Goal: Information Seeking & Learning: Learn about a topic

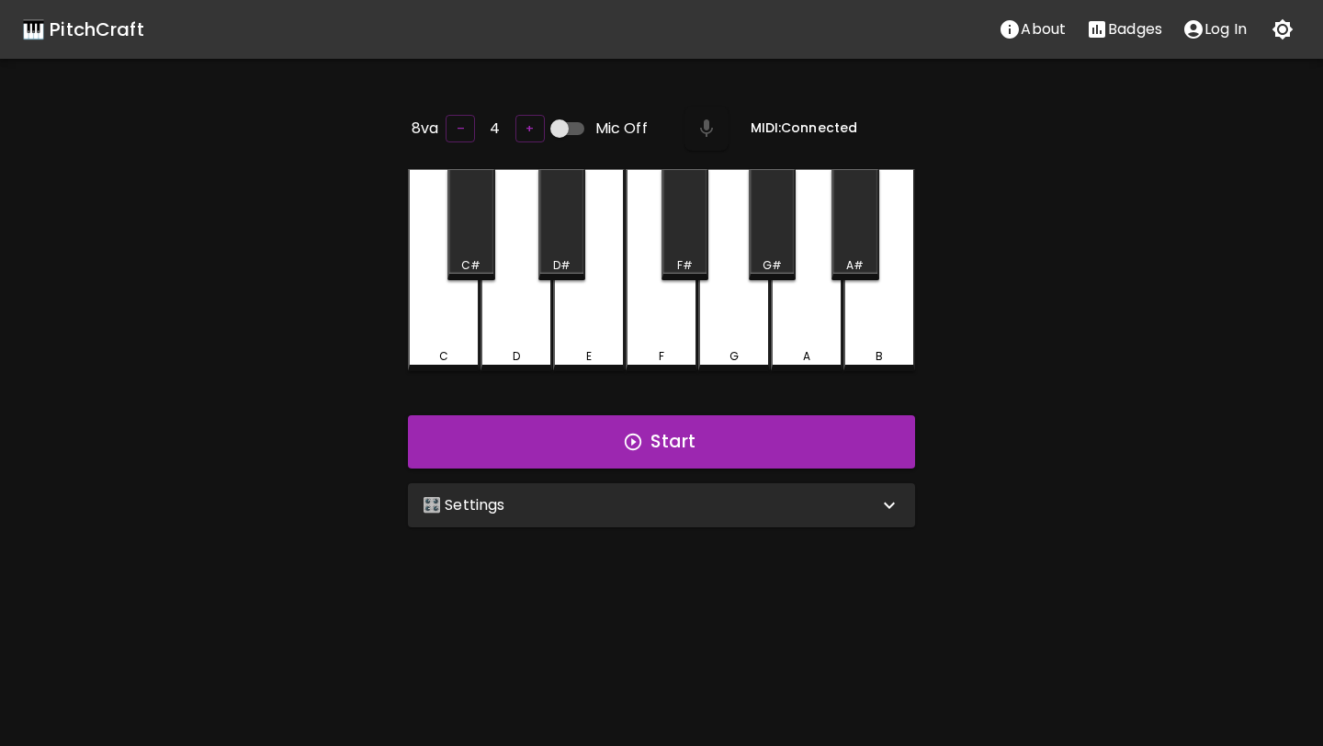
click at [855, 494] on div "🎛️ Settings" at bounding box center [651, 505] width 456 height 22
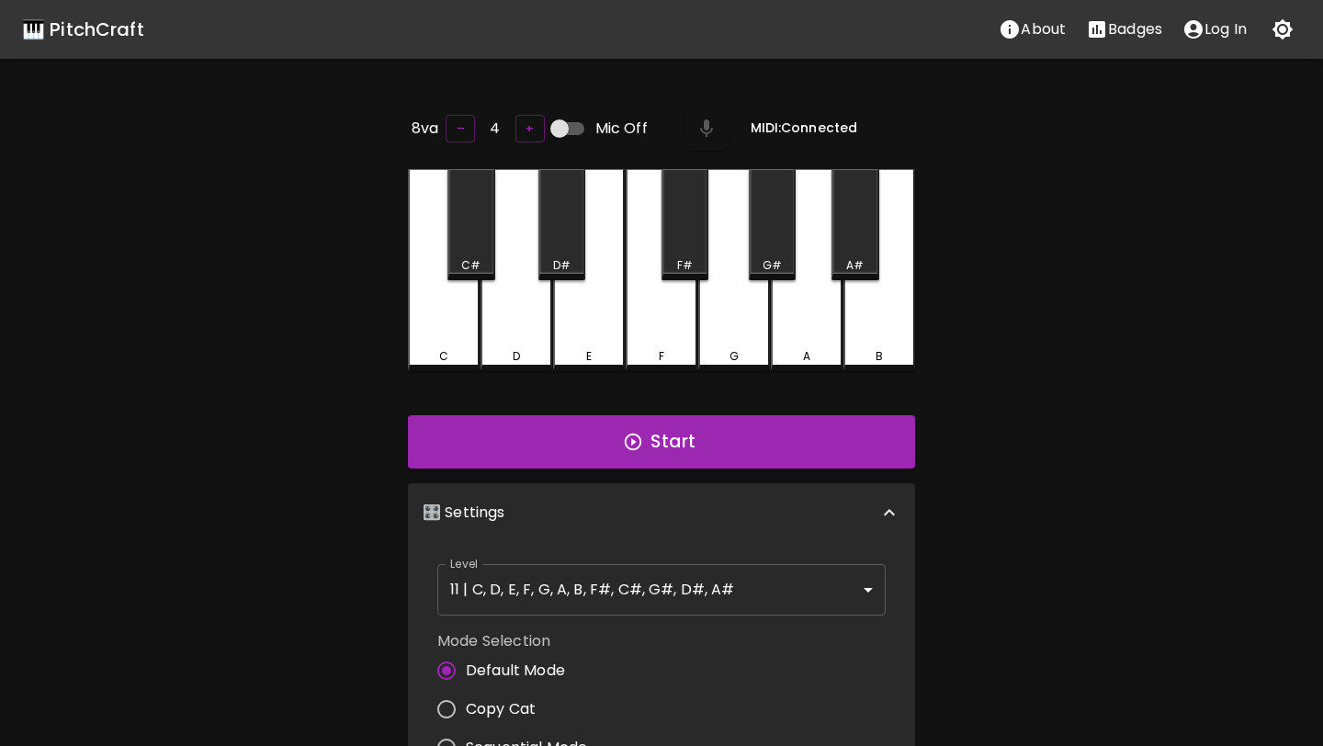
scroll to position [7, 0]
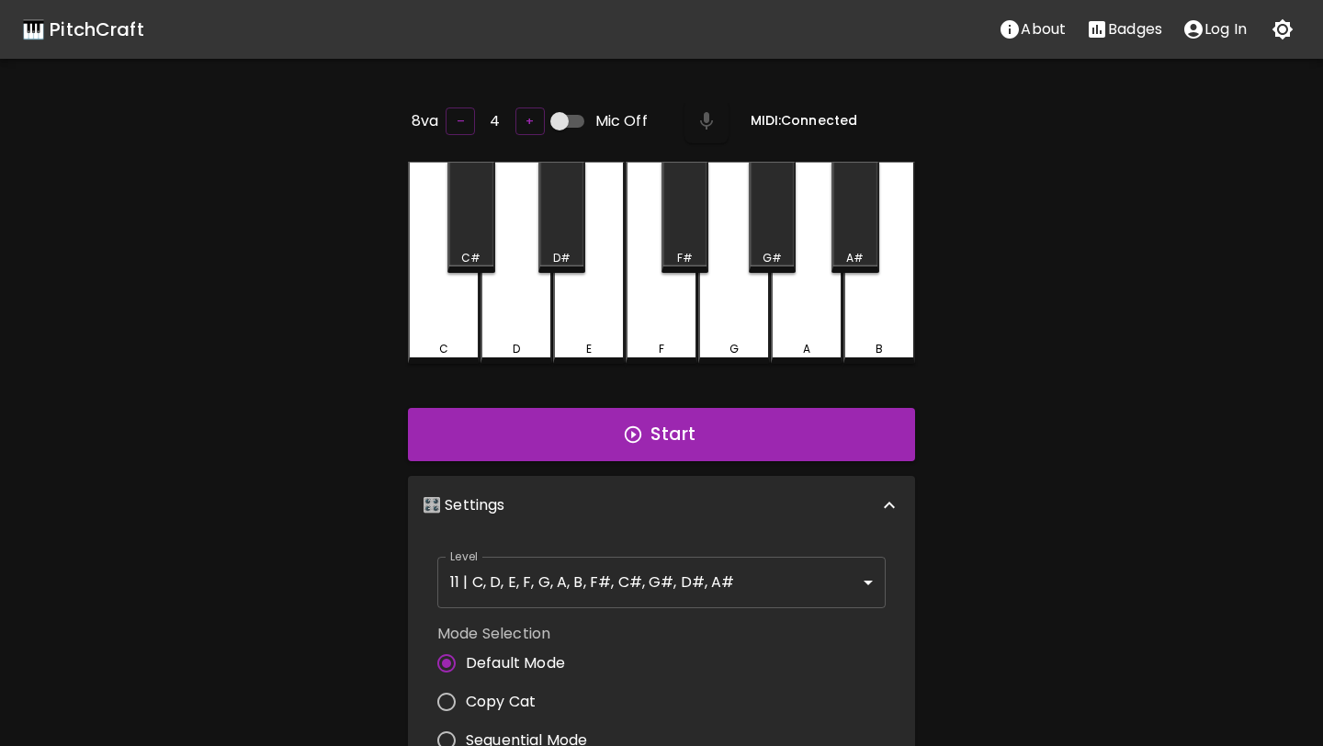
click at [519, 702] on span "Copy Cat" at bounding box center [501, 702] width 70 height 22
click at [466, 702] on input "Copy Cat" at bounding box center [446, 702] width 39 height 39
radio input "true"
click at [614, 596] on body "🎹 PitchCraft About Badges Log In 8va – 4 + Mic Off MIDI: Connected C C# D D# E …" at bounding box center [661, 608] width 1323 height 1217
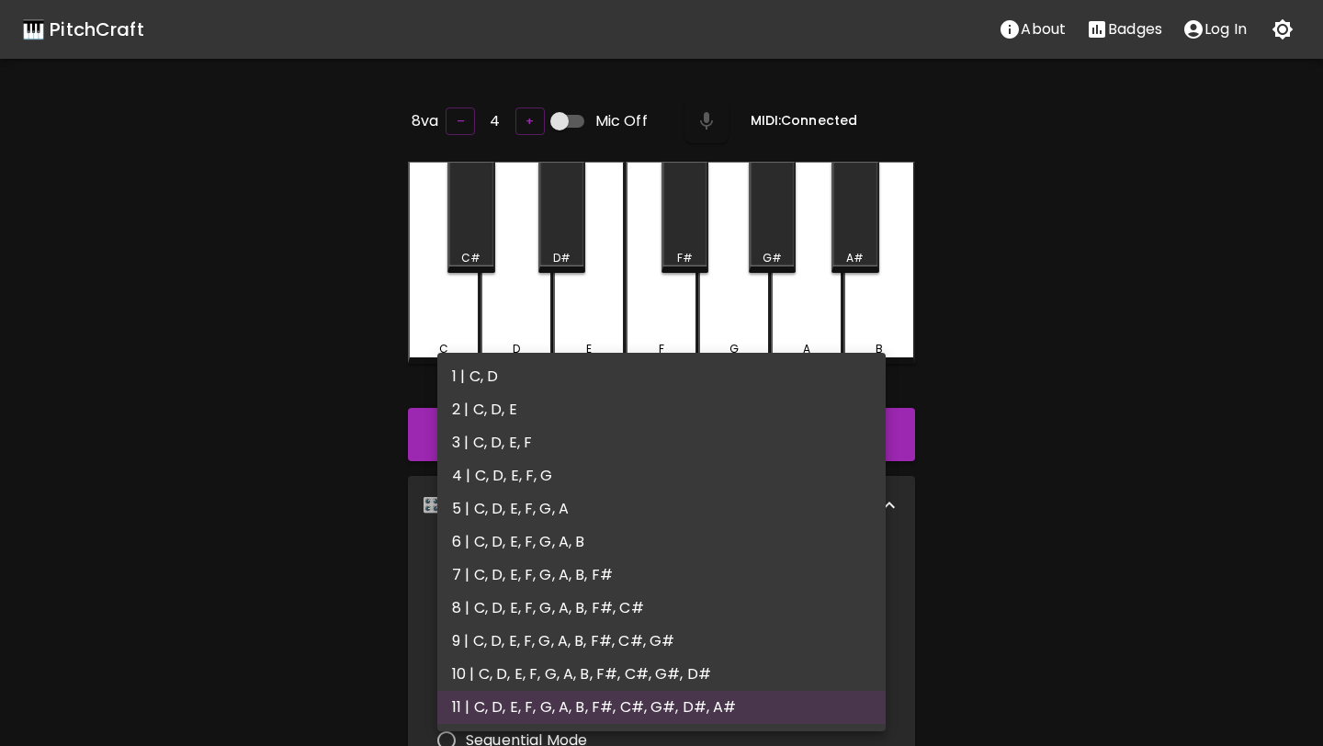
click at [550, 412] on li "2 | C, D, E" at bounding box center [661, 409] width 448 height 33
type input "3"
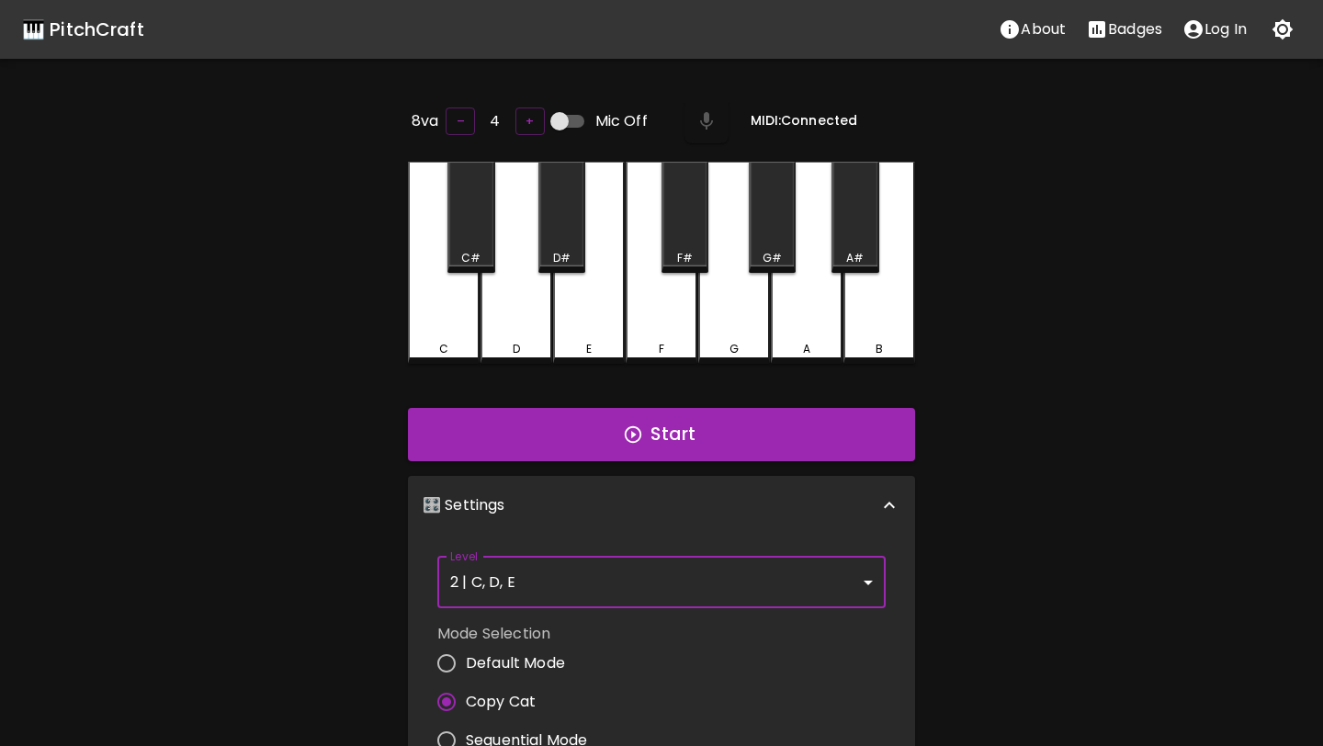
scroll to position [0, 0]
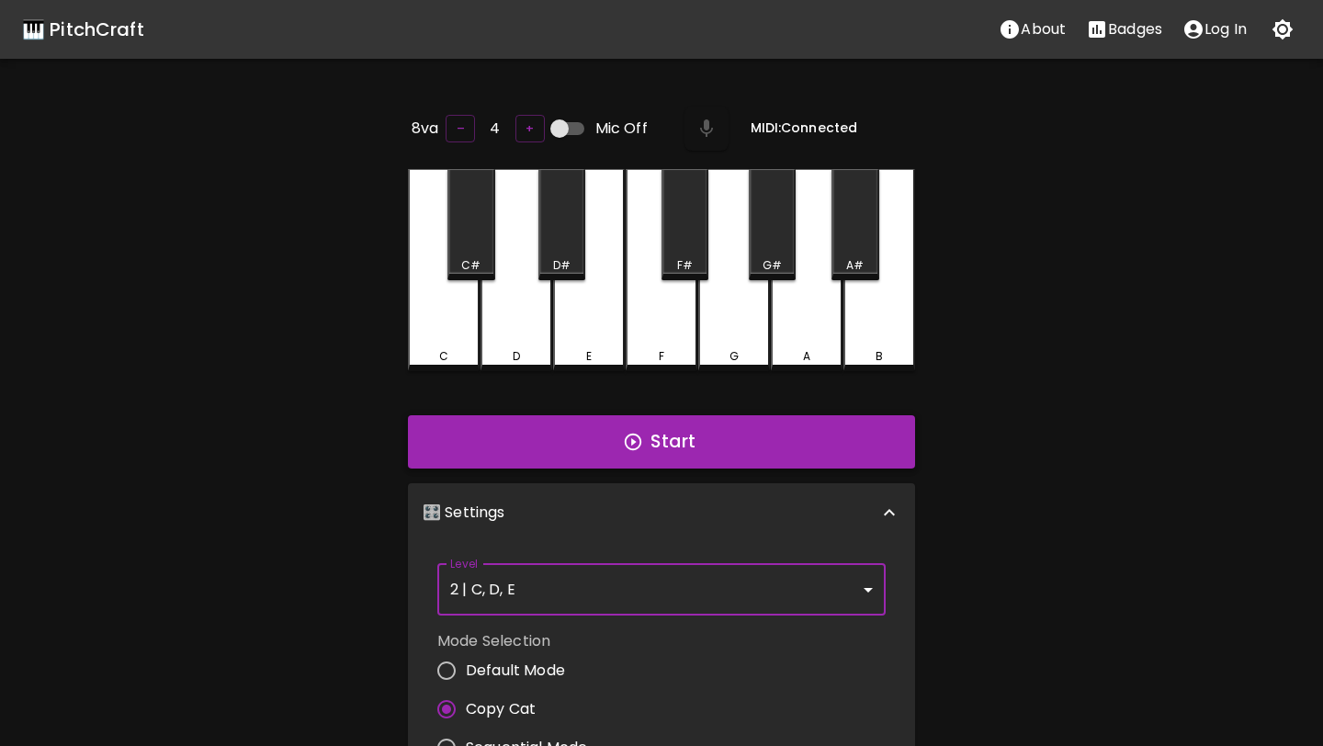
click at [697, 437] on button "Start" at bounding box center [661, 441] width 507 height 53
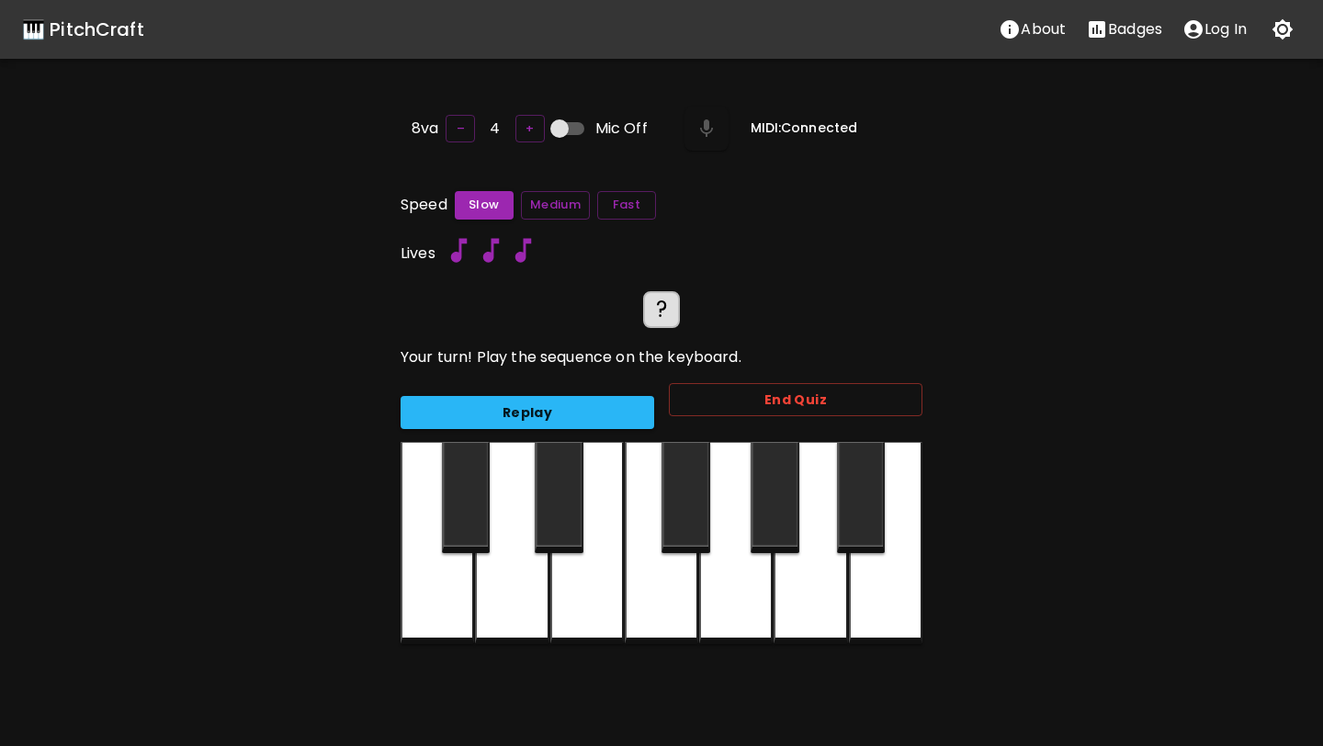
click at [573, 595] on div at bounding box center [586, 543] width 73 height 202
click at [517, 595] on div at bounding box center [511, 543] width 73 height 202
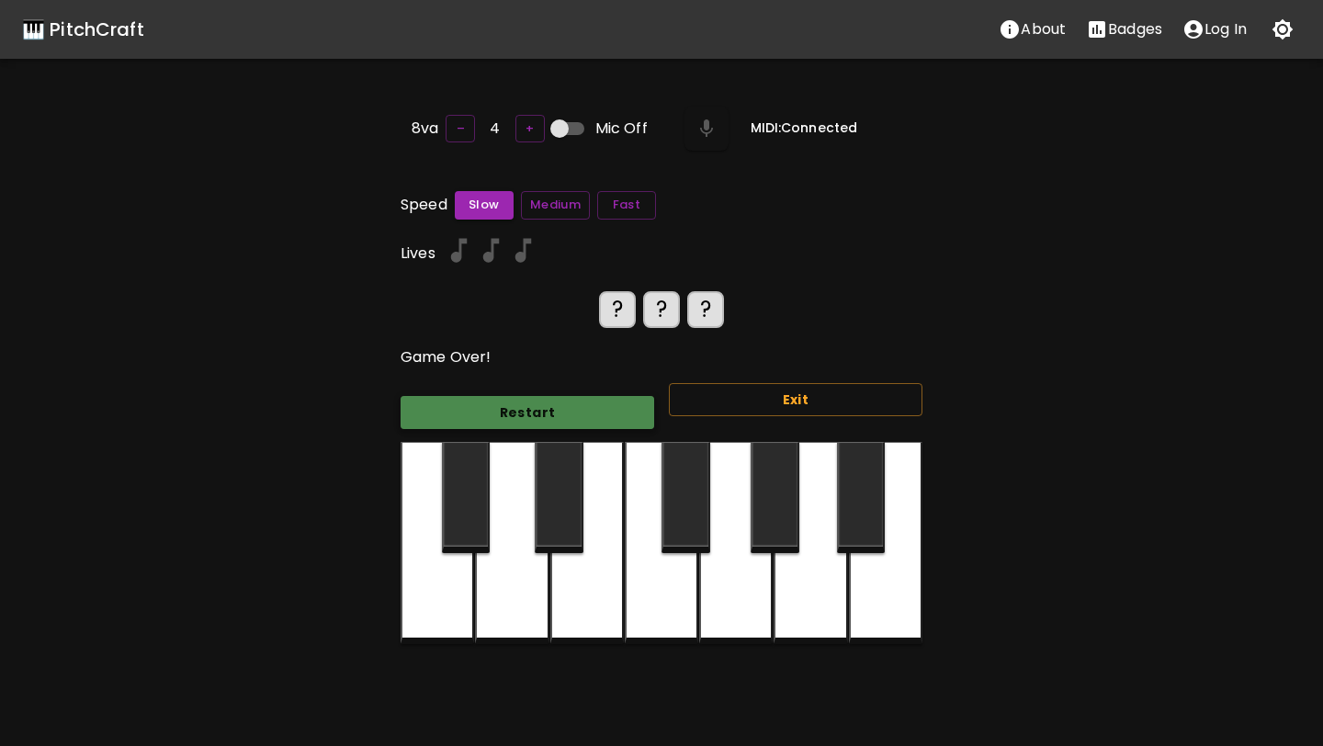
click at [561, 412] on button "Restart" at bounding box center [528, 413] width 254 height 34
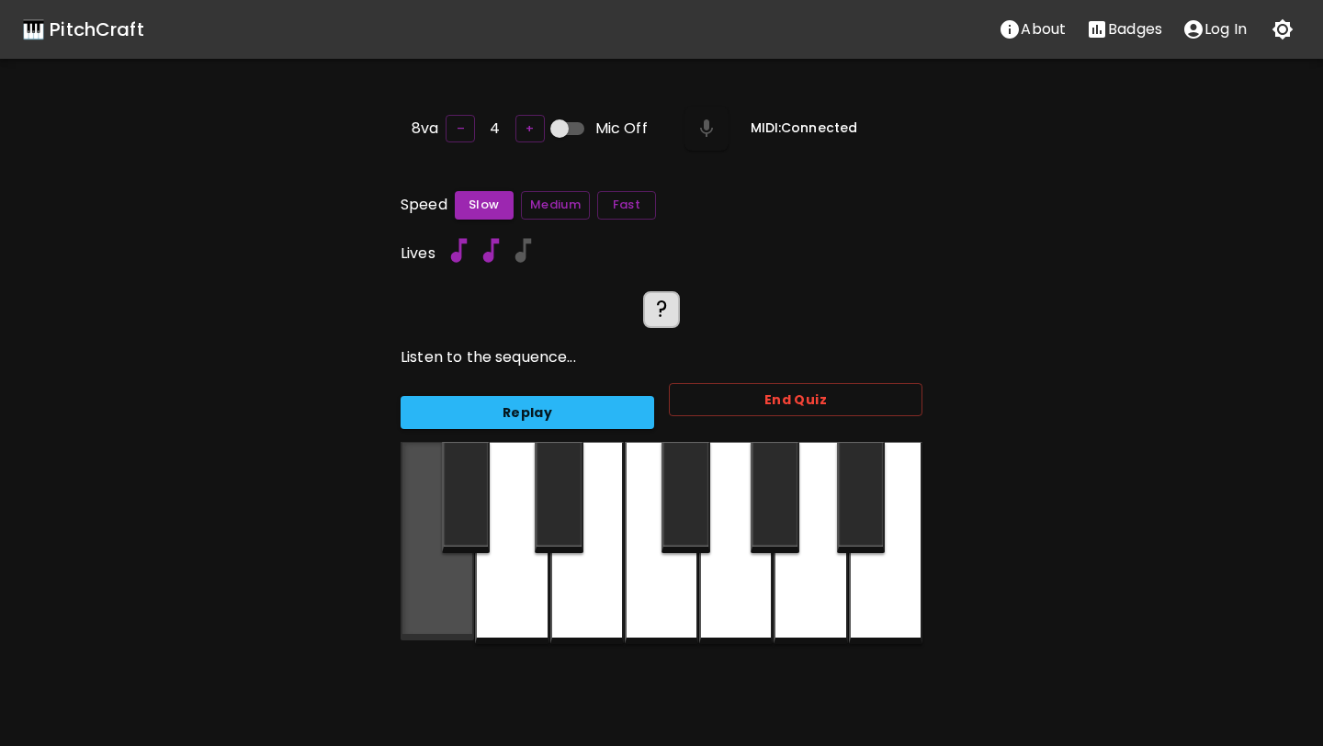
click at [448, 595] on div at bounding box center [437, 541] width 73 height 198
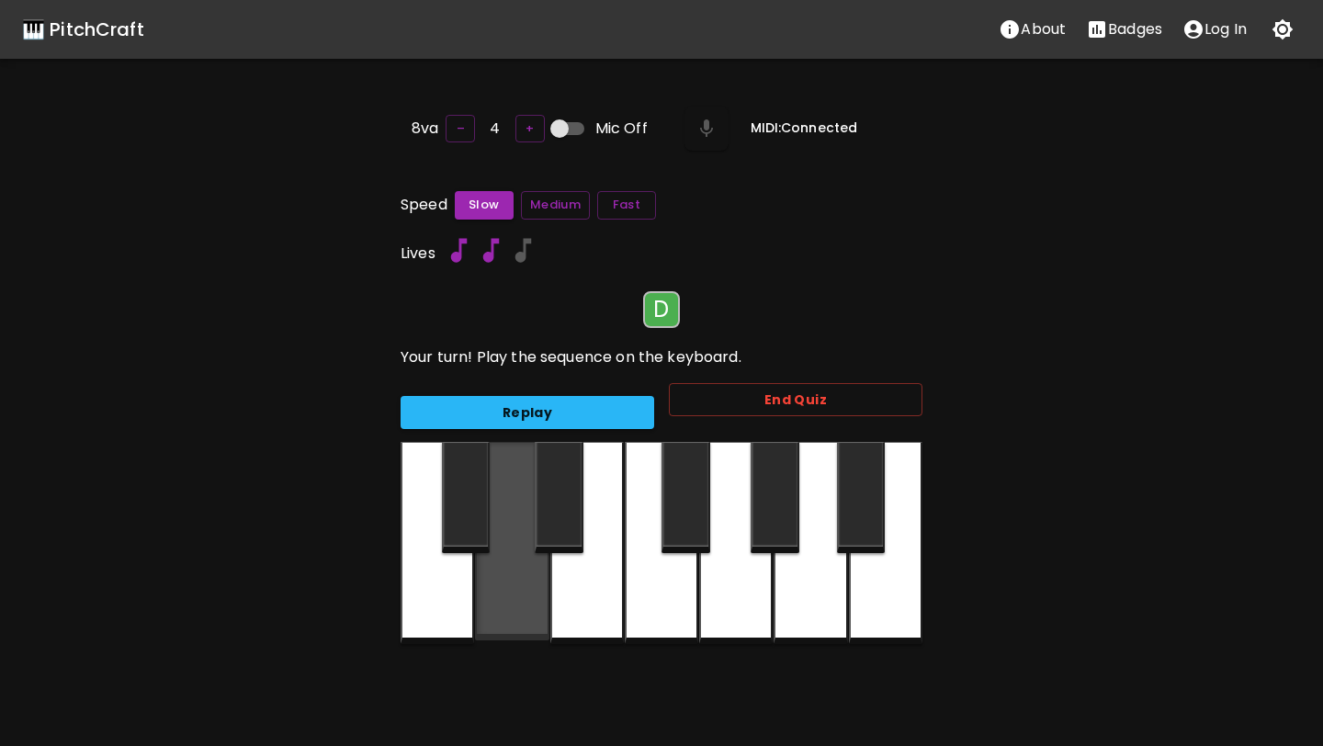
click at [534, 607] on div at bounding box center [511, 541] width 73 height 198
click at [520, 554] on div at bounding box center [511, 541] width 73 height 198
click at [520, 555] on div at bounding box center [511, 541] width 73 height 198
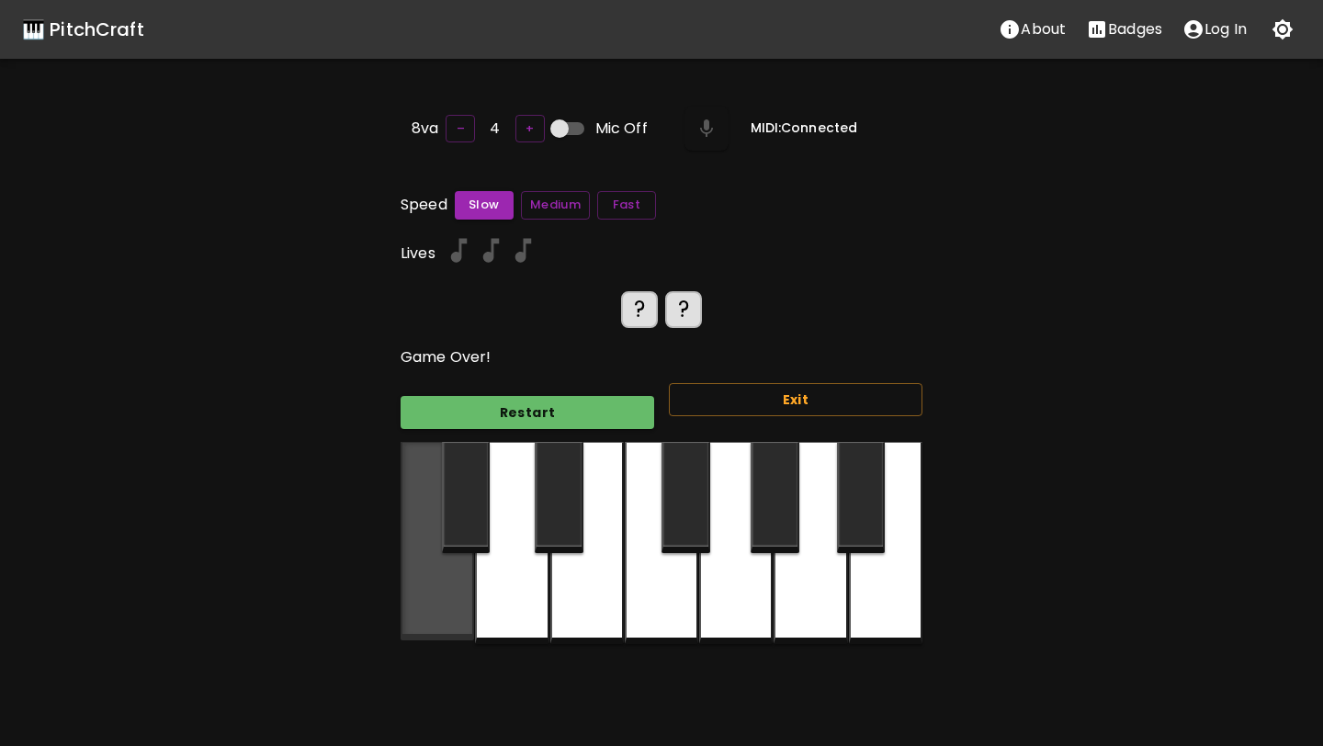
click at [442, 599] on div at bounding box center [437, 541] width 73 height 198
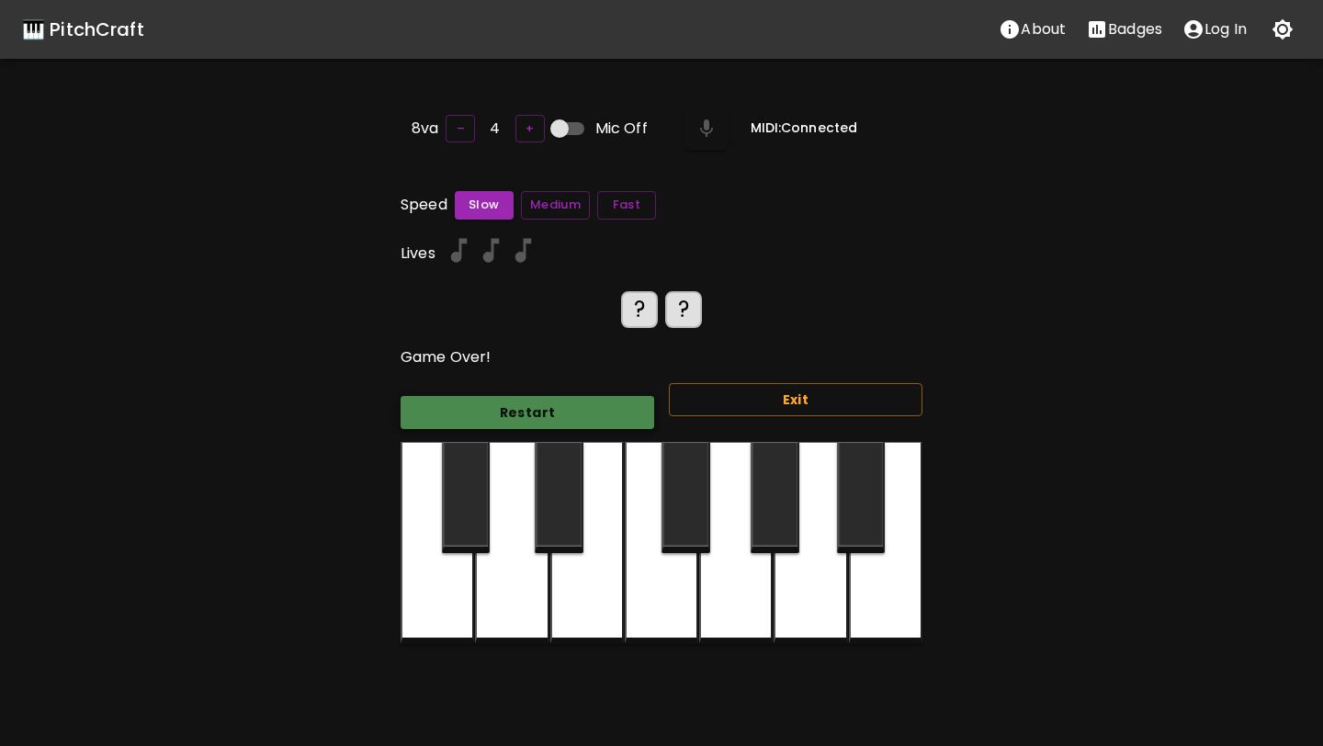
click at [551, 402] on button "Restart" at bounding box center [528, 413] width 254 height 34
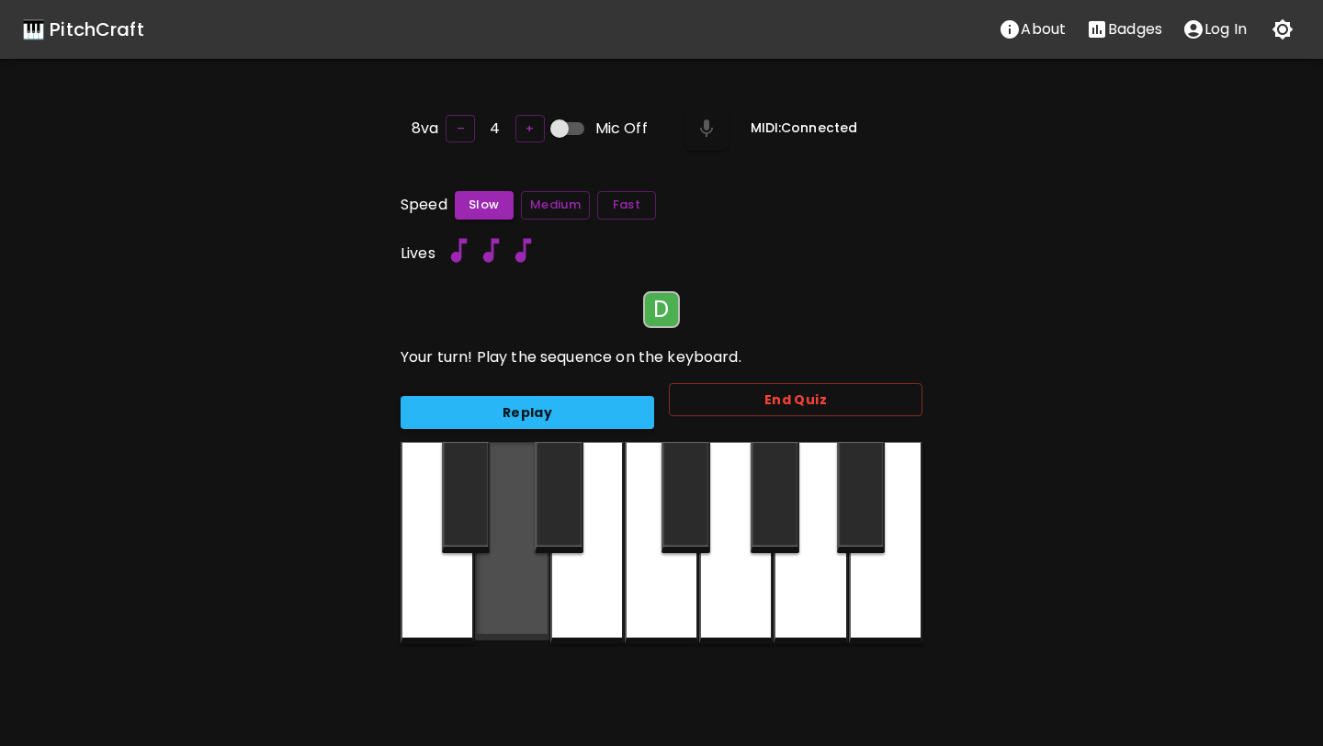
click at [527, 559] on div at bounding box center [511, 541] width 73 height 198
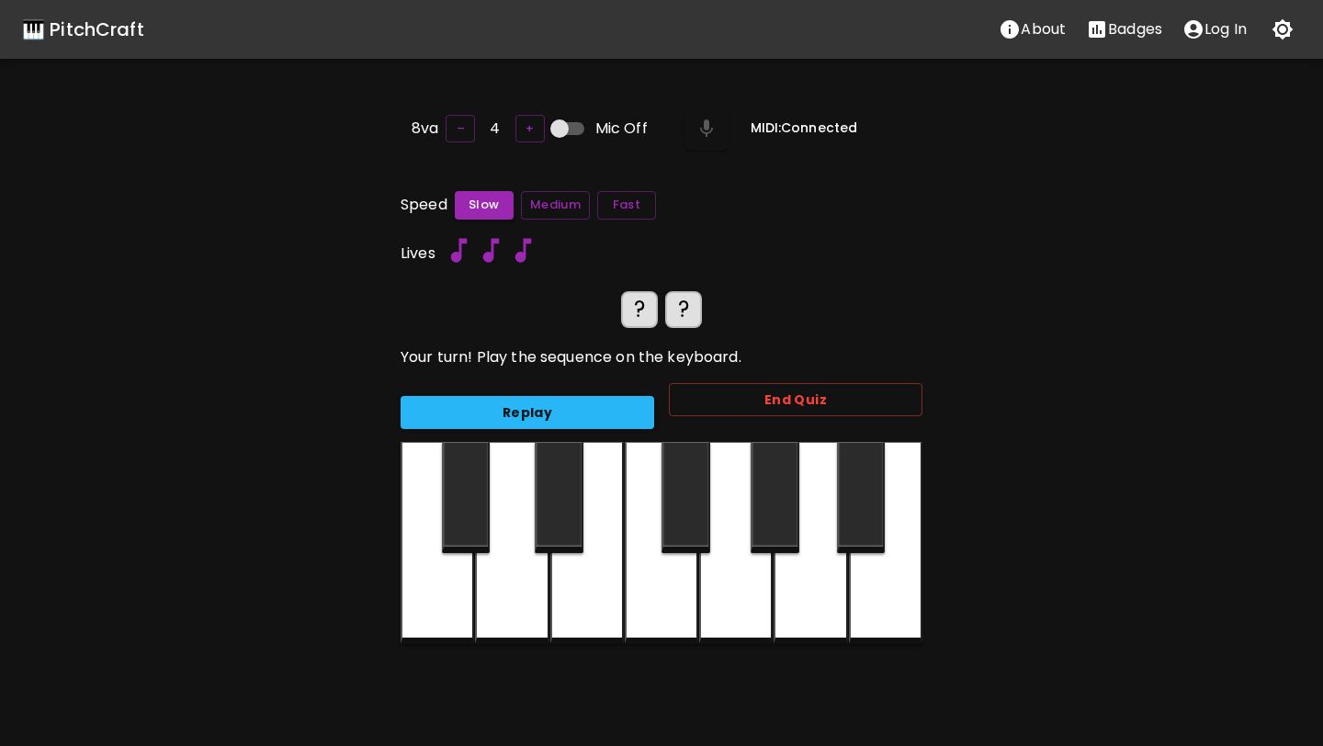
click at [527, 559] on div at bounding box center [511, 543] width 73 height 202
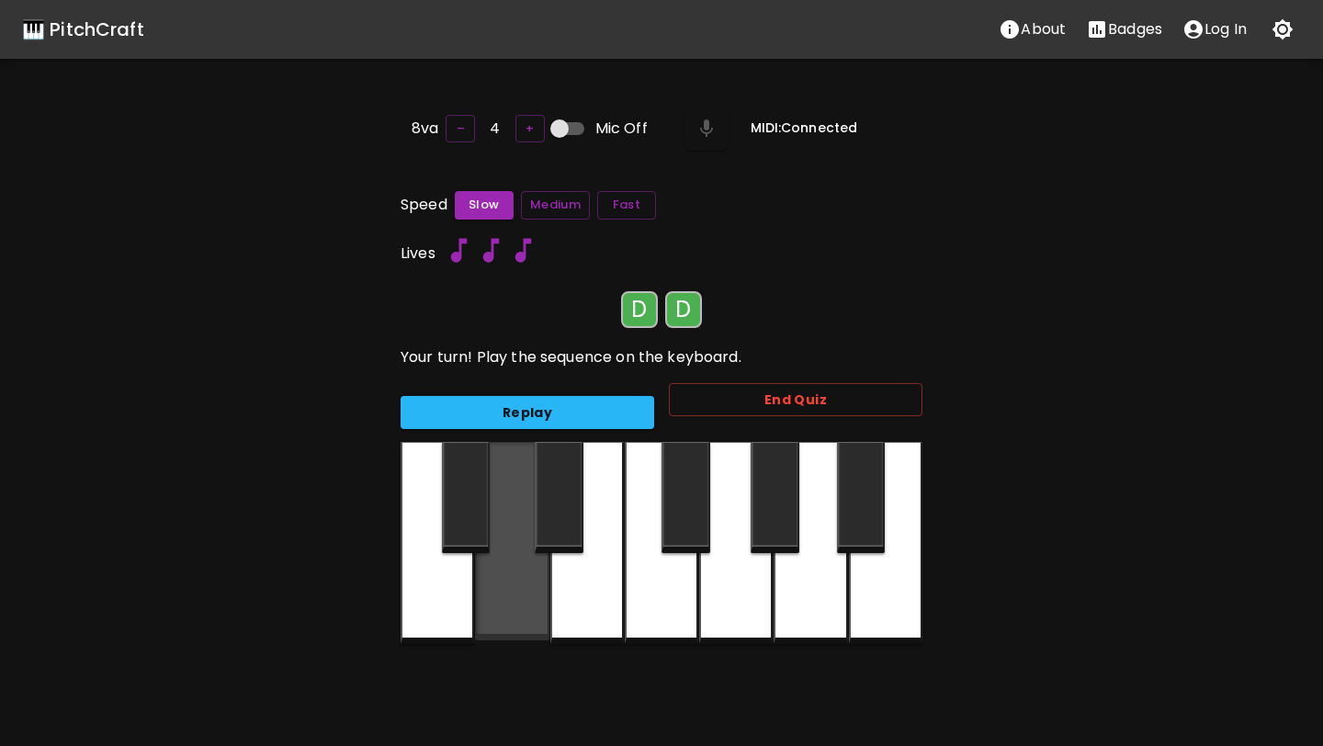
click at [527, 559] on div at bounding box center [511, 541] width 73 height 198
click at [527, 551] on div at bounding box center [511, 541] width 73 height 198
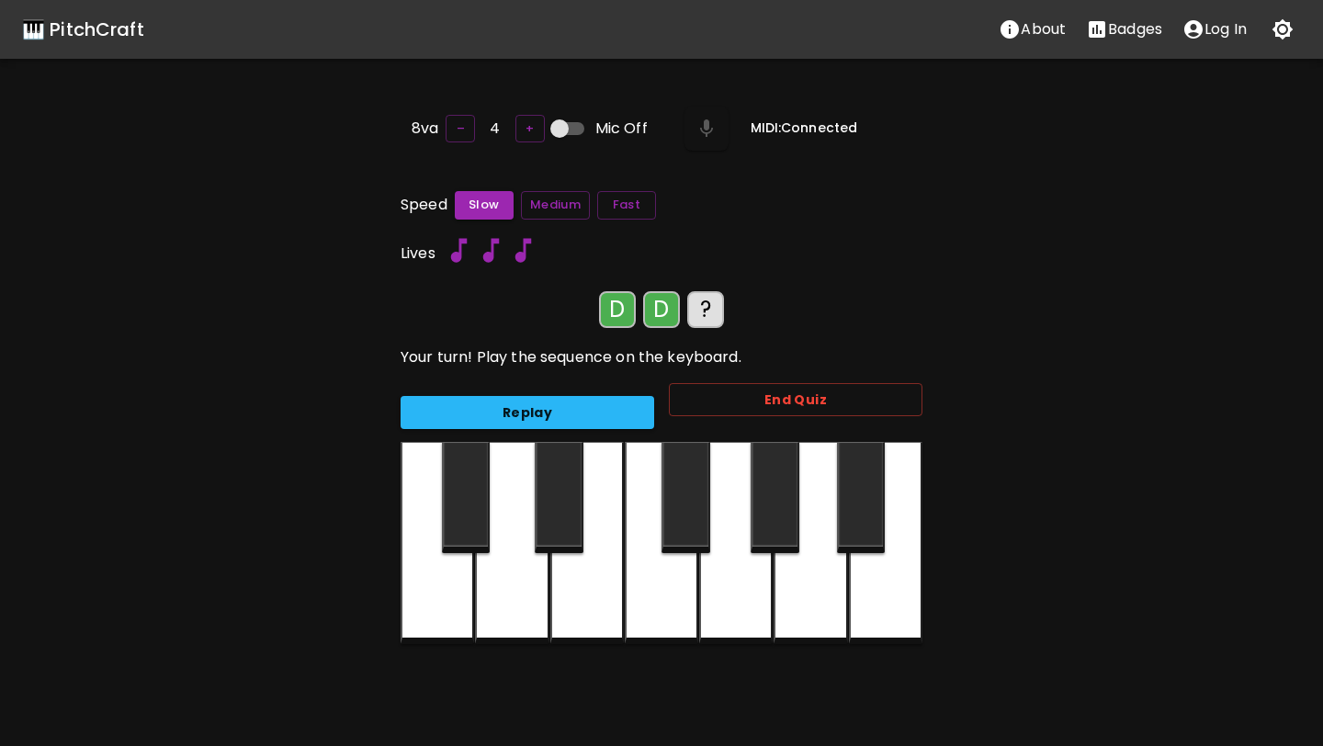
click at [573, 581] on div at bounding box center [586, 543] width 73 height 202
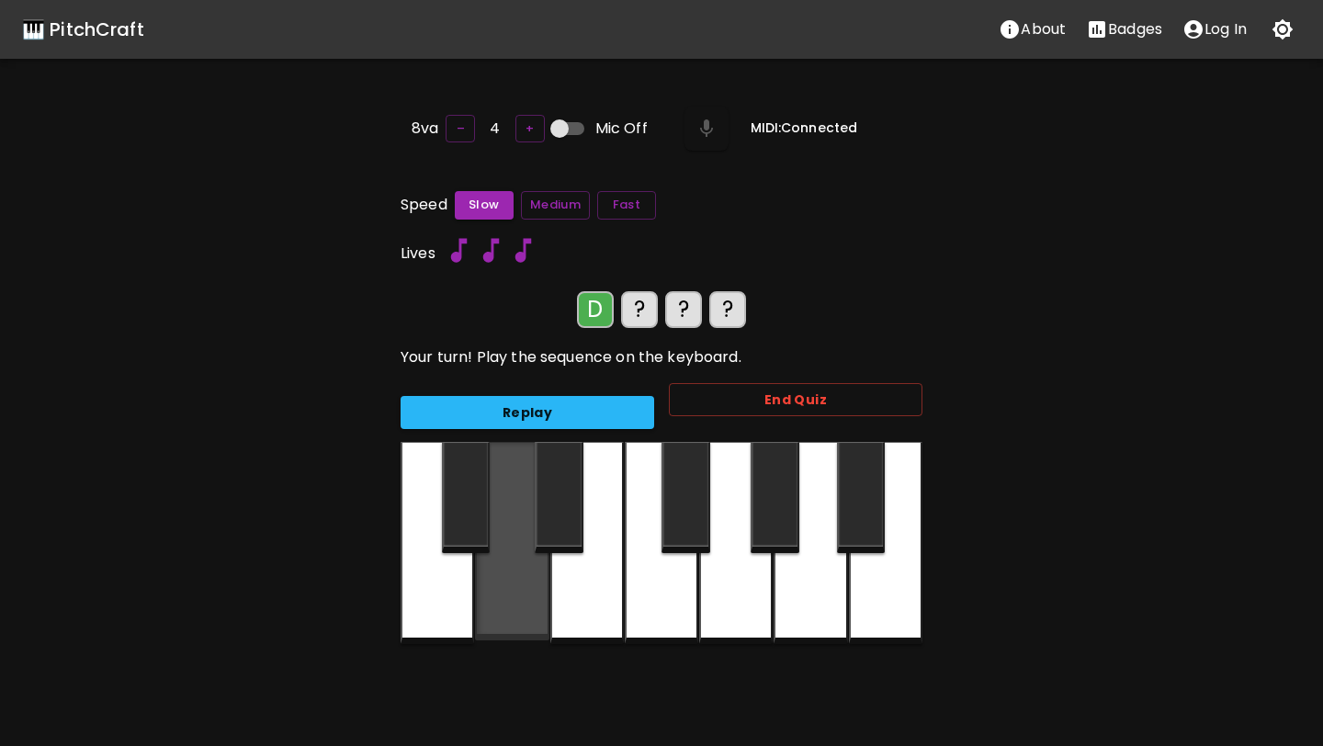
click at [496, 581] on div at bounding box center [511, 541] width 73 height 198
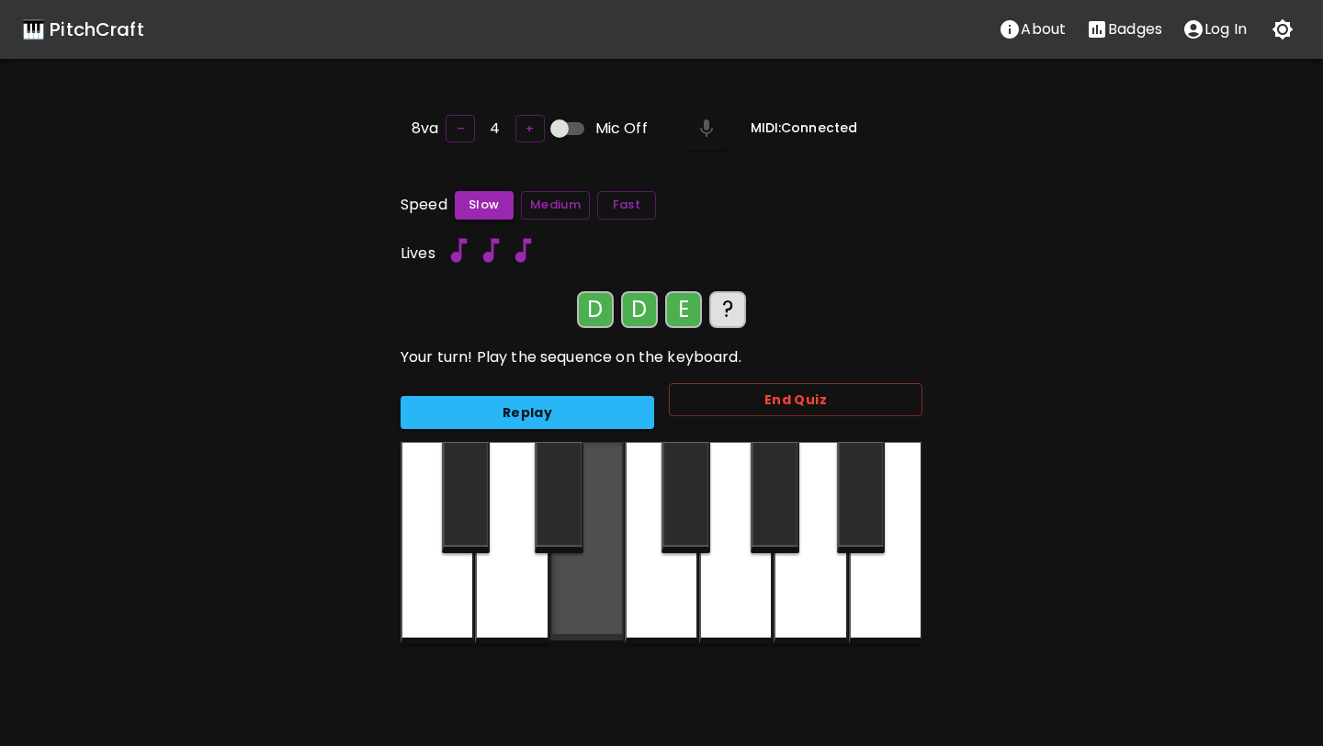
click at [560, 582] on div at bounding box center [586, 541] width 73 height 198
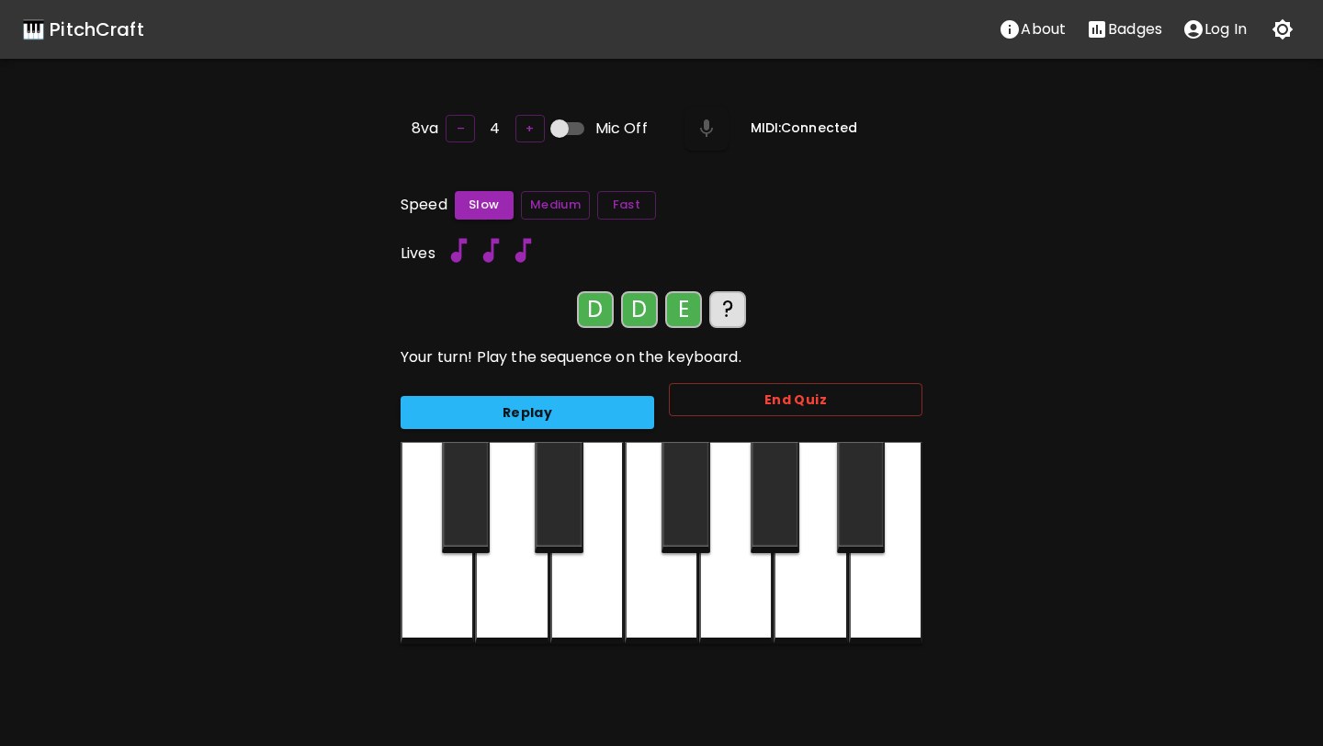
click at [519, 583] on div at bounding box center [511, 543] width 73 height 202
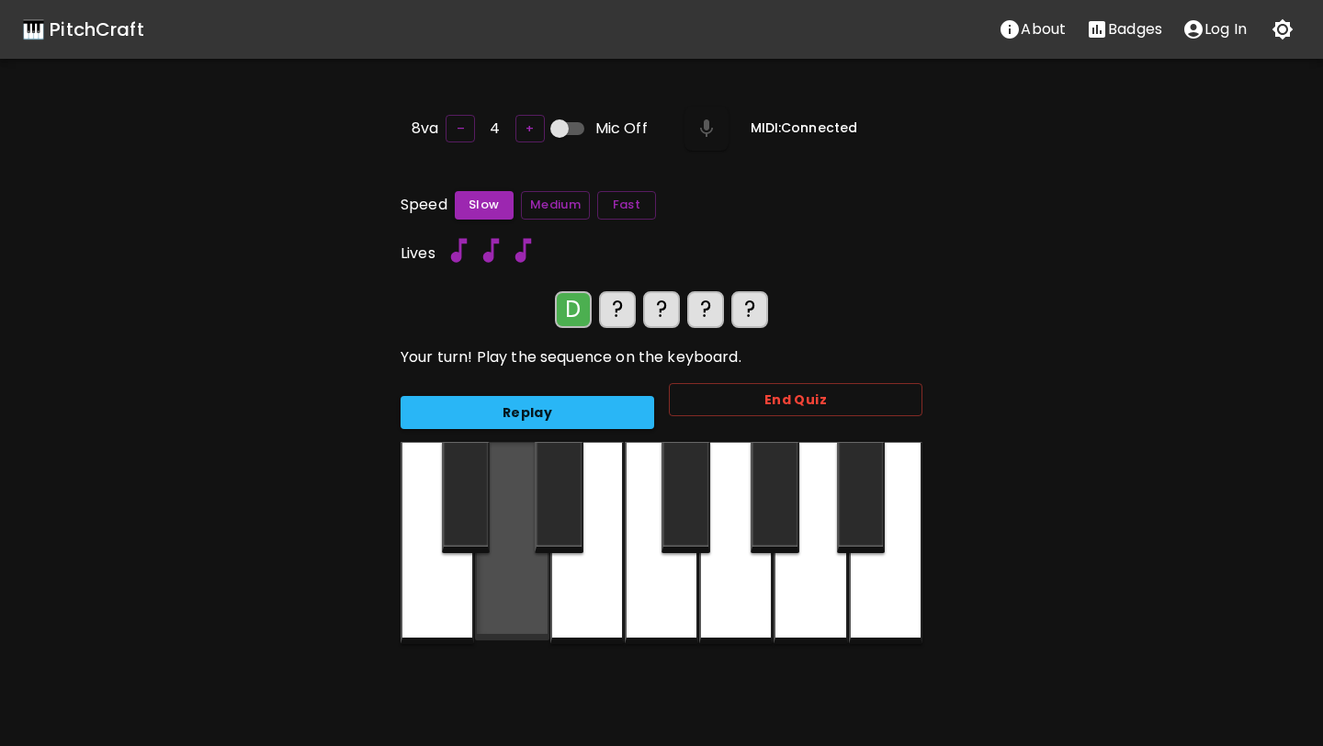
click at [523, 555] on div at bounding box center [511, 541] width 73 height 198
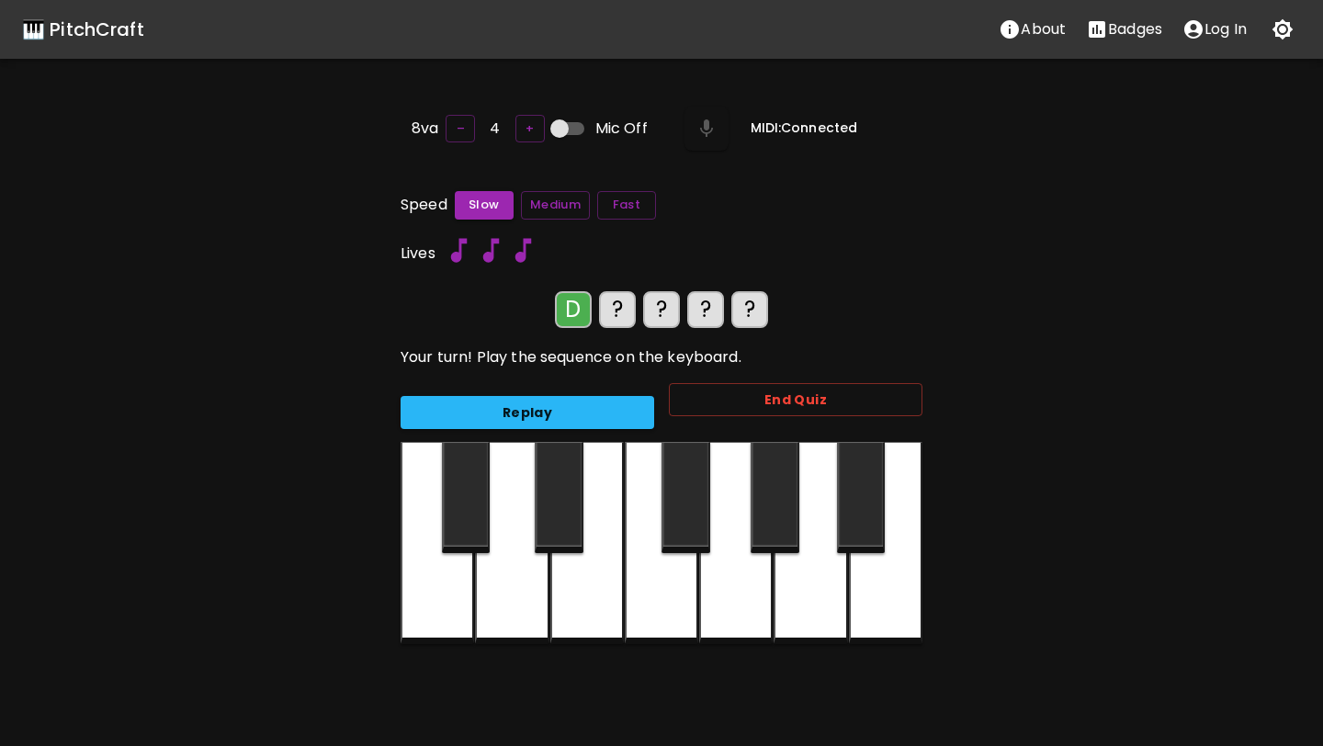
click at [523, 555] on div at bounding box center [511, 543] width 73 height 202
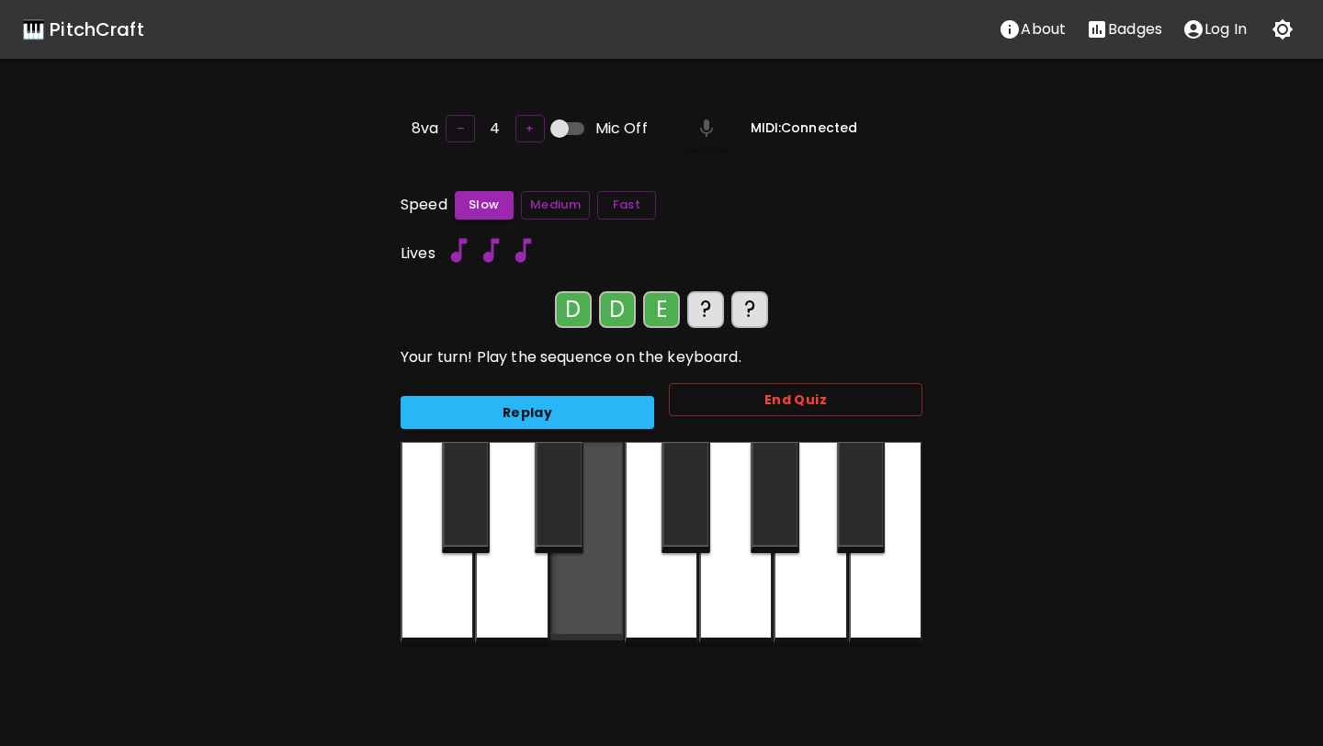
click at [588, 553] on div at bounding box center [586, 541] width 73 height 198
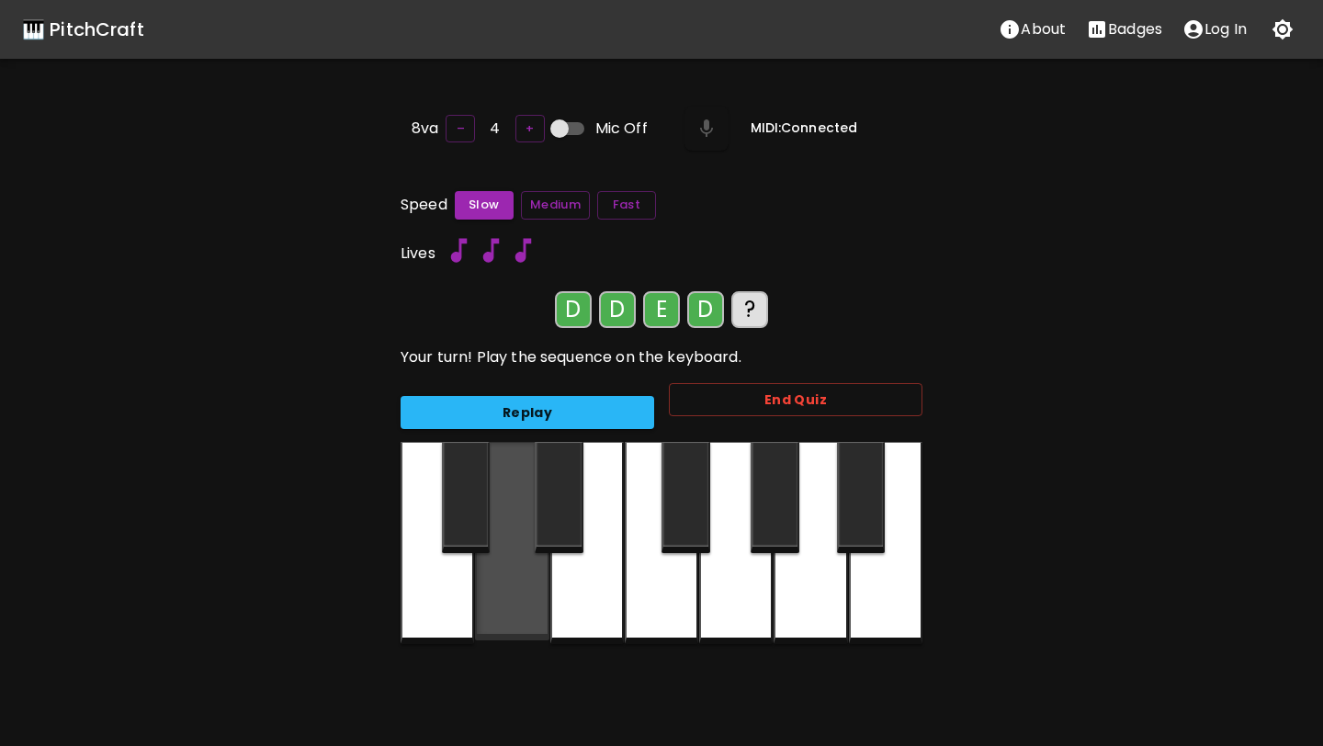
click at [529, 557] on div at bounding box center [511, 541] width 73 height 198
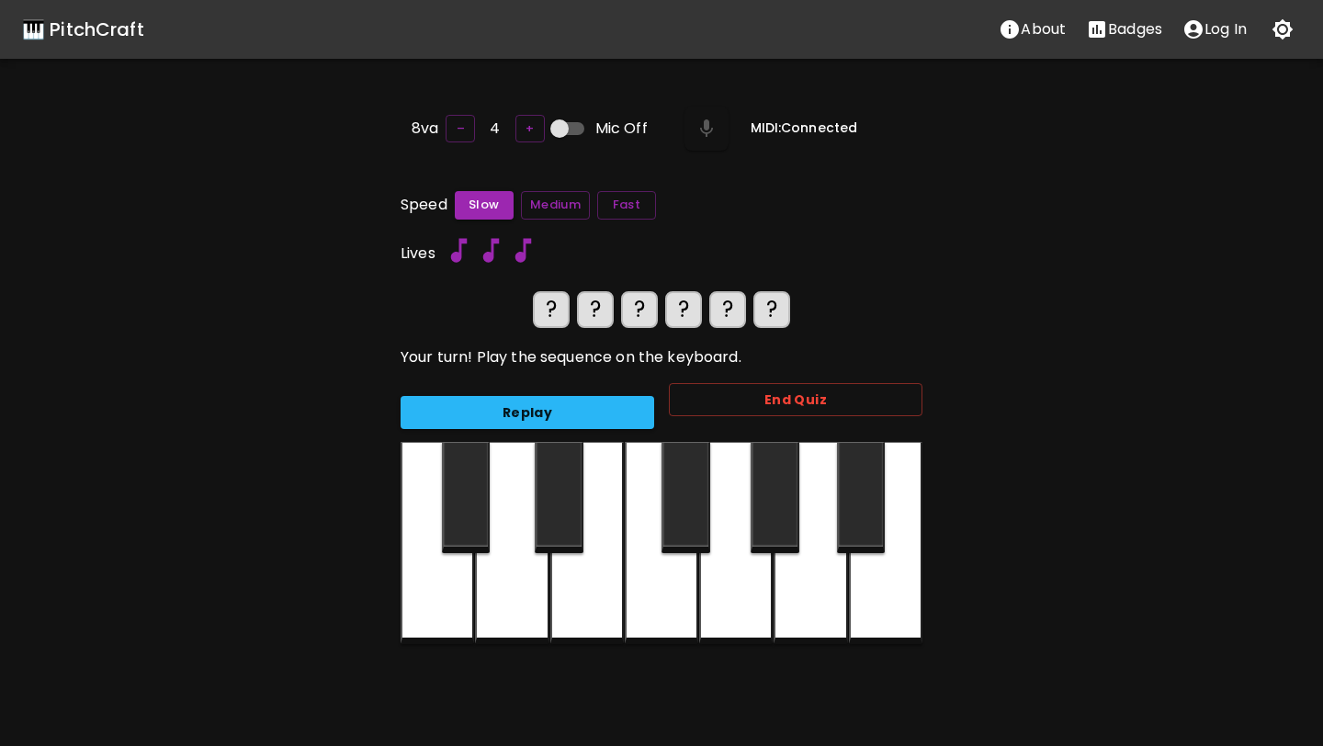
click at [520, 559] on div at bounding box center [511, 543] width 73 height 202
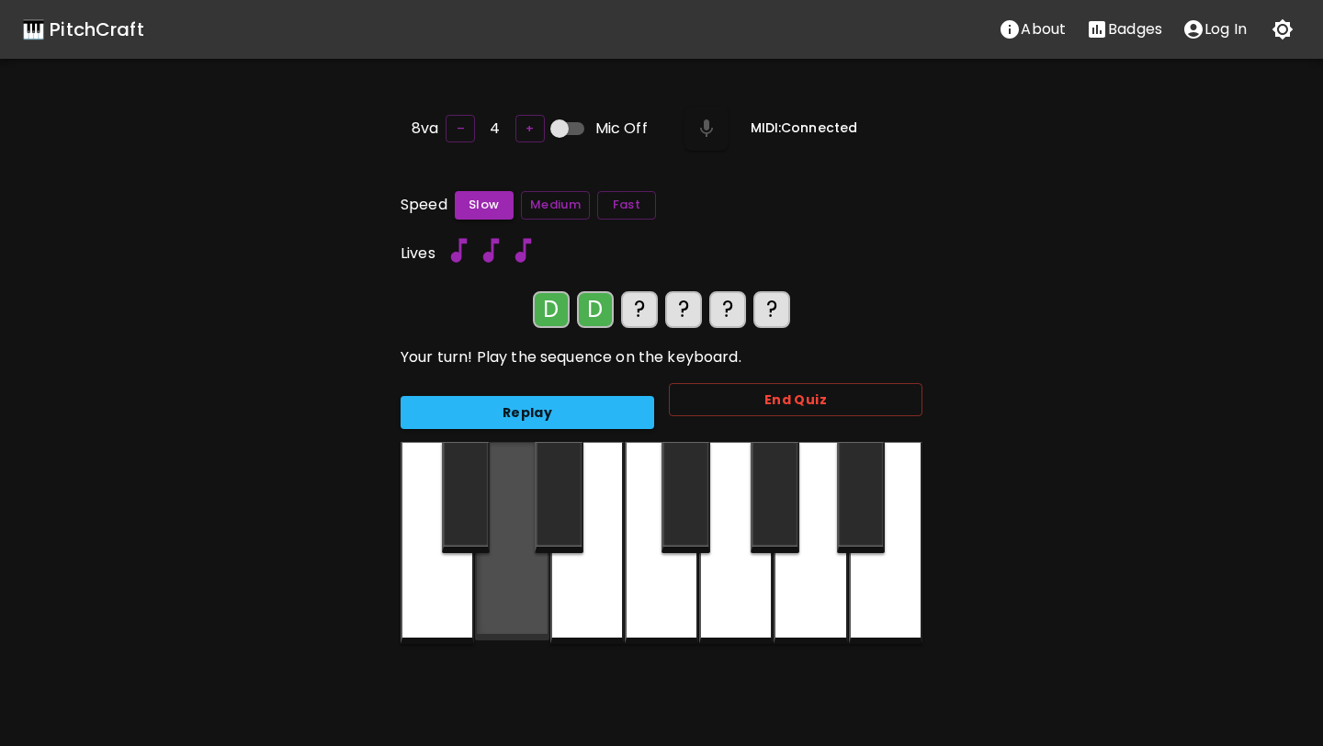
click at [520, 559] on div at bounding box center [511, 541] width 73 height 198
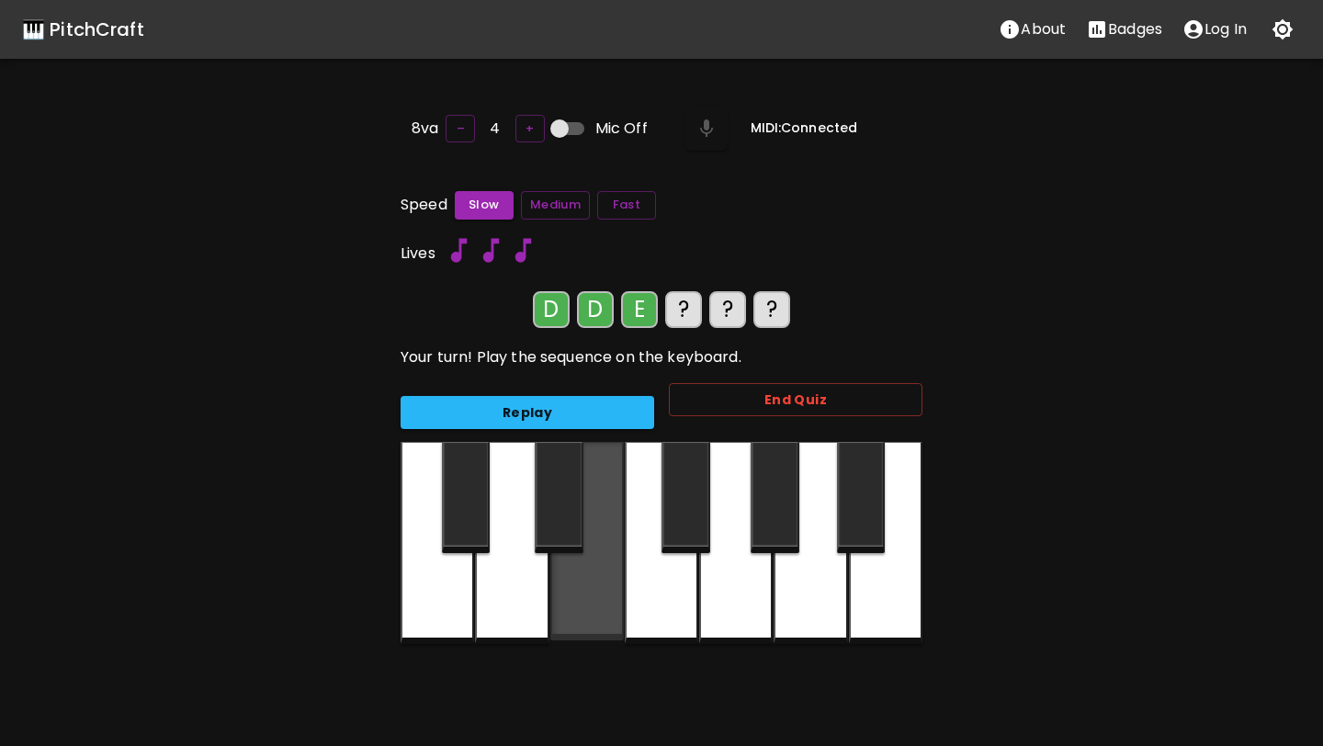
click at [592, 559] on div at bounding box center [586, 541] width 73 height 198
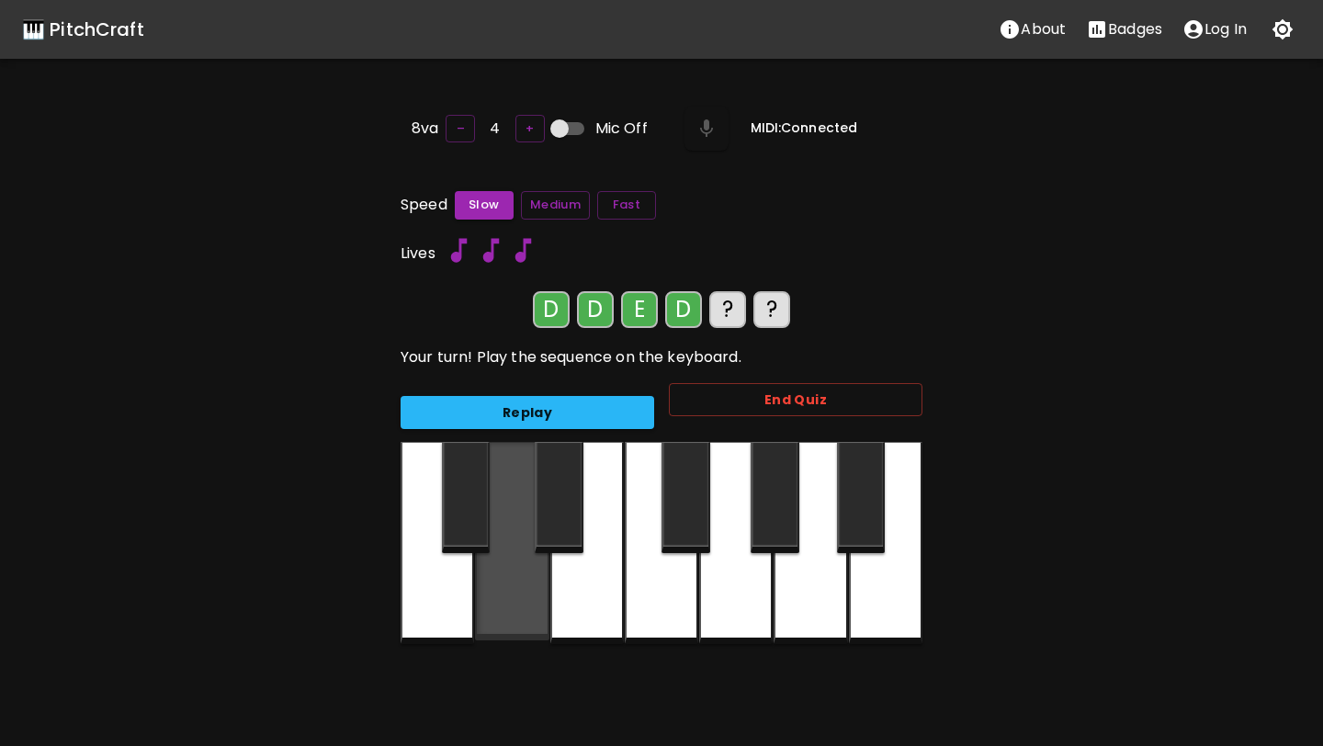
click at [519, 567] on div at bounding box center [511, 541] width 73 height 198
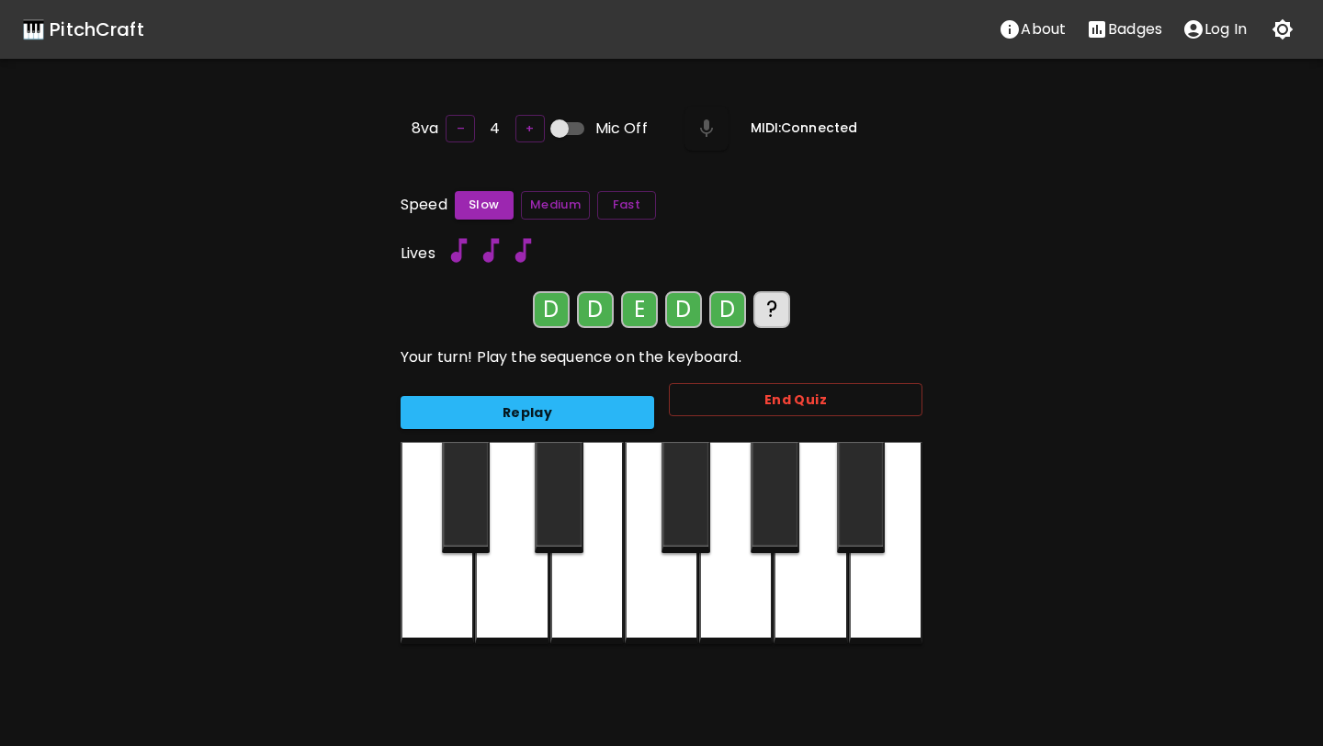
click at [591, 567] on div at bounding box center [586, 543] width 73 height 202
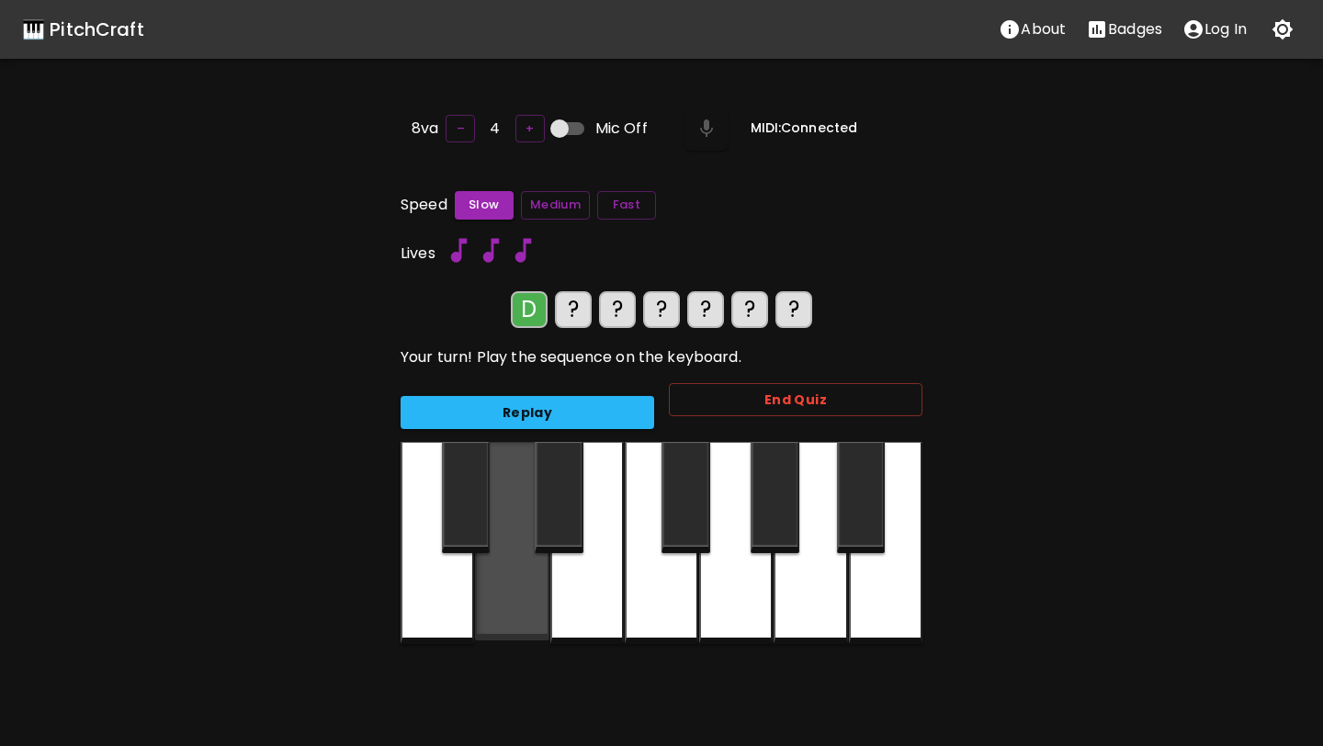
click at [520, 543] on div at bounding box center [511, 541] width 73 height 198
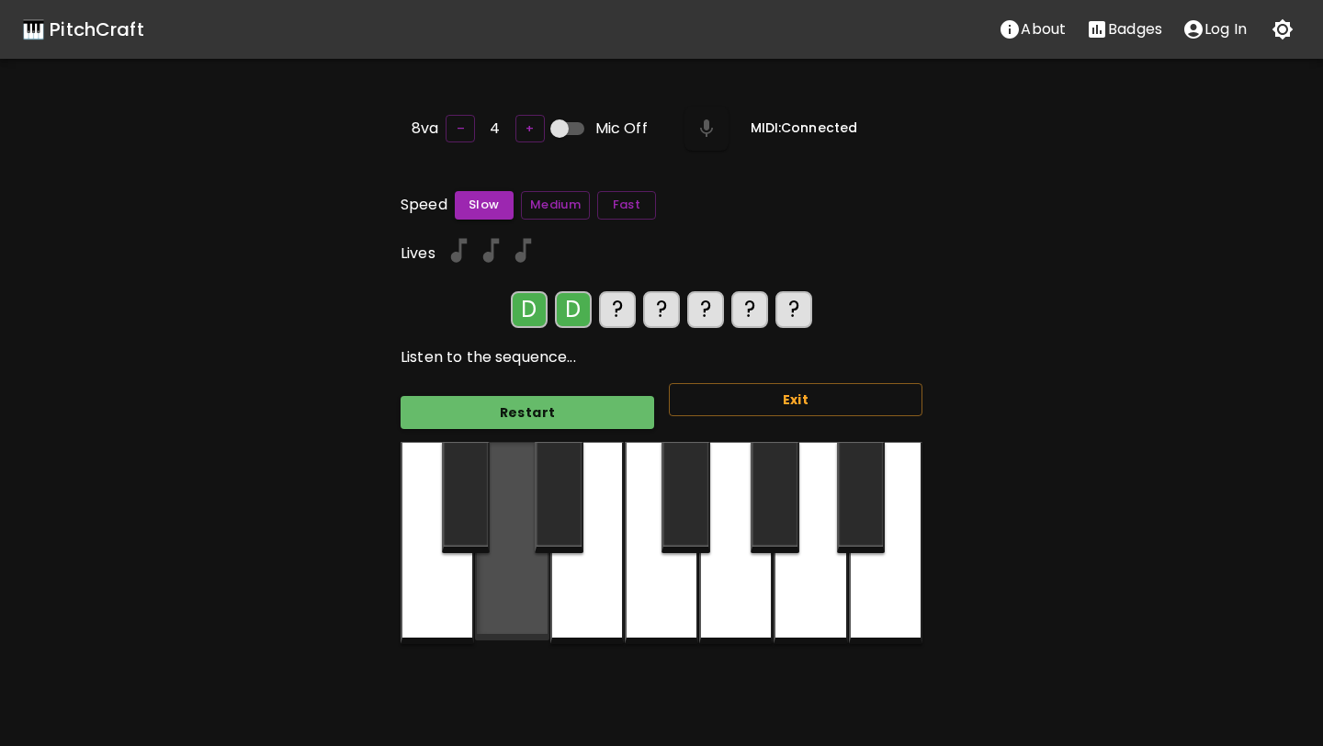
click at [540, 548] on div at bounding box center [511, 541] width 73 height 198
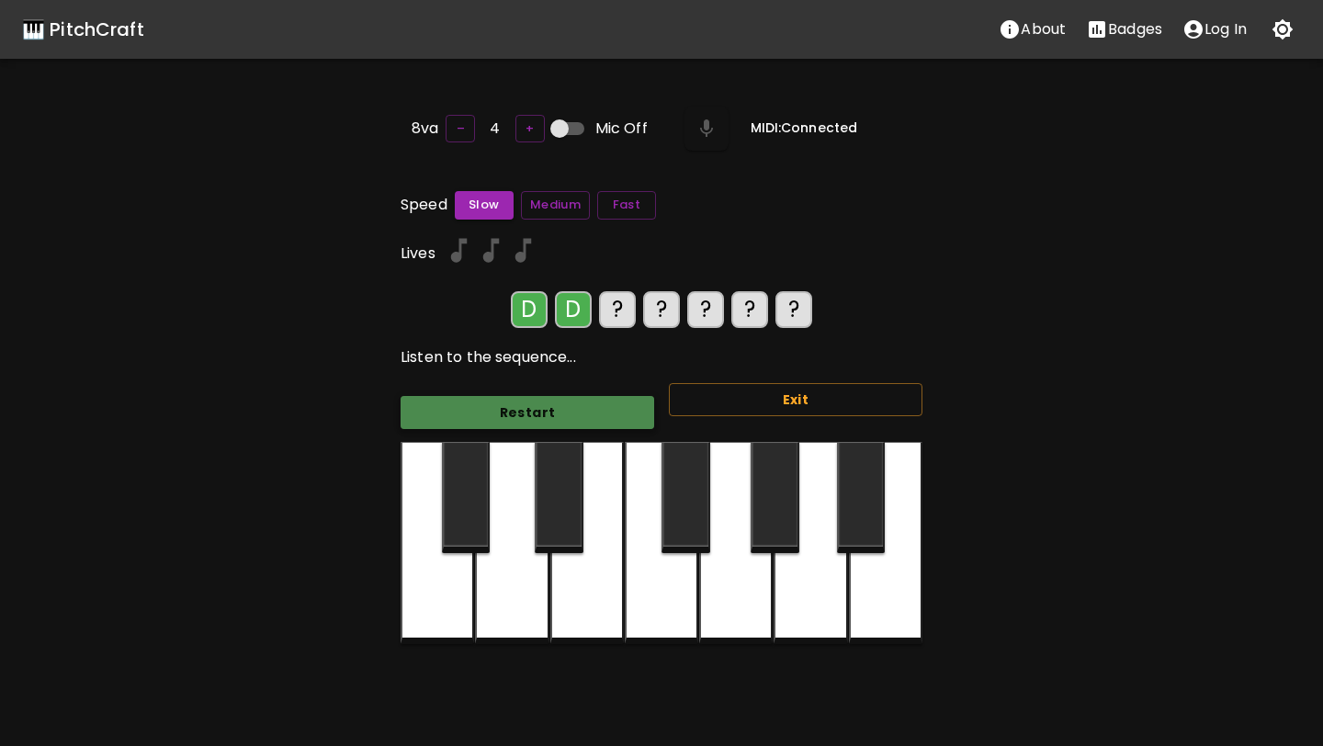
click at [505, 396] on button "Restart" at bounding box center [528, 413] width 254 height 34
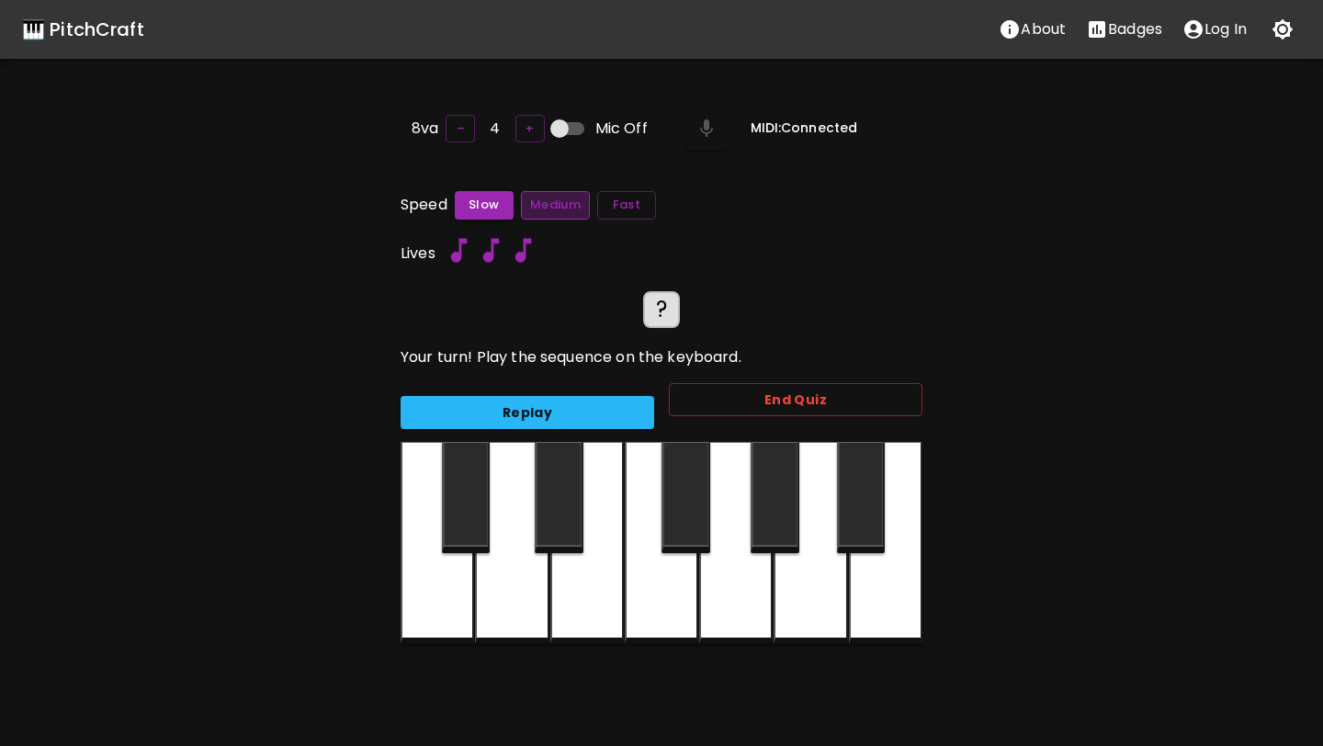
click at [545, 198] on button "Medium" at bounding box center [555, 205] width 69 height 28
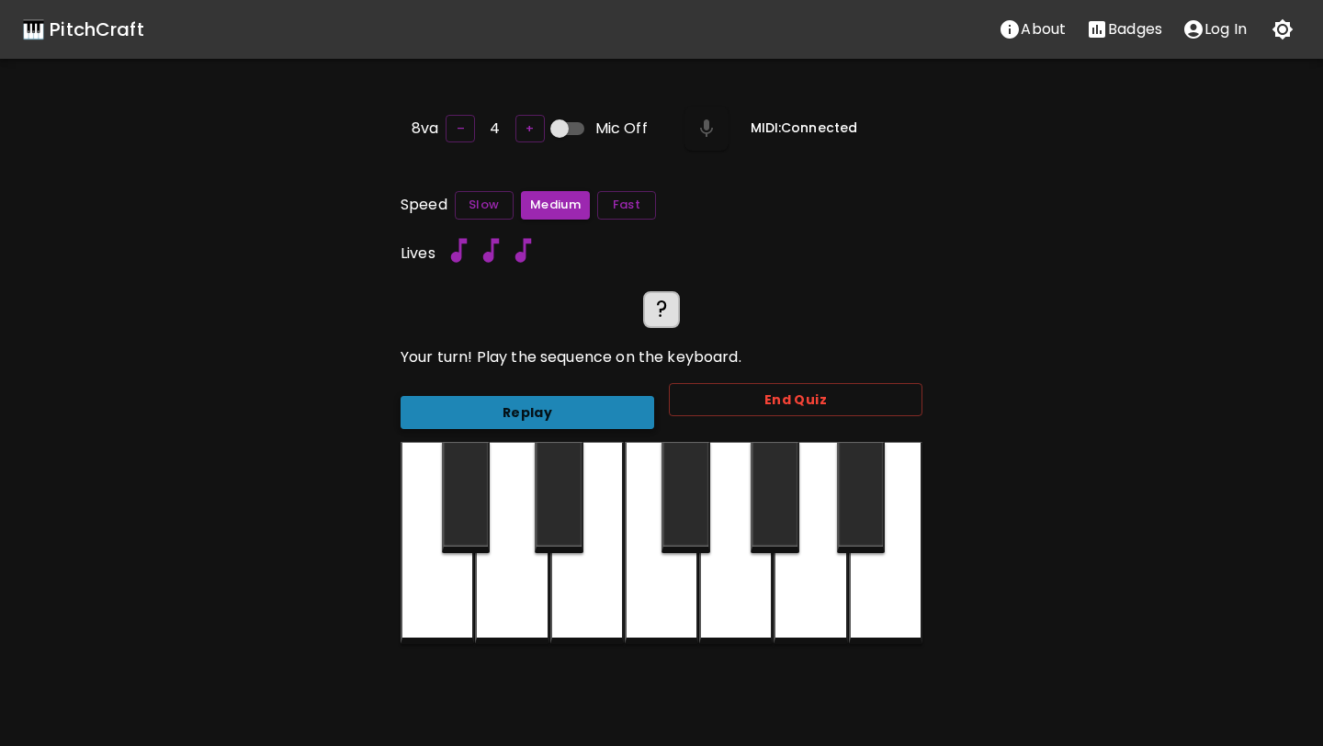
click at [570, 406] on button "Replay" at bounding box center [528, 413] width 254 height 34
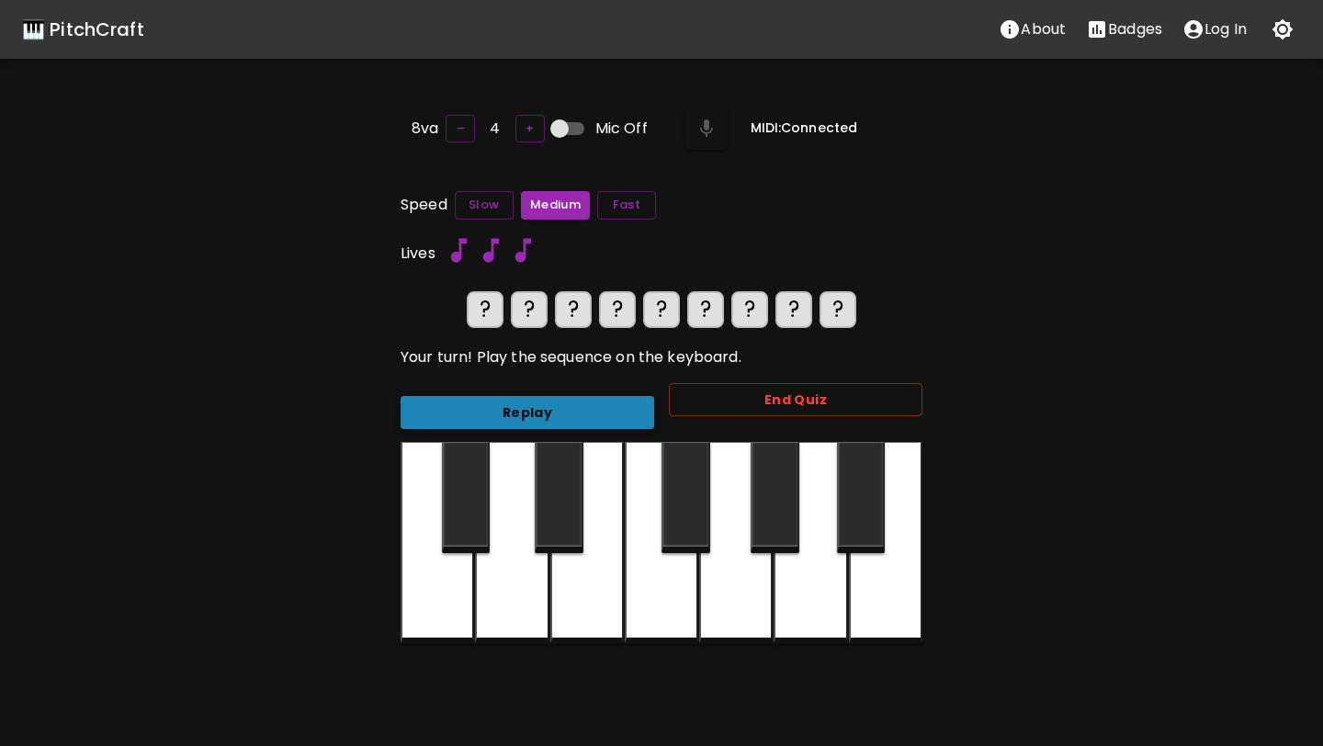
click at [570, 406] on button "Replay" at bounding box center [528, 413] width 254 height 34
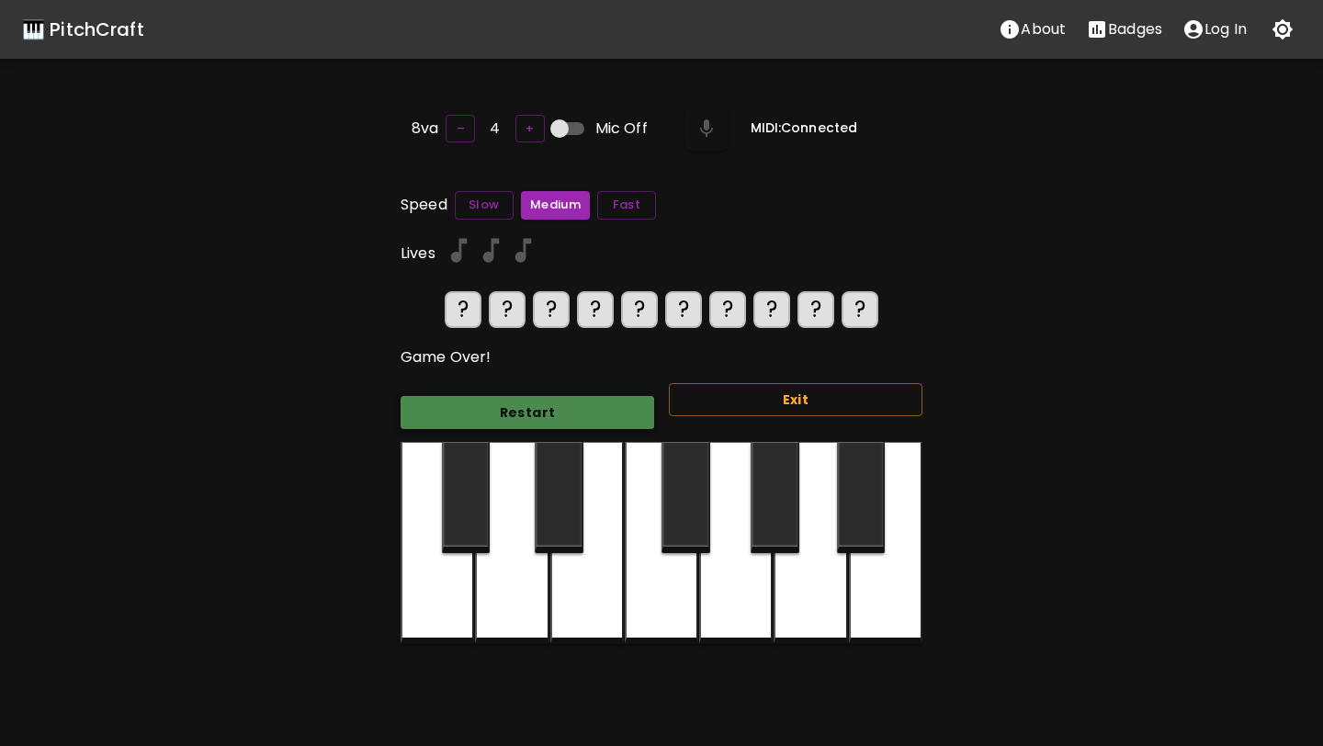
click at [567, 412] on button "Restart" at bounding box center [528, 413] width 254 height 34
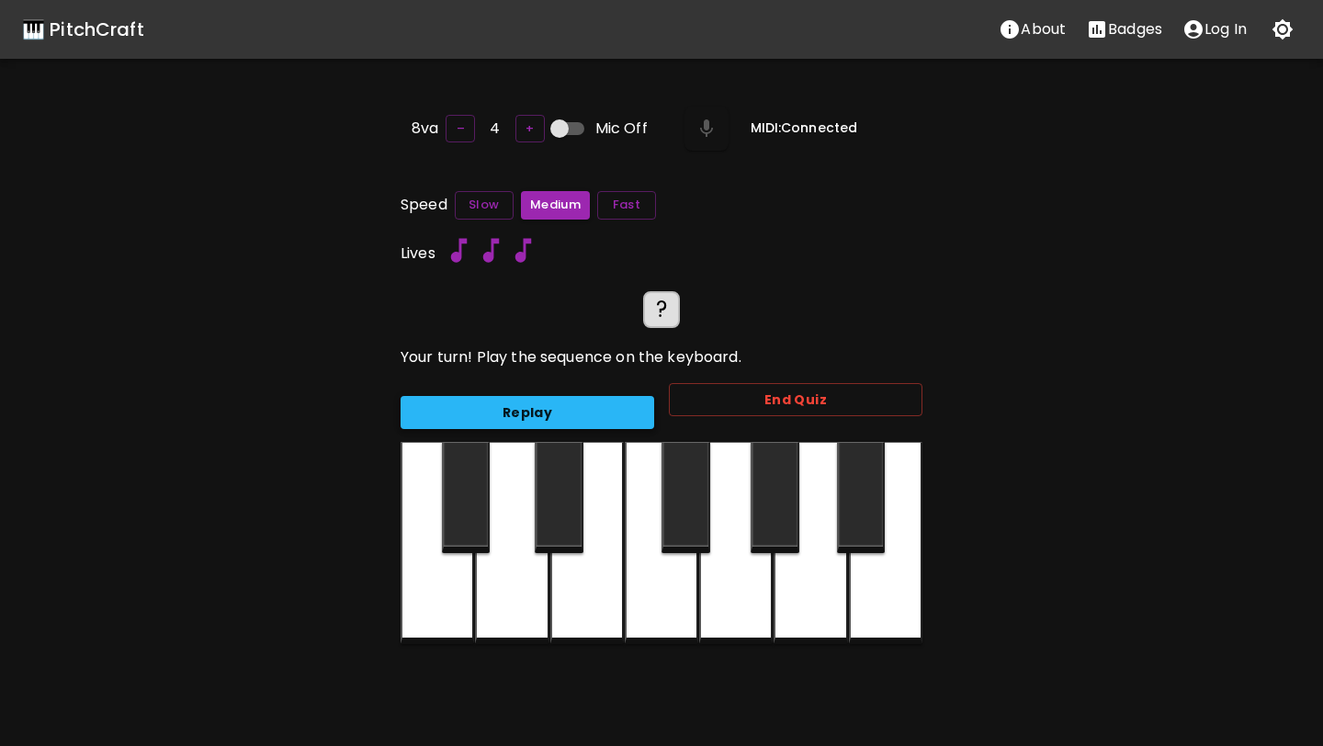
click at [567, 412] on button "Replay" at bounding box center [528, 413] width 254 height 34
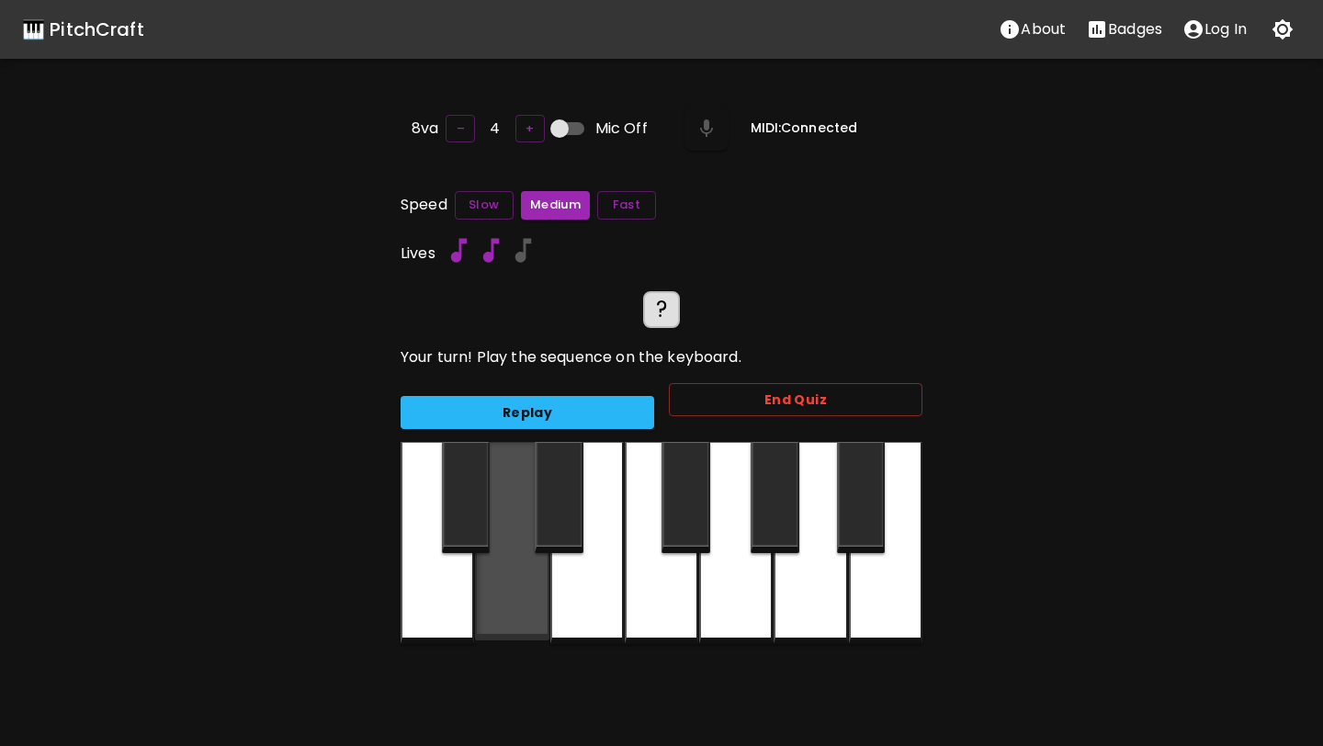
click at [515, 543] on div at bounding box center [511, 541] width 73 height 198
click at [514, 575] on div at bounding box center [511, 541] width 73 height 198
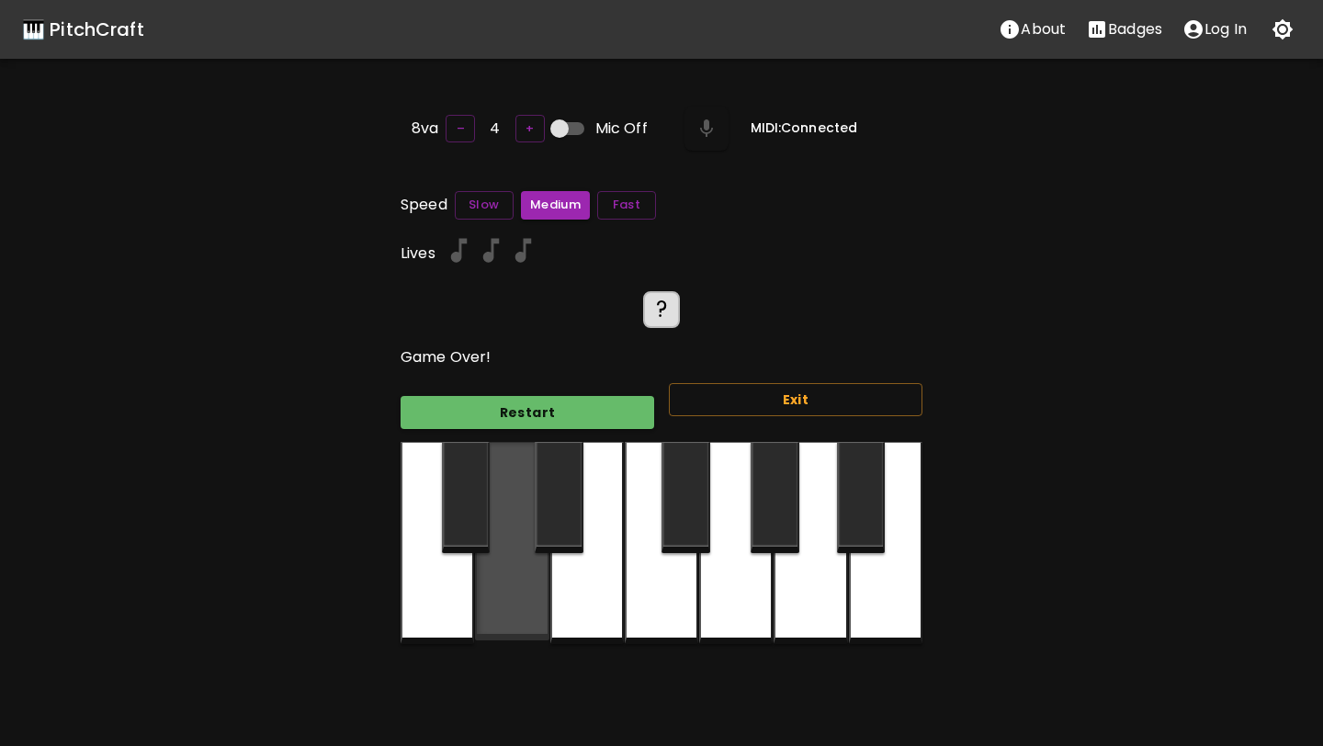
click at [517, 575] on div at bounding box center [511, 541] width 73 height 198
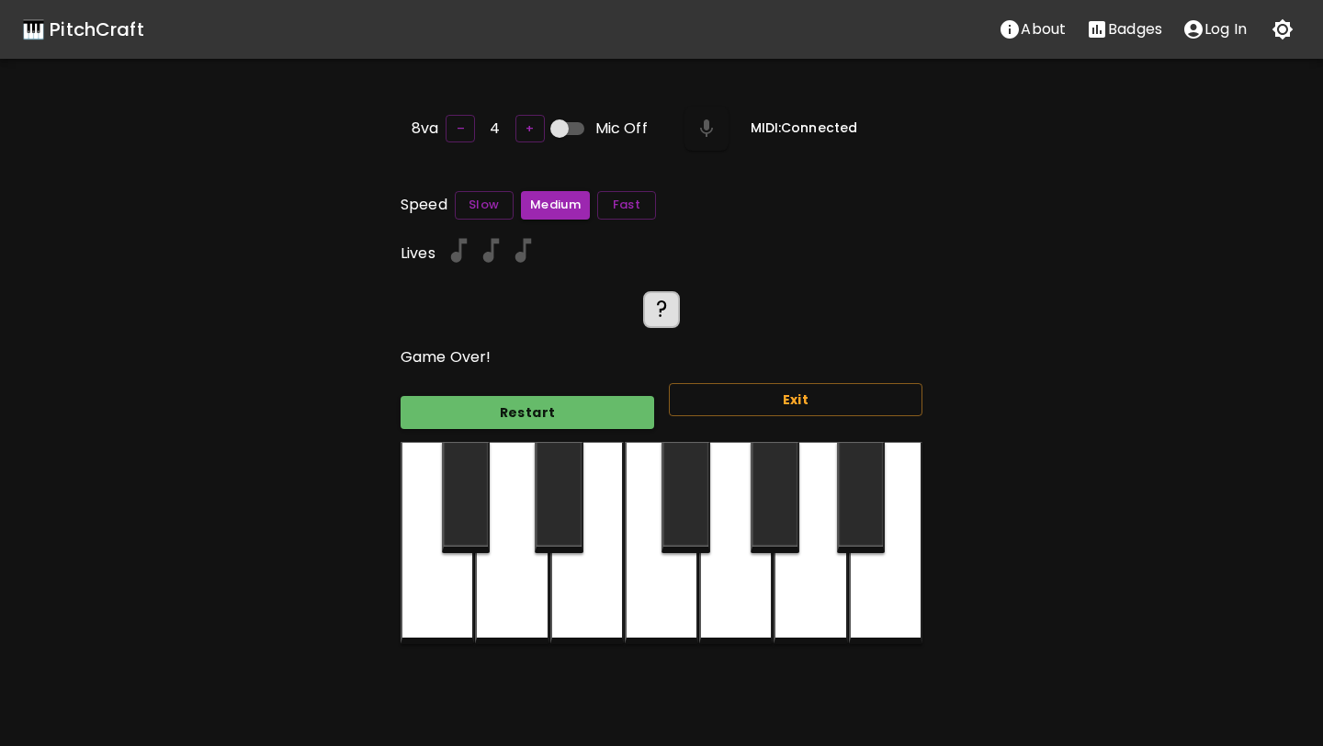
click at [567, 583] on div at bounding box center [586, 543] width 73 height 202
click at [573, 390] on div "Restart" at bounding box center [520, 405] width 268 height 49
click at [570, 372] on div "Restart Exit" at bounding box center [654, 405] width 537 height 74
click at [556, 402] on button "Restart" at bounding box center [528, 413] width 254 height 34
click at [729, 390] on button "Exit" at bounding box center [796, 400] width 254 height 34
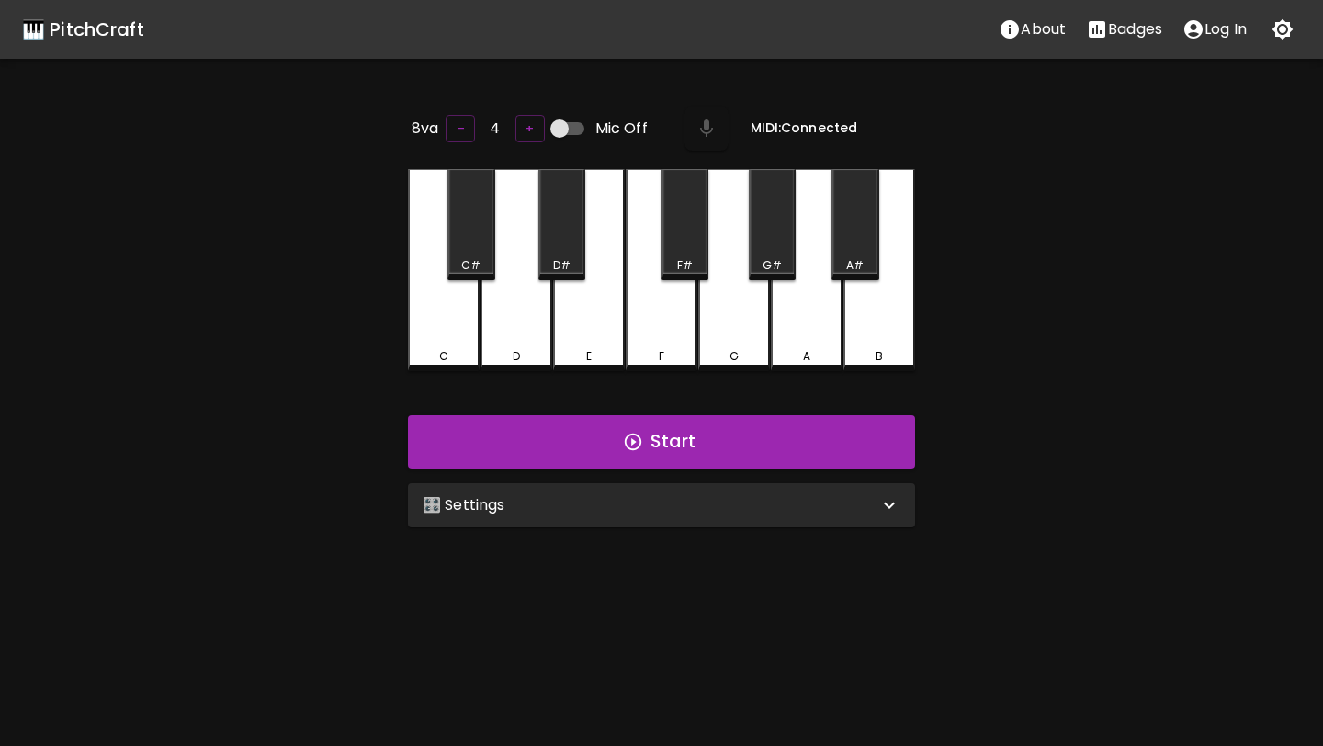
click at [722, 507] on div "🎛️ Settings" at bounding box center [651, 505] width 456 height 22
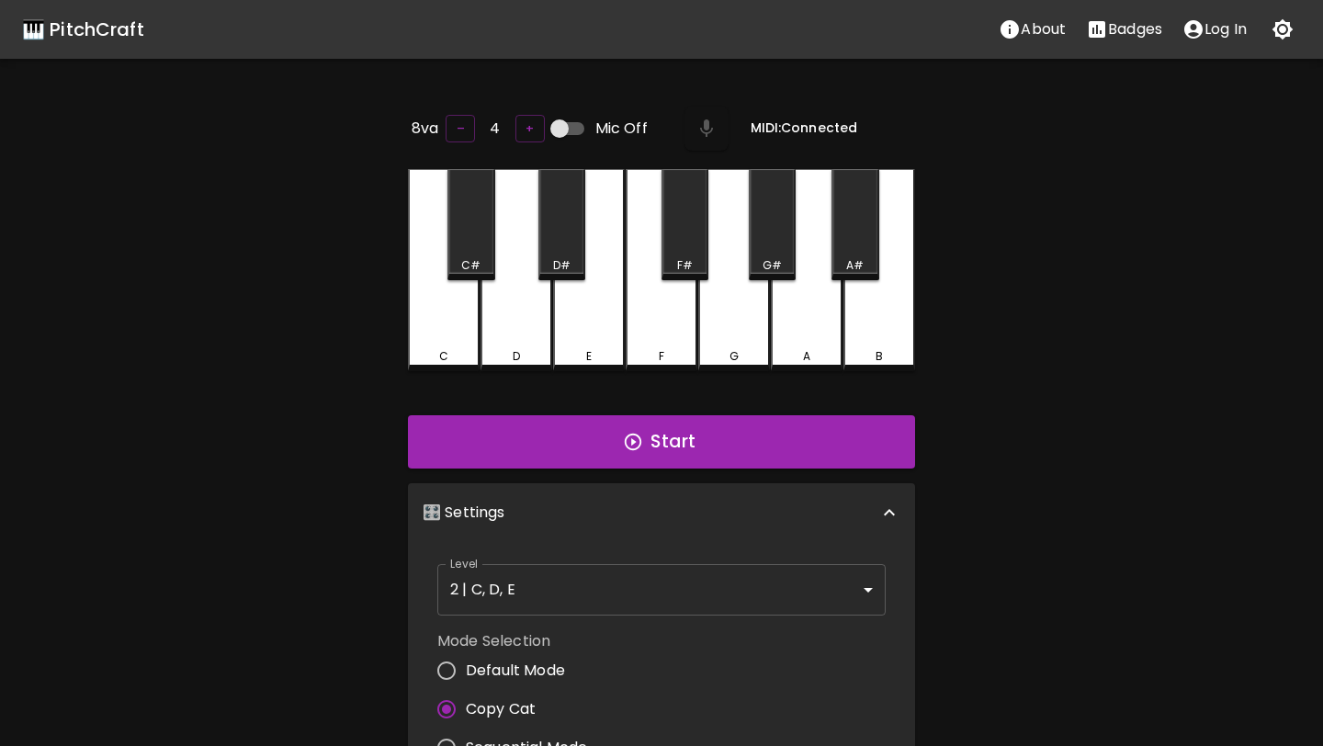
click at [539, 675] on span "Default Mode" at bounding box center [515, 671] width 99 height 22
click at [466, 675] on input "Default Mode" at bounding box center [446, 670] width 39 height 39
radio input "true"
click at [443, 704] on input "Copy Cat" at bounding box center [446, 709] width 39 height 39
radio input "true"
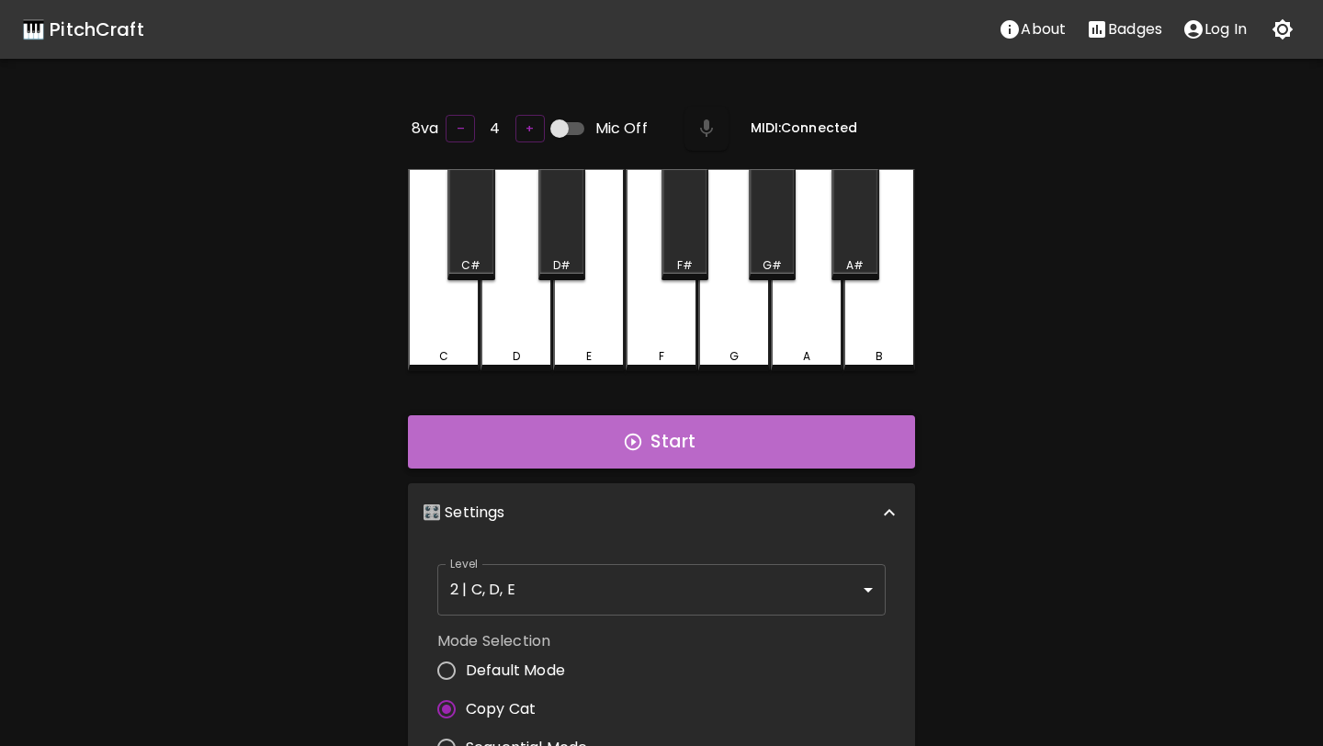
click at [422, 441] on button "Start" at bounding box center [661, 441] width 507 height 53
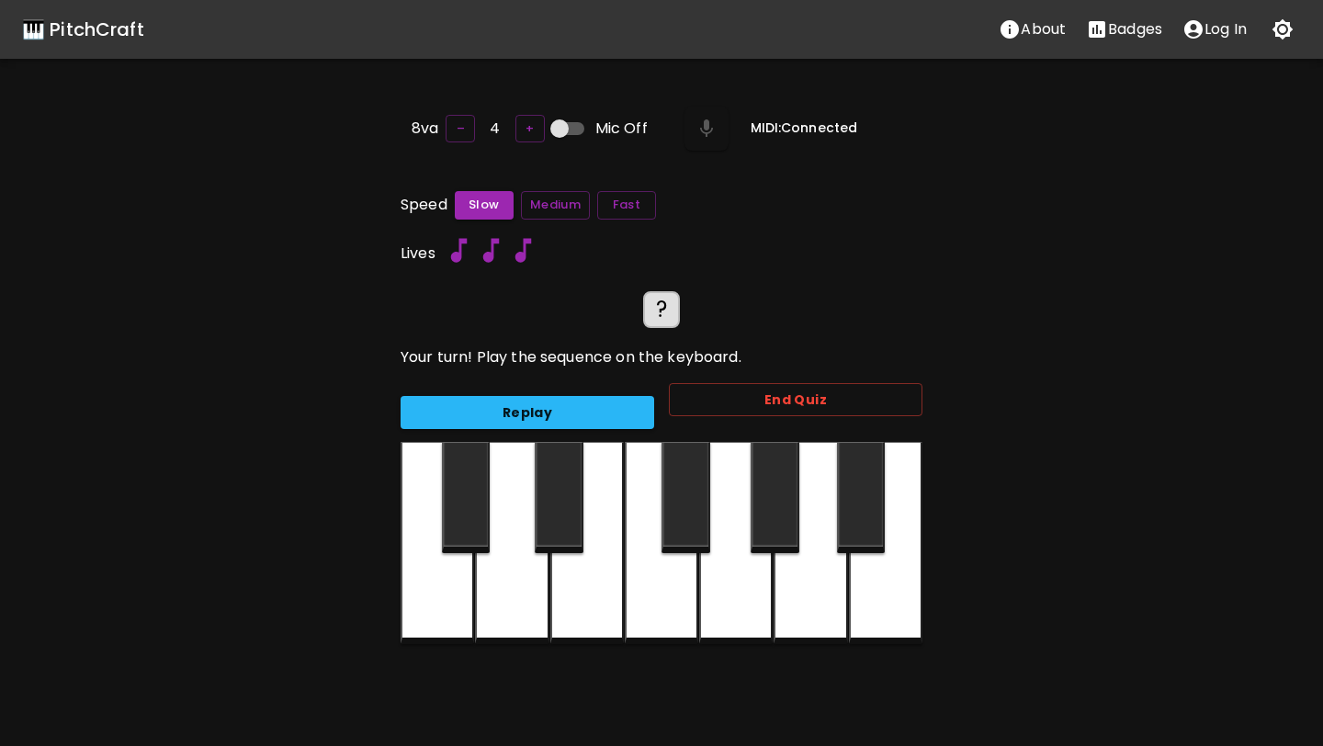
click at [431, 540] on div at bounding box center [437, 543] width 73 height 202
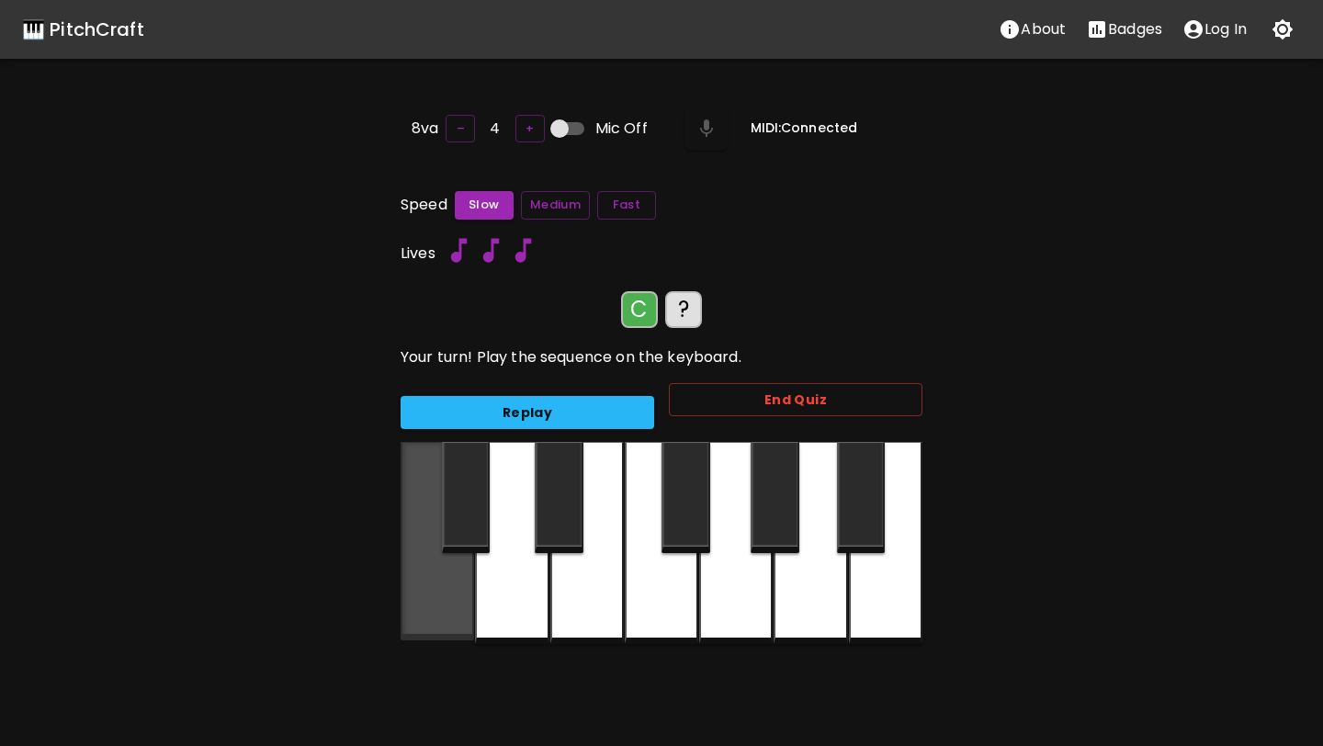
click at [450, 559] on div at bounding box center [437, 541] width 73 height 198
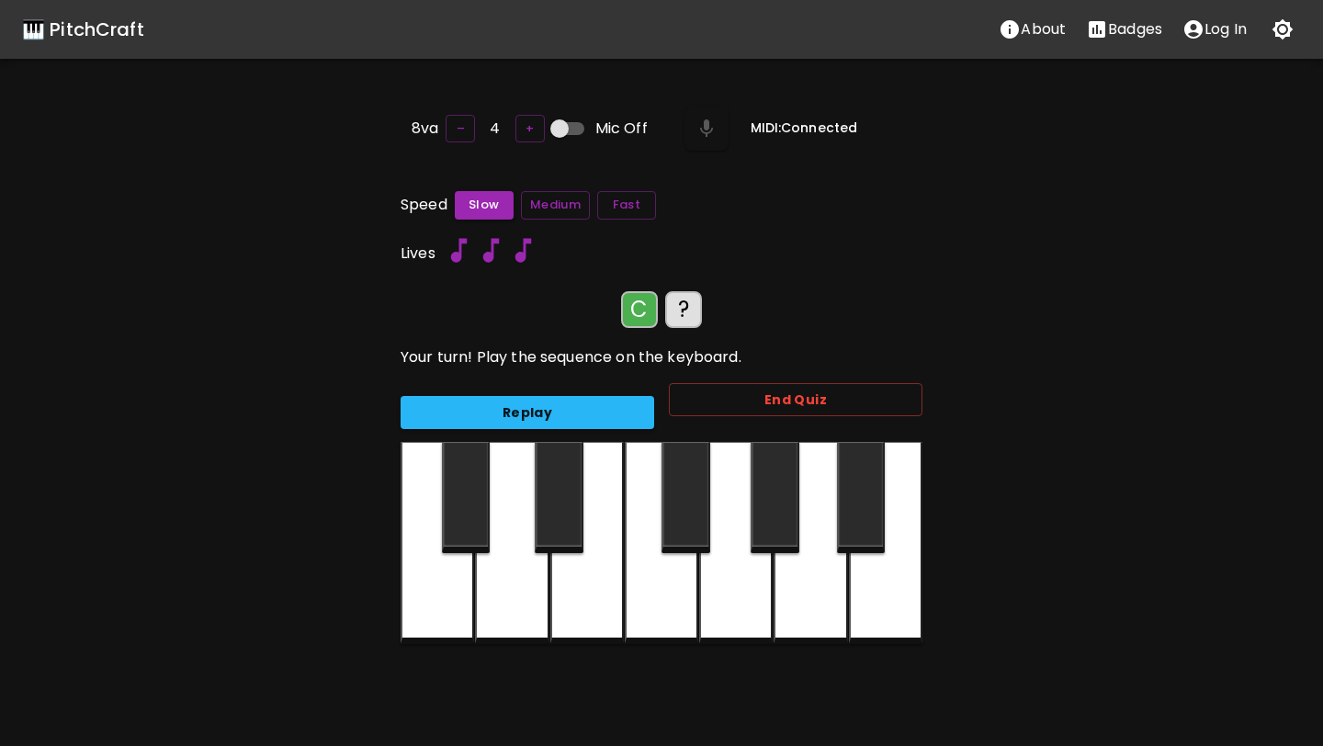
click at [451, 557] on div at bounding box center [437, 543] width 73 height 202
click at [461, 574] on div at bounding box center [437, 543] width 73 height 202
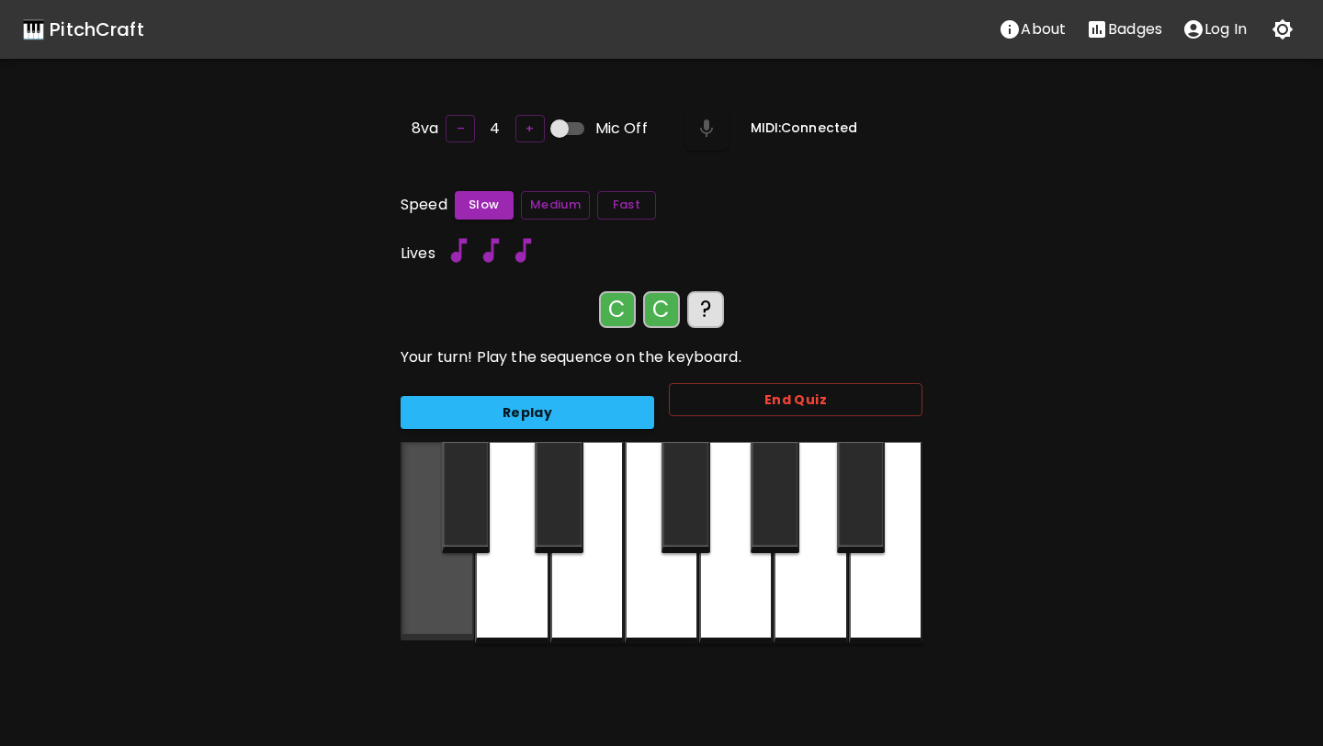
click at [460, 581] on div at bounding box center [437, 541] width 73 height 198
click at [451, 565] on div at bounding box center [437, 541] width 73 height 198
click at [455, 571] on div at bounding box center [437, 541] width 73 height 198
click at [451, 576] on div at bounding box center [437, 541] width 73 height 198
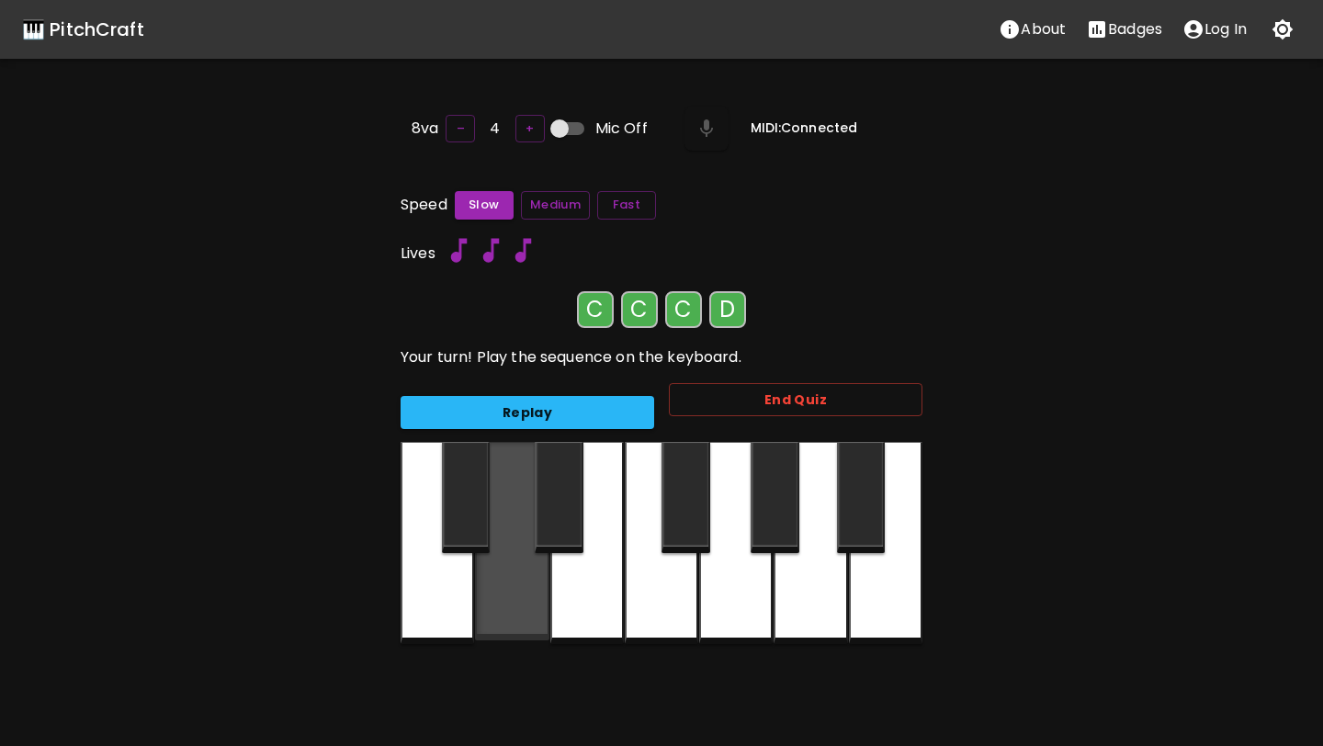
click at [495, 596] on div at bounding box center [511, 541] width 73 height 198
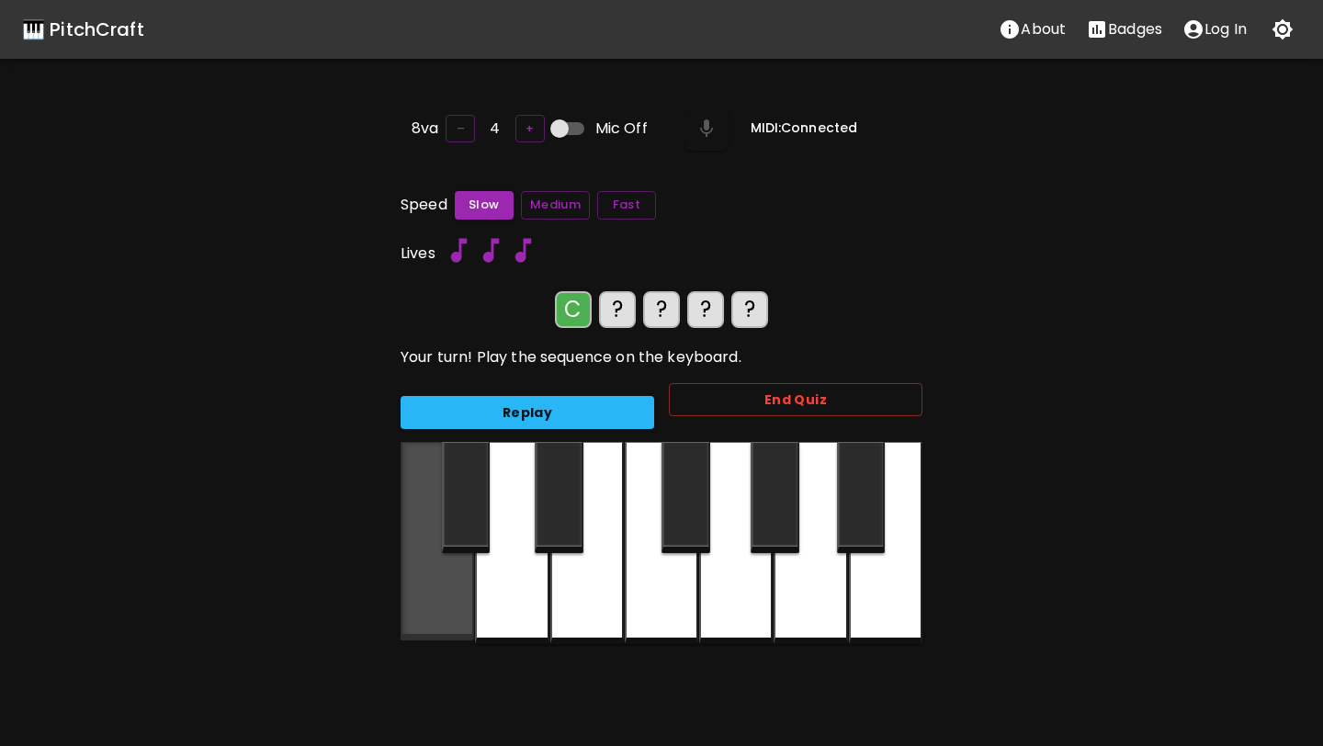
click at [412, 585] on div at bounding box center [437, 541] width 73 height 198
click at [412, 591] on div at bounding box center [437, 541] width 73 height 198
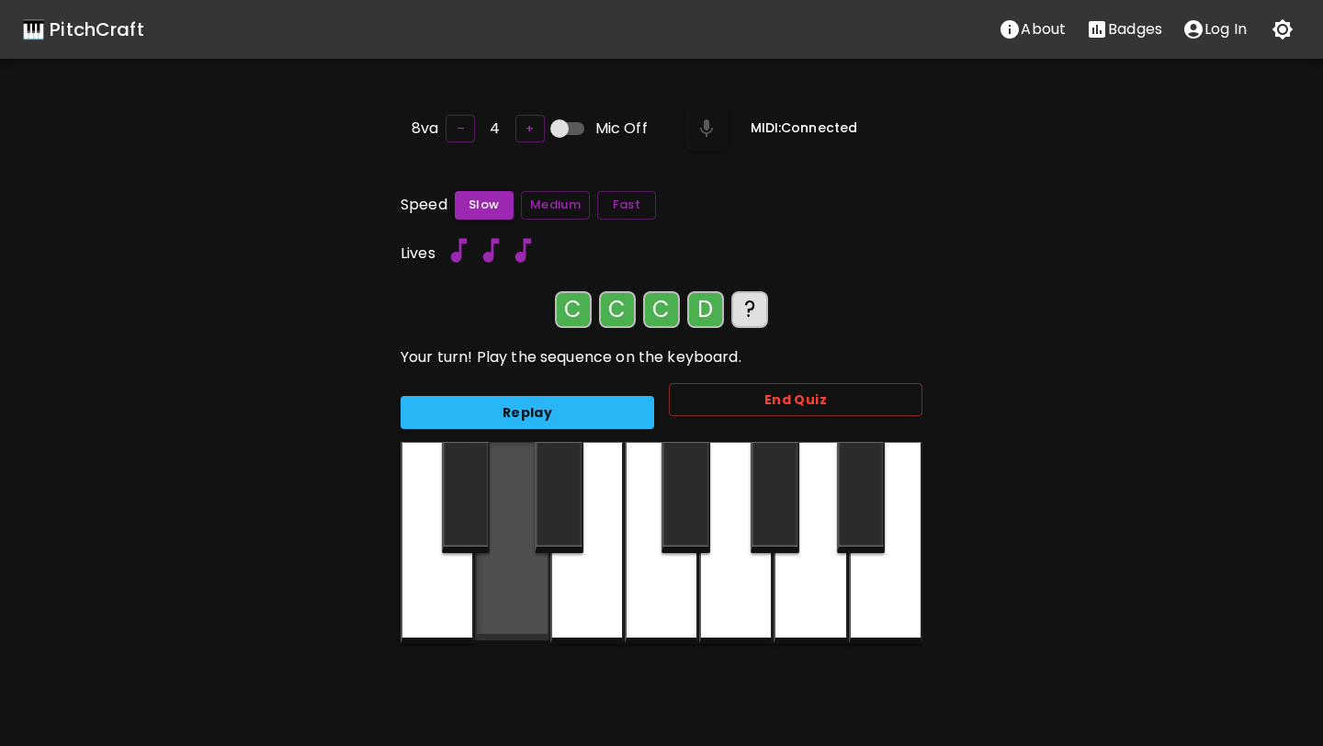
click at [495, 597] on div at bounding box center [511, 541] width 73 height 198
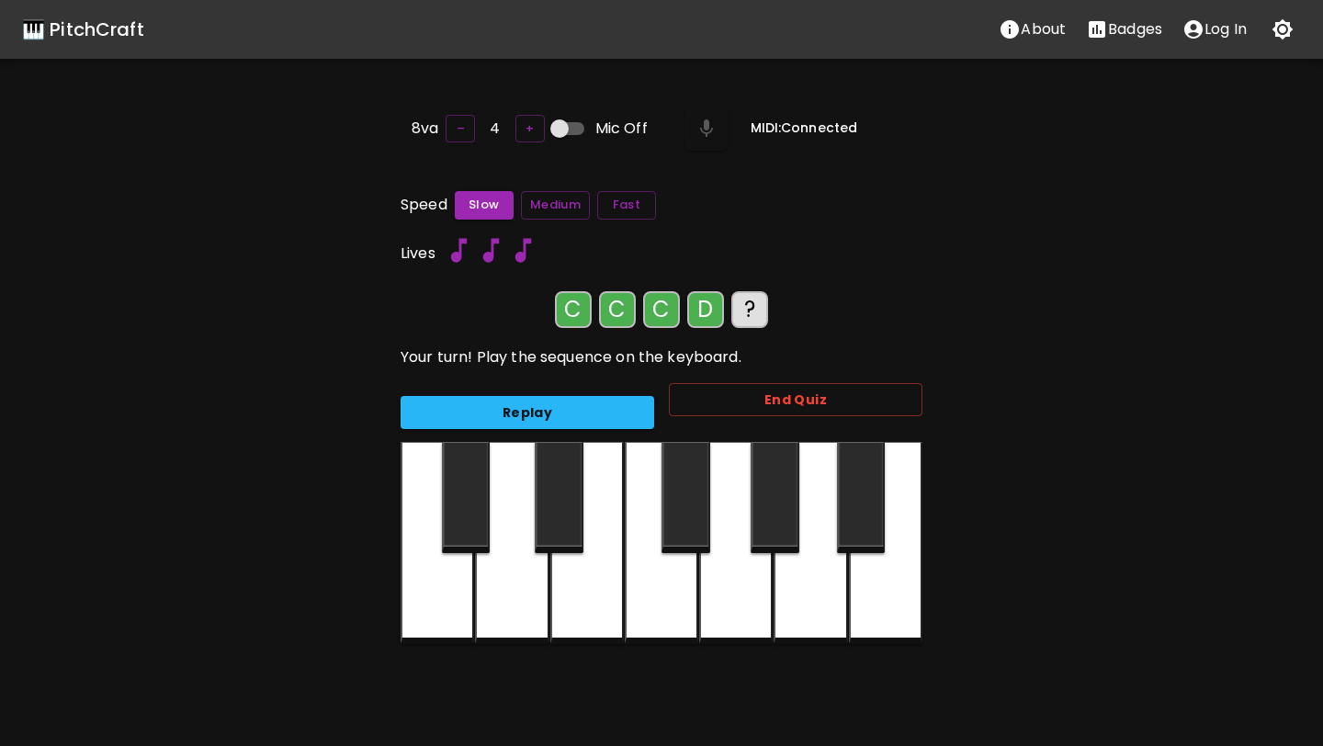
click at [495, 596] on div at bounding box center [511, 543] width 73 height 202
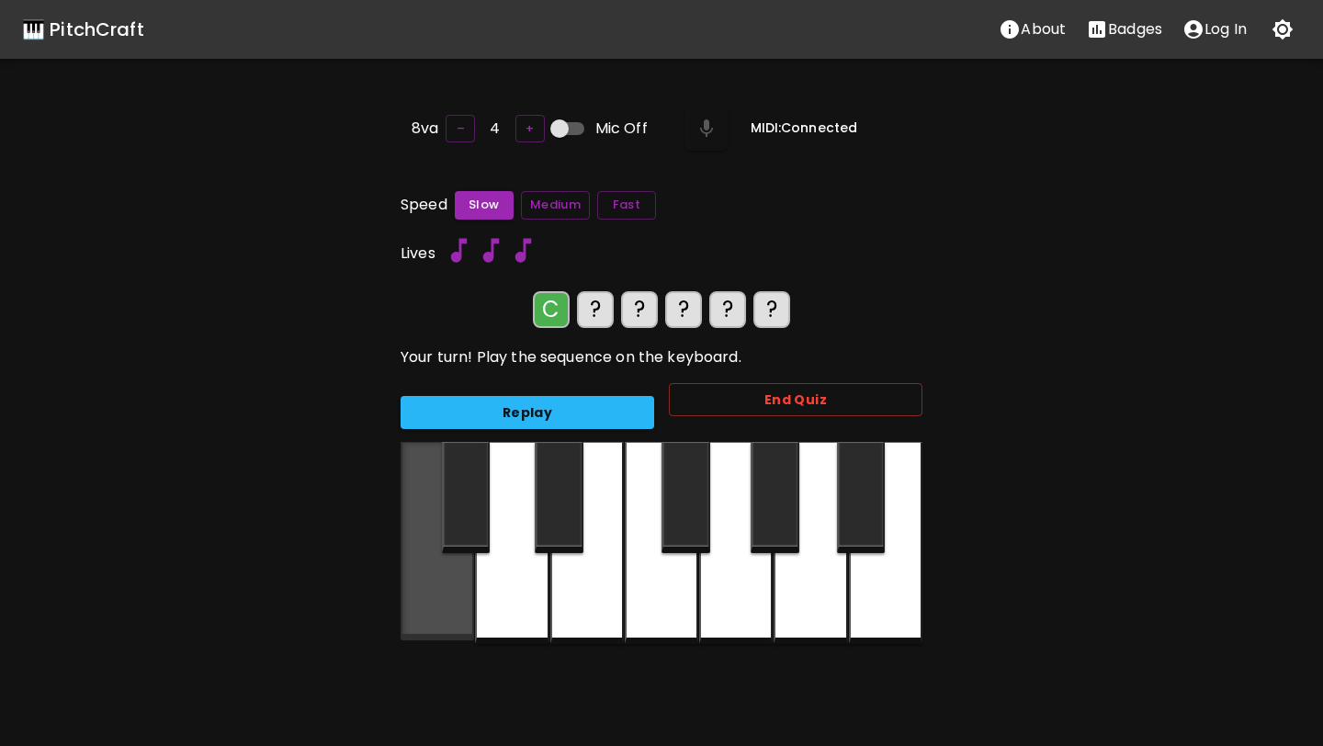
click at [442, 582] on div at bounding box center [437, 541] width 73 height 198
click at [436, 586] on div at bounding box center [437, 541] width 73 height 198
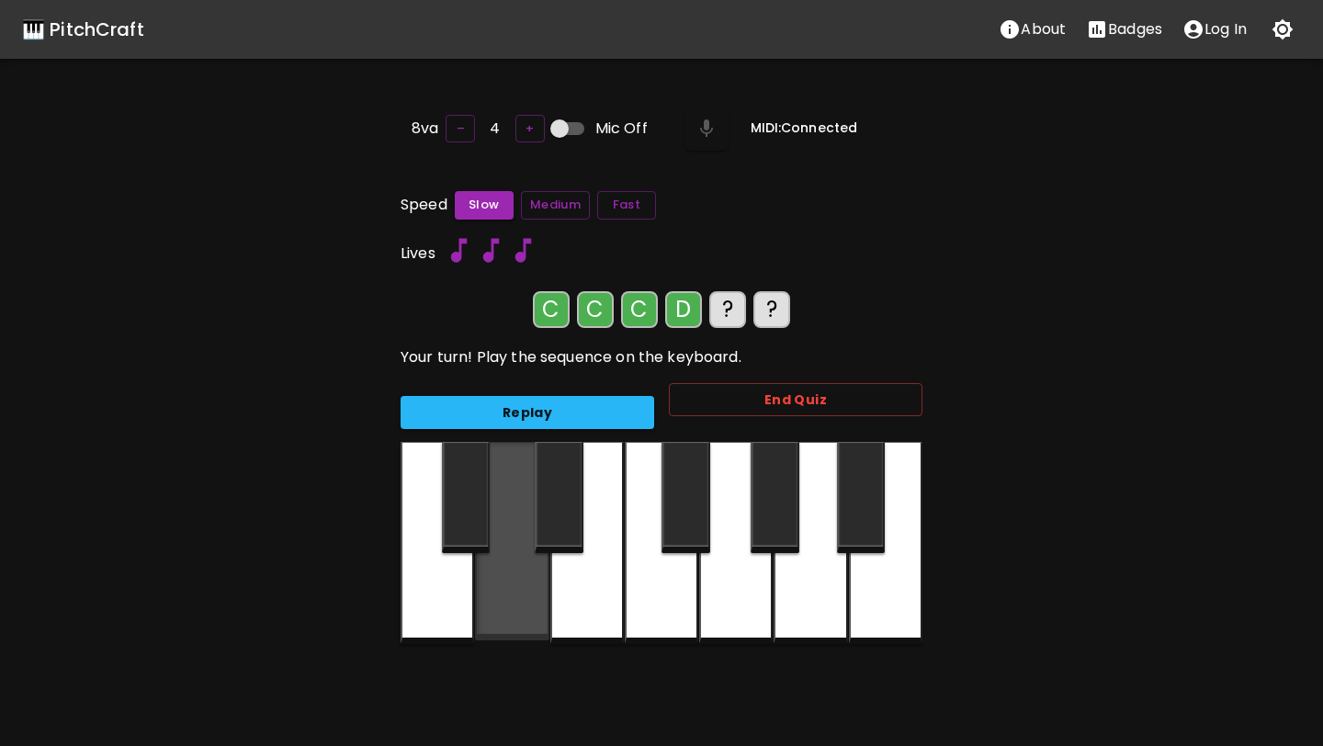
click at [490, 571] on div at bounding box center [511, 541] width 73 height 198
click at [490, 572] on div at bounding box center [511, 541] width 73 height 198
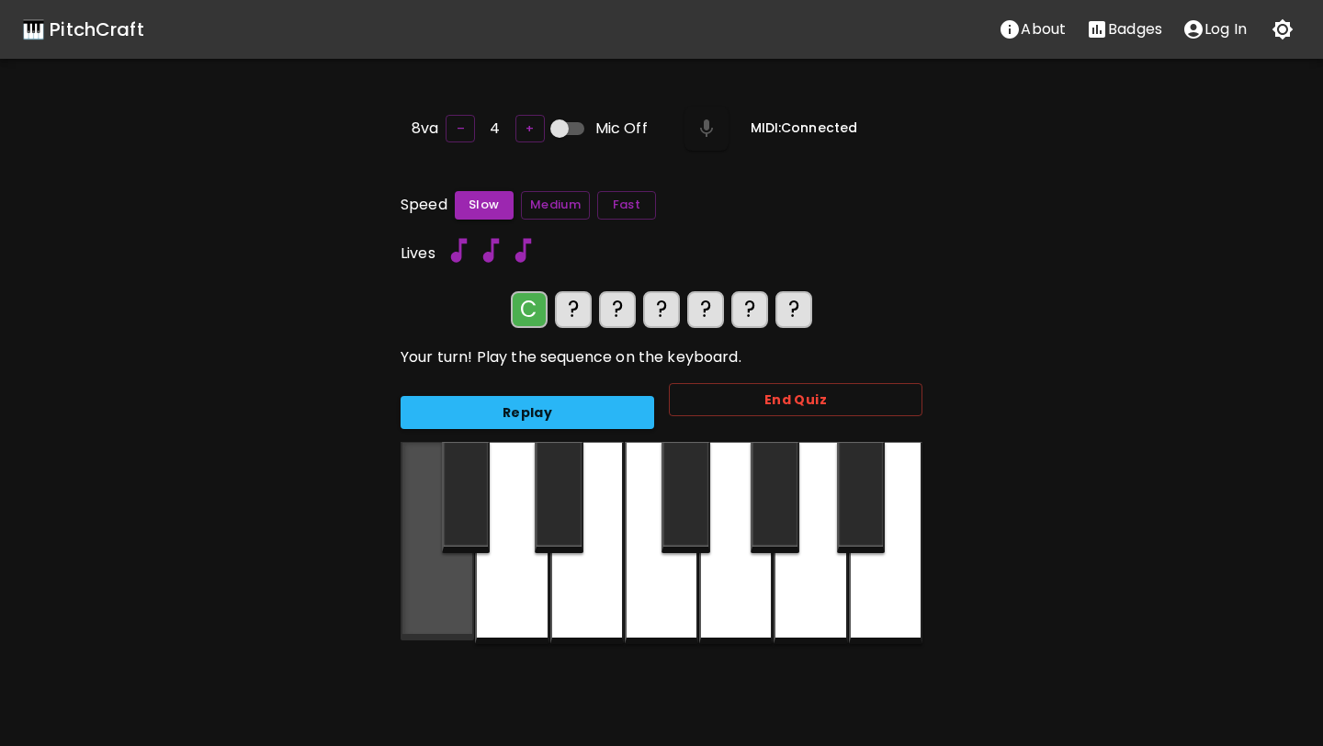
click at [419, 606] on div at bounding box center [437, 541] width 73 height 198
click at [420, 606] on div at bounding box center [437, 541] width 73 height 198
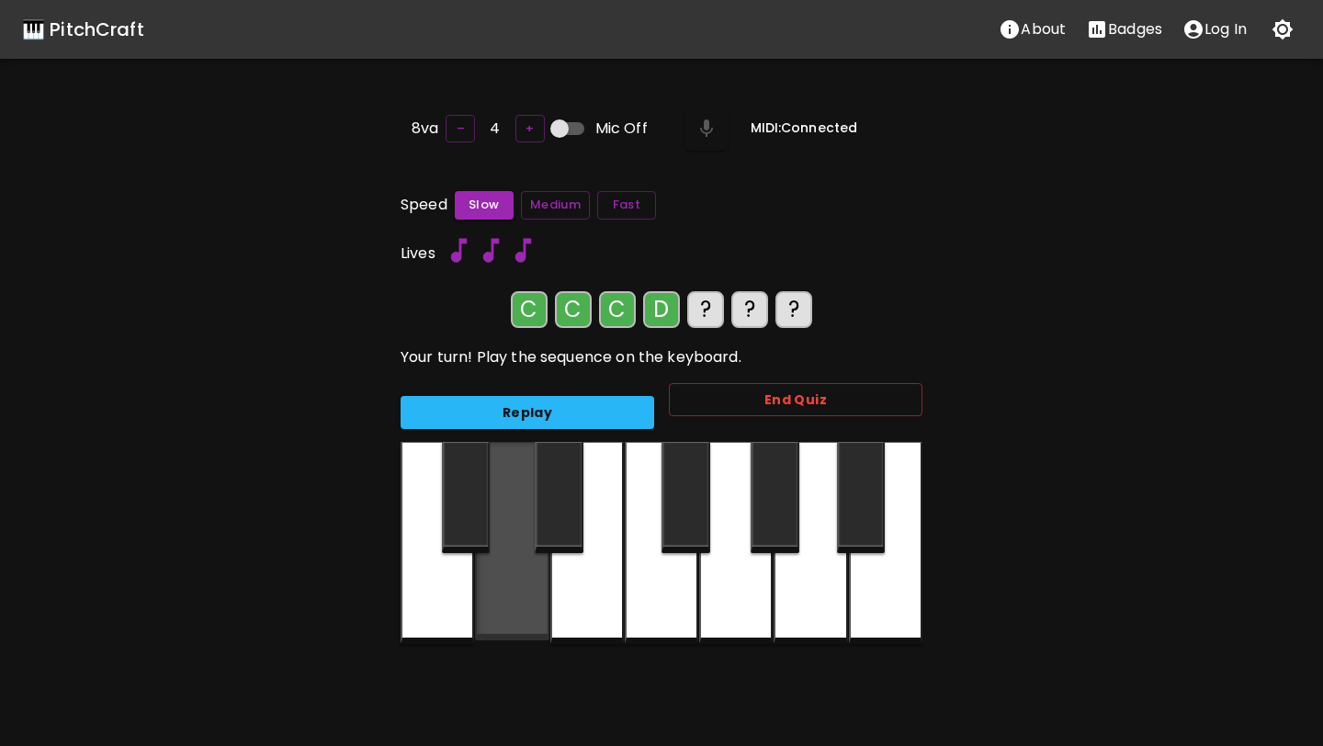
click at [503, 610] on div at bounding box center [511, 541] width 73 height 198
click at [502, 612] on div at bounding box center [511, 541] width 73 height 198
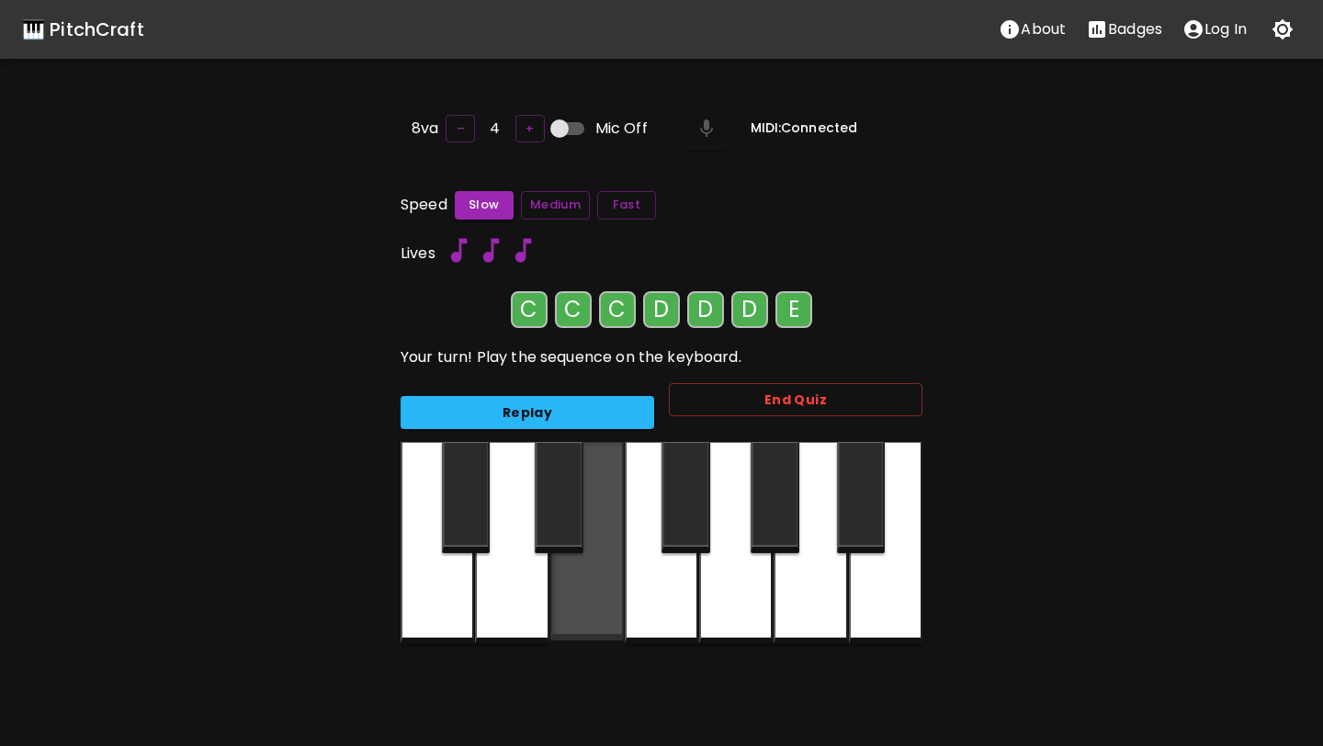
click at [564, 611] on div at bounding box center [586, 541] width 73 height 198
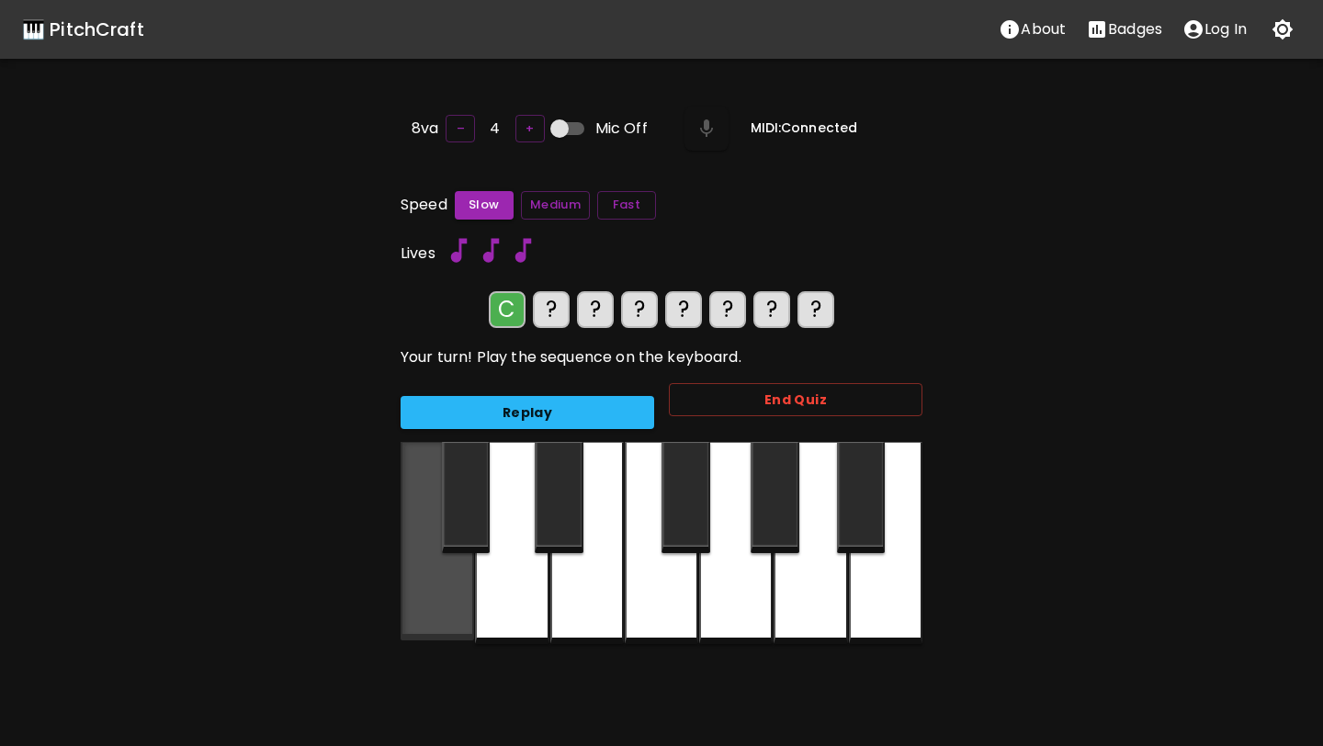
click at [435, 594] on div at bounding box center [437, 541] width 73 height 198
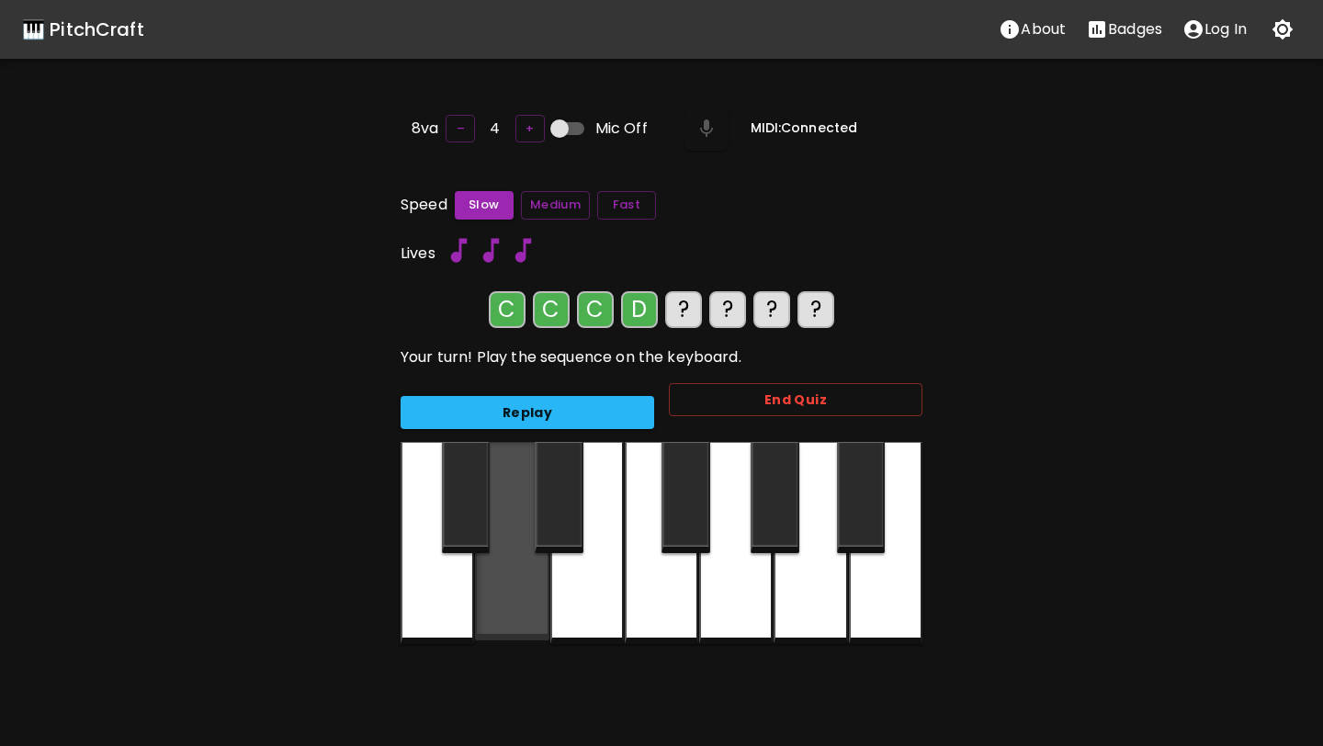
click at [493, 588] on div at bounding box center [511, 541] width 73 height 198
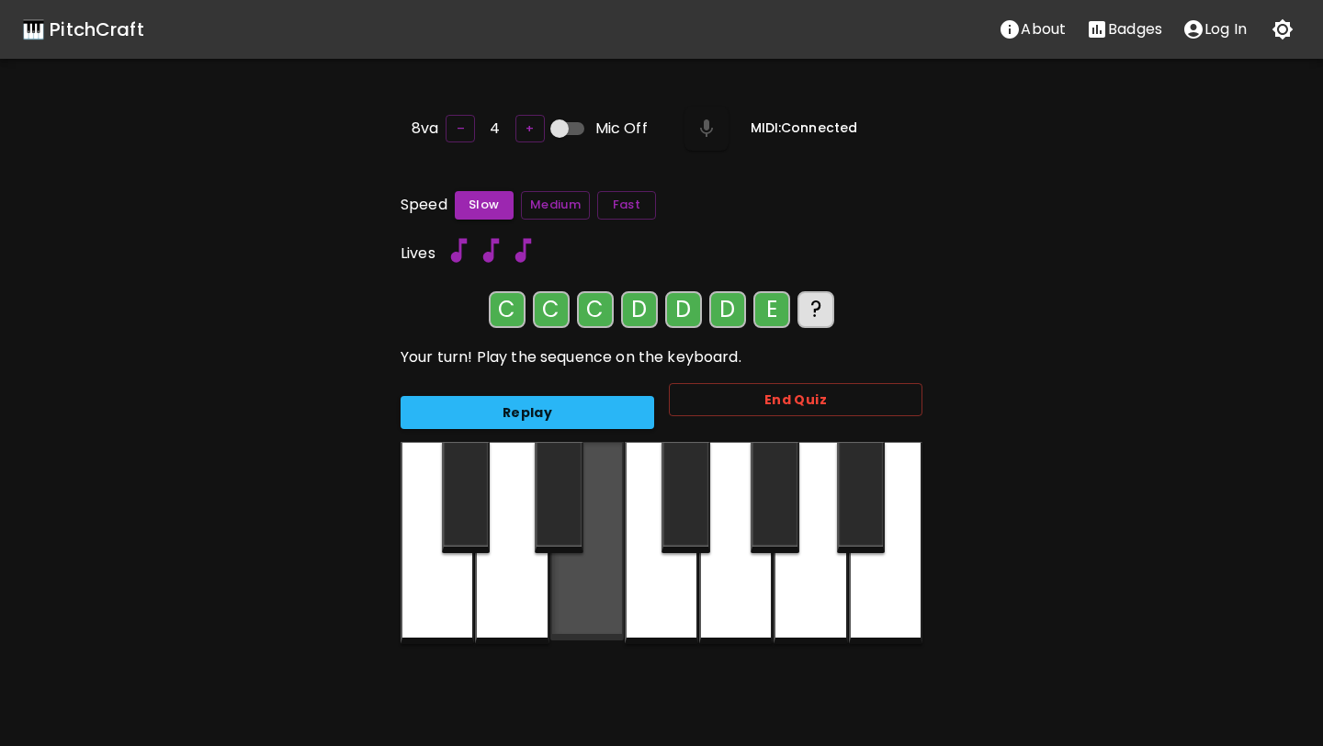
click at [579, 604] on div at bounding box center [586, 541] width 73 height 198
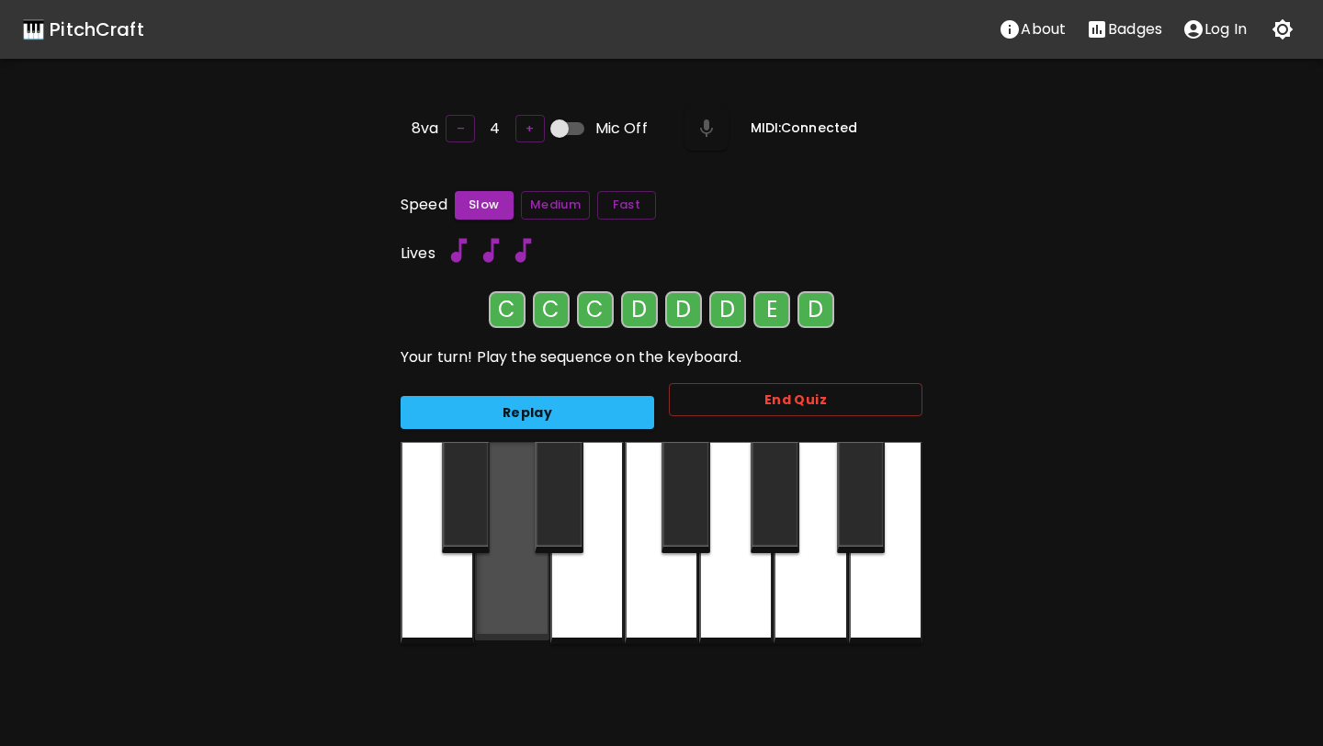
click at [497, 604] on div at bounding box center [511, 541] width 73 height 198
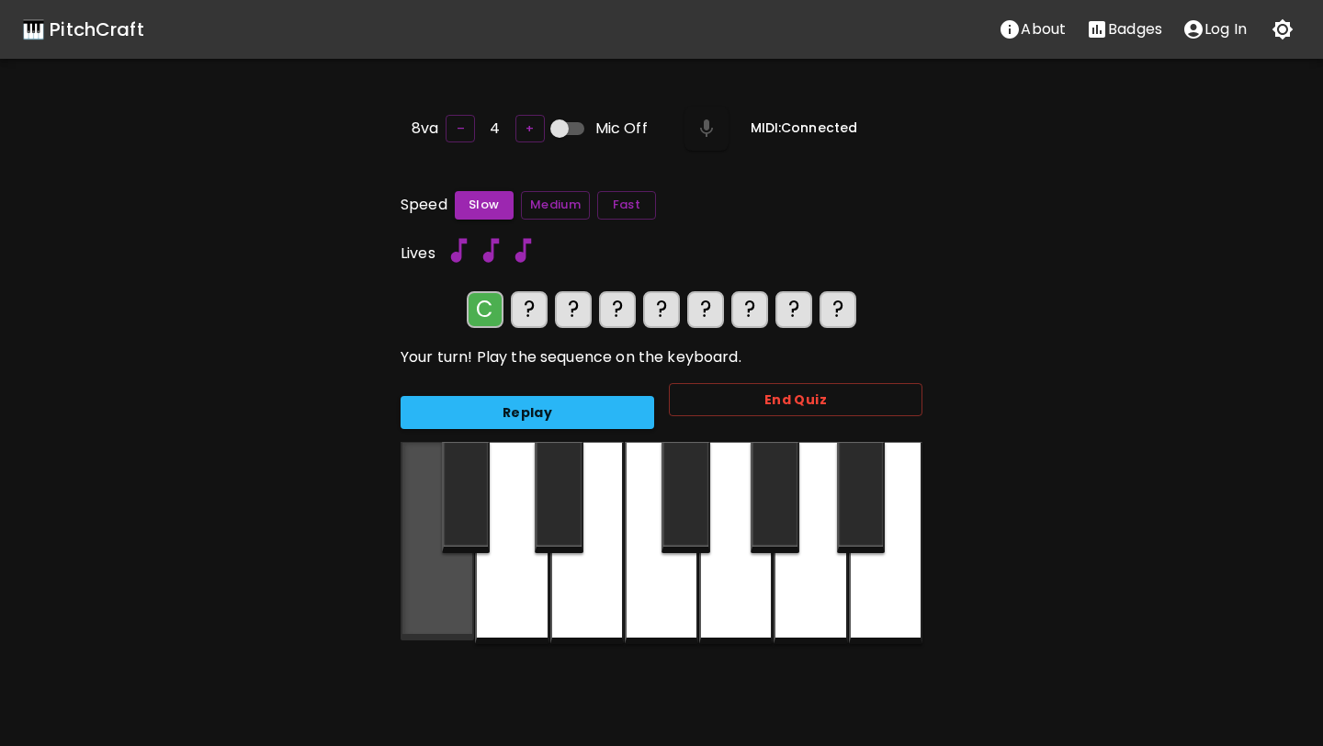
click at [462, 578] on div at bounding box center [437, 541] width 73 height 198
click at [462, 583] on div at bounding box center [437, 541] width 73 height 198
click at [462, 586] on div at bounding box center [437, 541] width 73 height 198
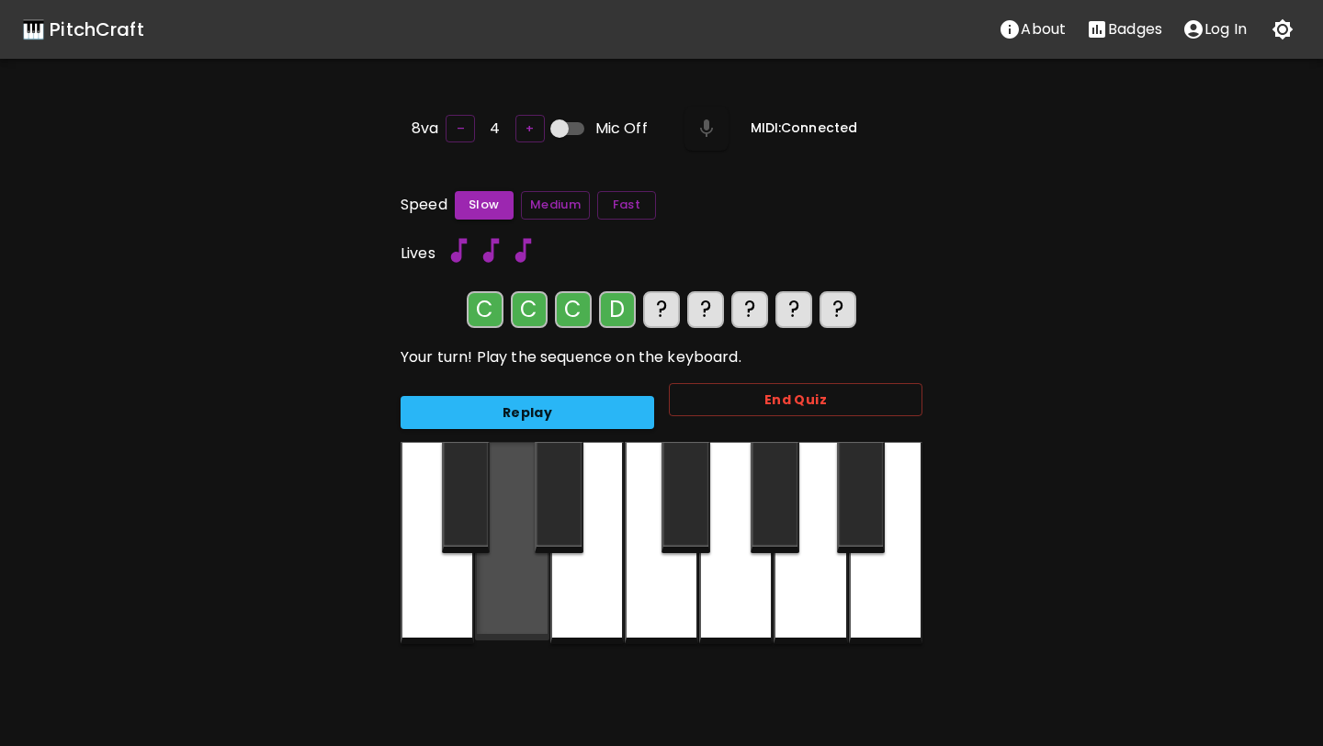
click at [520, 566] on div at bounding box center [511, 541] width 73 height 198
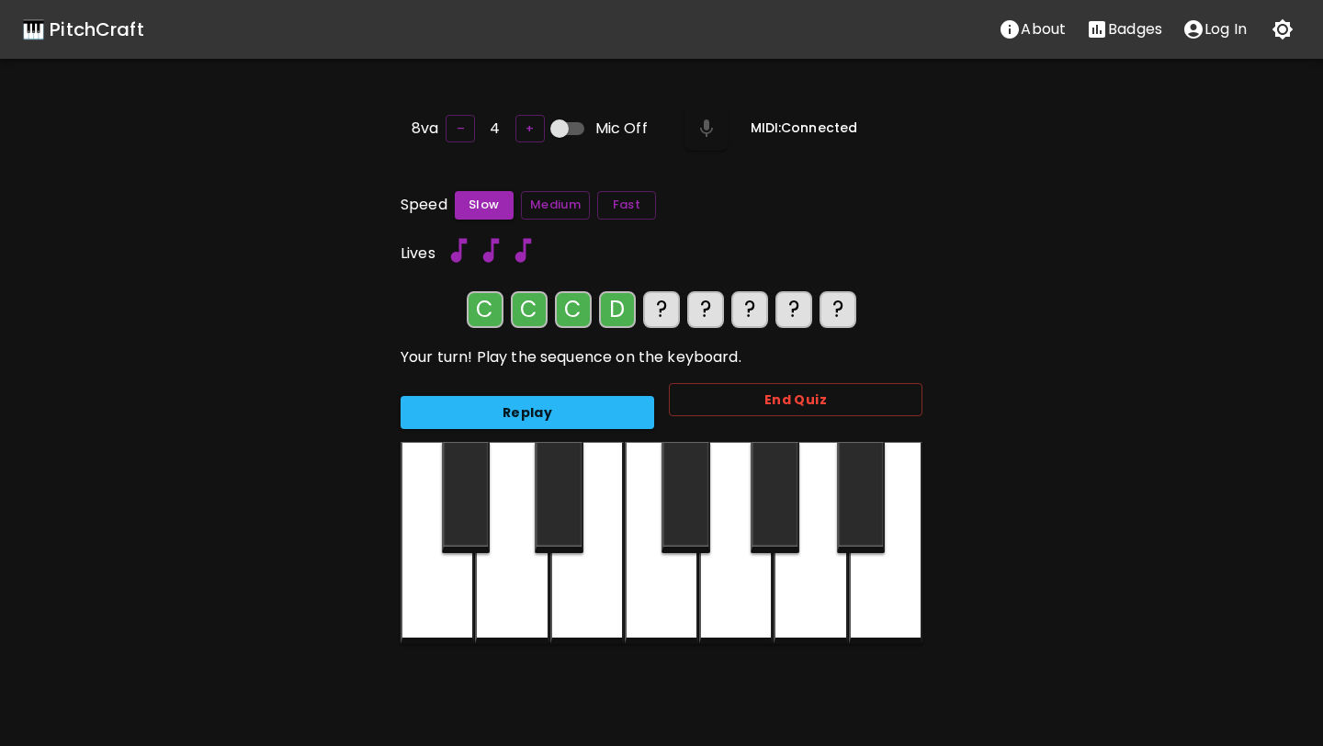
click at [520, 571] on div at bounding box center [511, 543] width 73 height 202
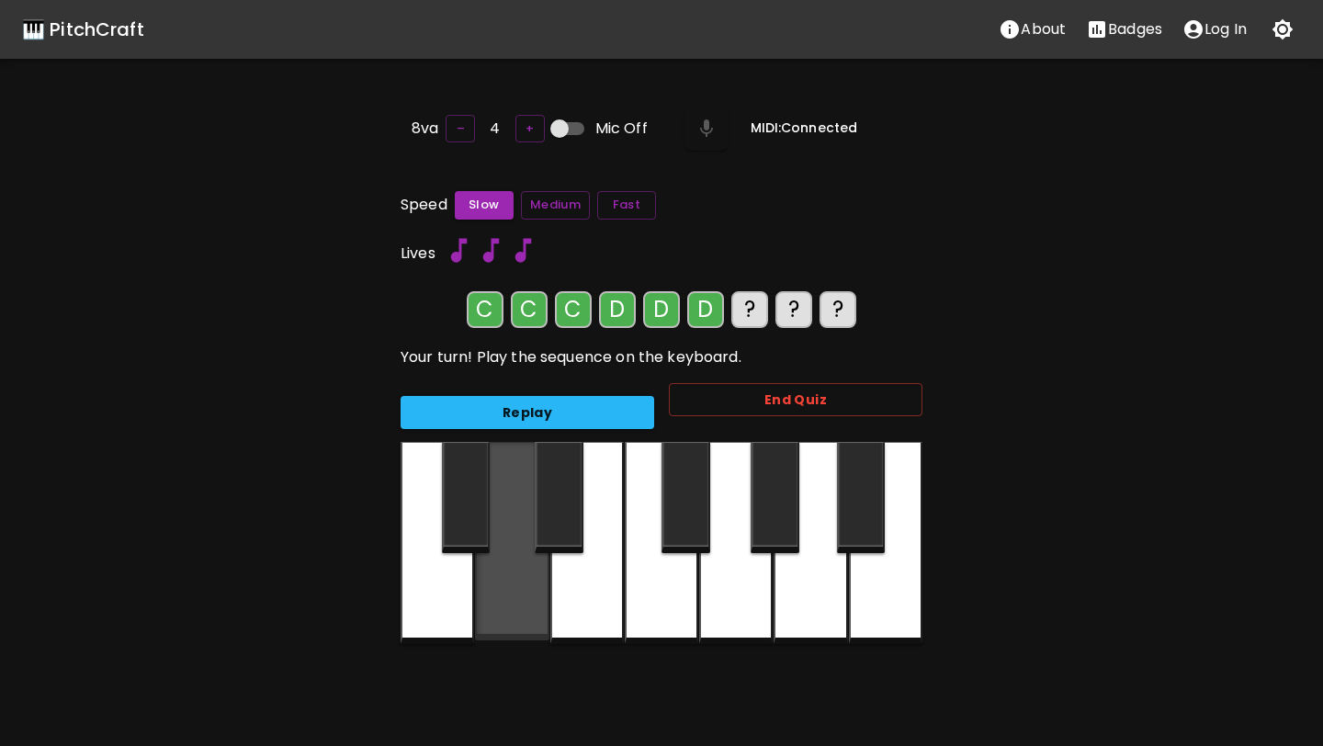
click at [520, 571] on div at bounding box center [511, 541] width 73 height 198
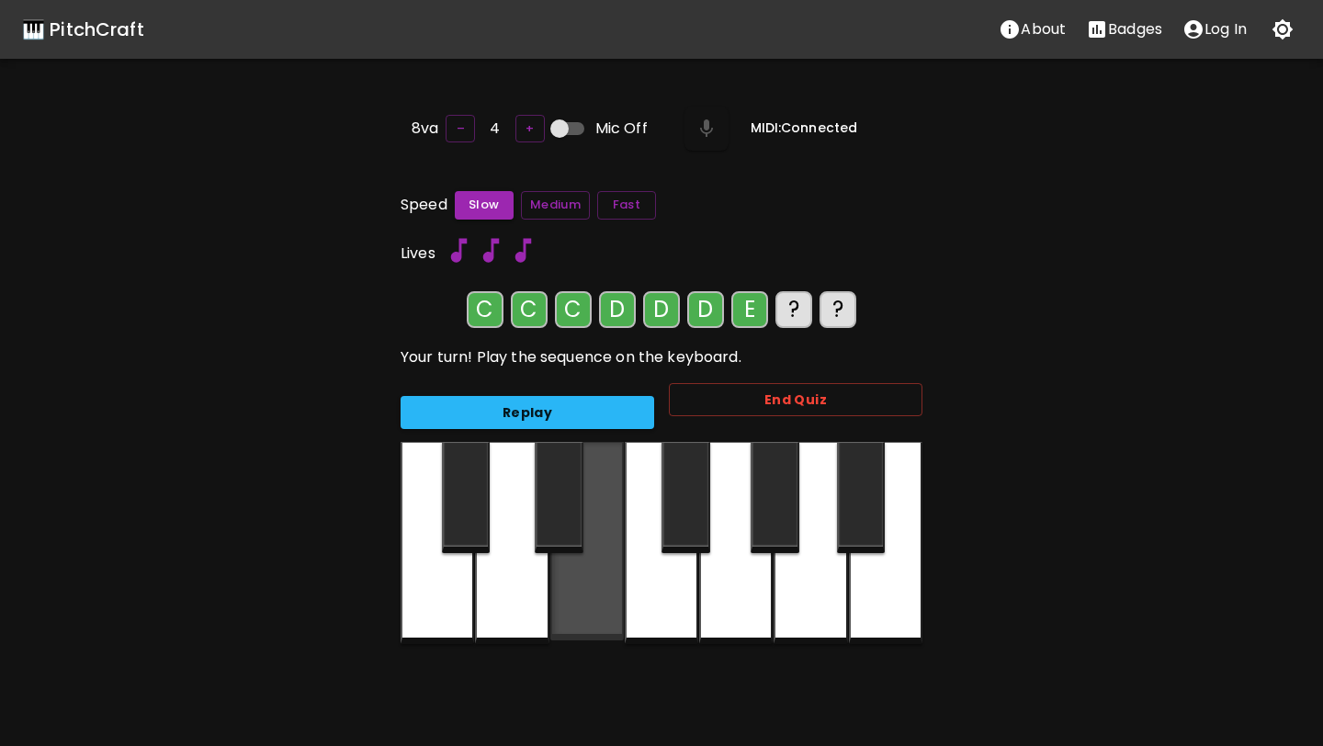
click at [571, 583] on div at bounding box center [586, 541] width 73 height 198
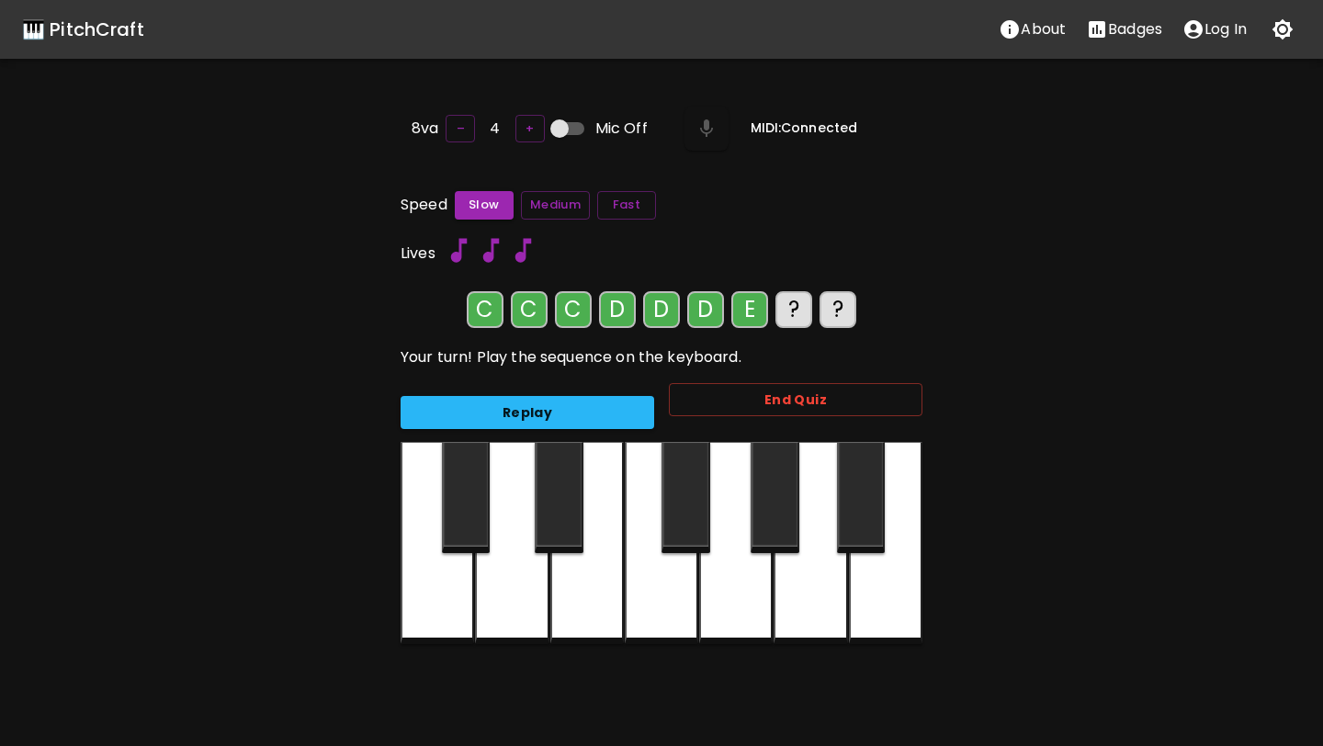
click at [514, 587] on div at bounding box center [511, 543] width 73 height 202
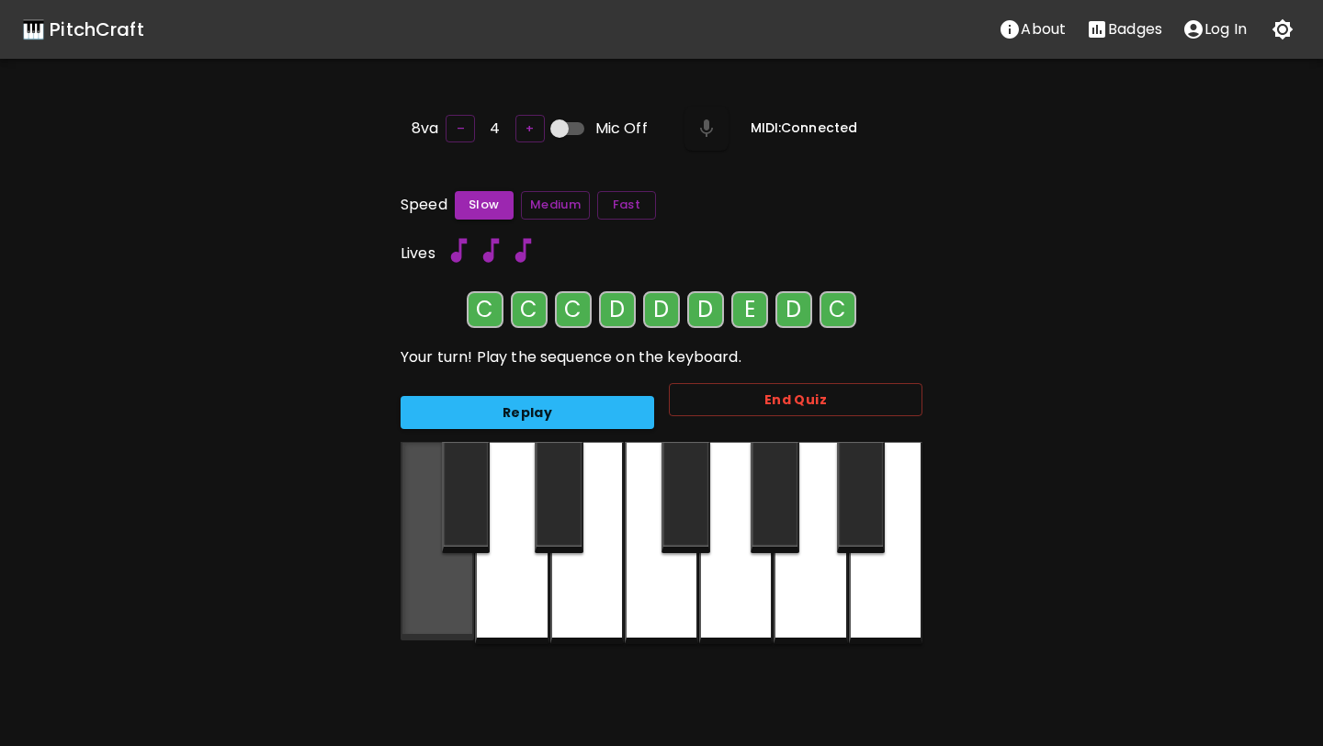
click at [468, 592] on div at bounding box center [437, 541] width 73 height 198
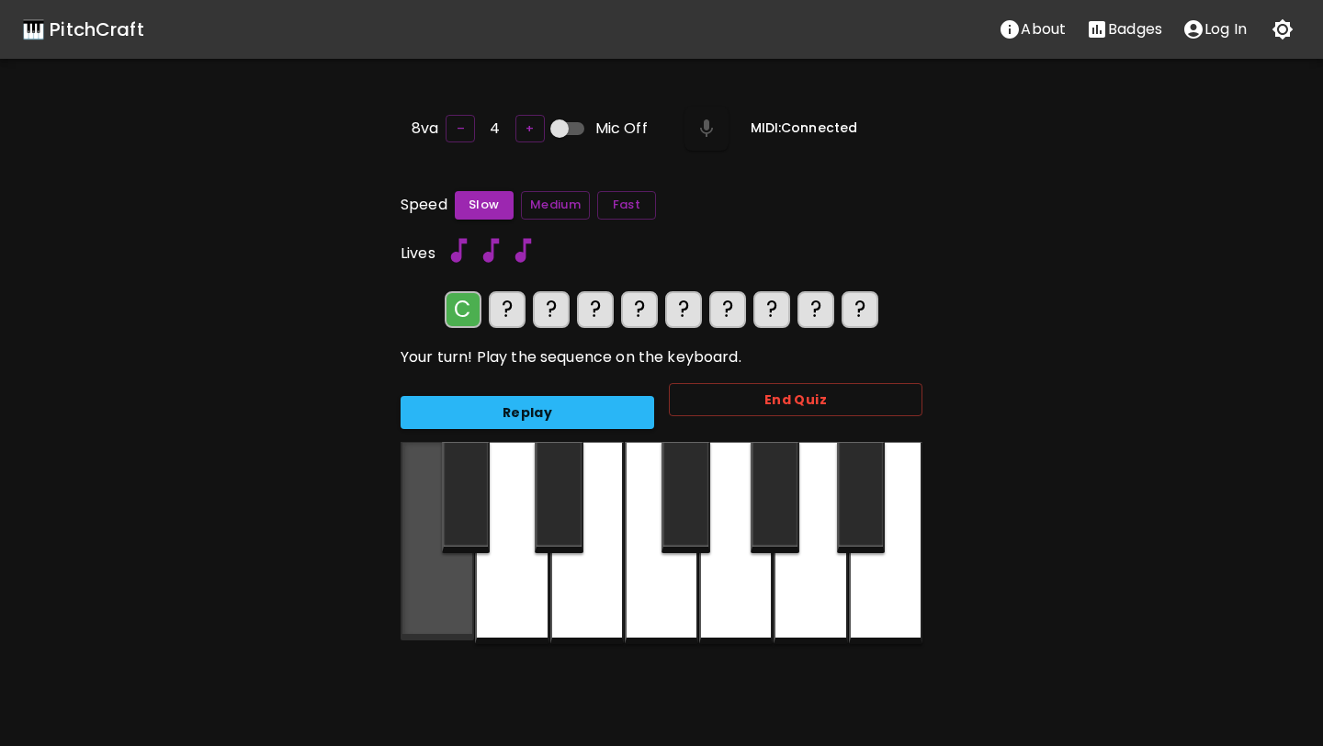
click at [422, 607] on div at bounding box center [437, 541] width 73 height 198
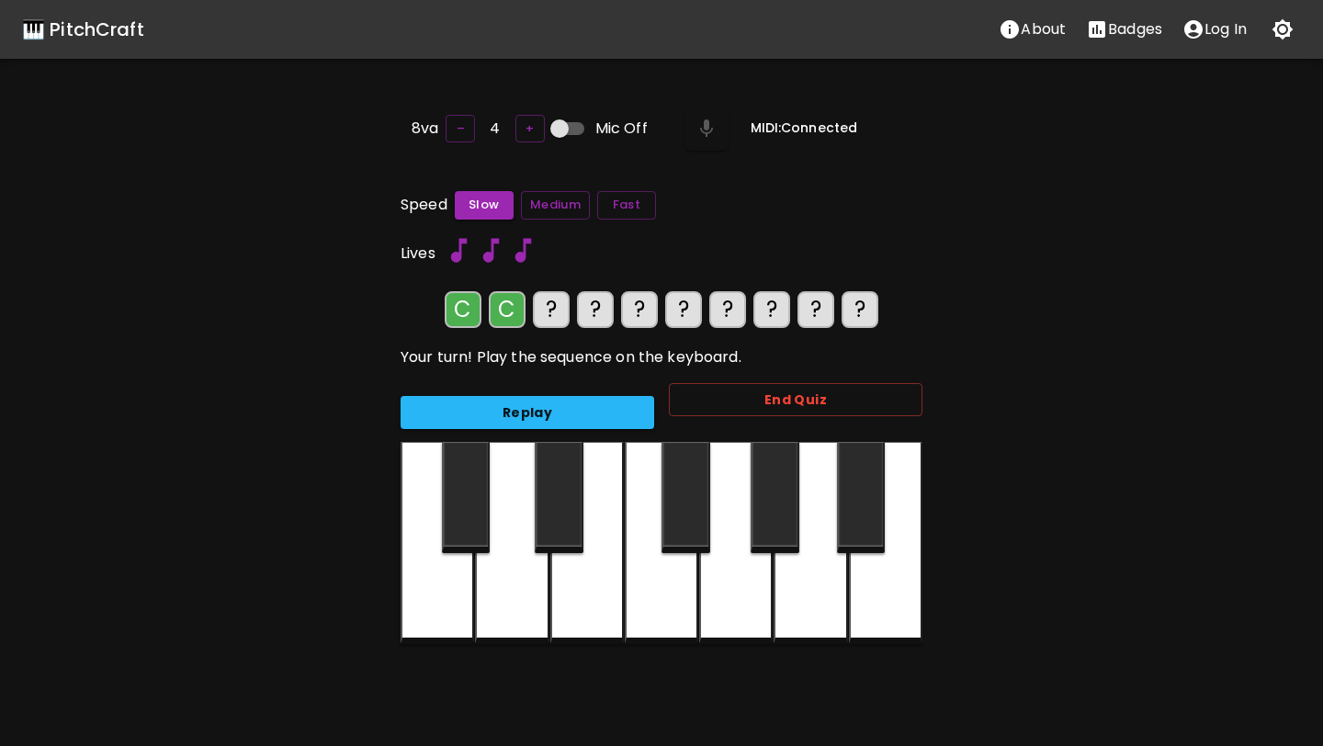
click at [422, 607] on div at bounding box center [437, 543] width 73 height 202
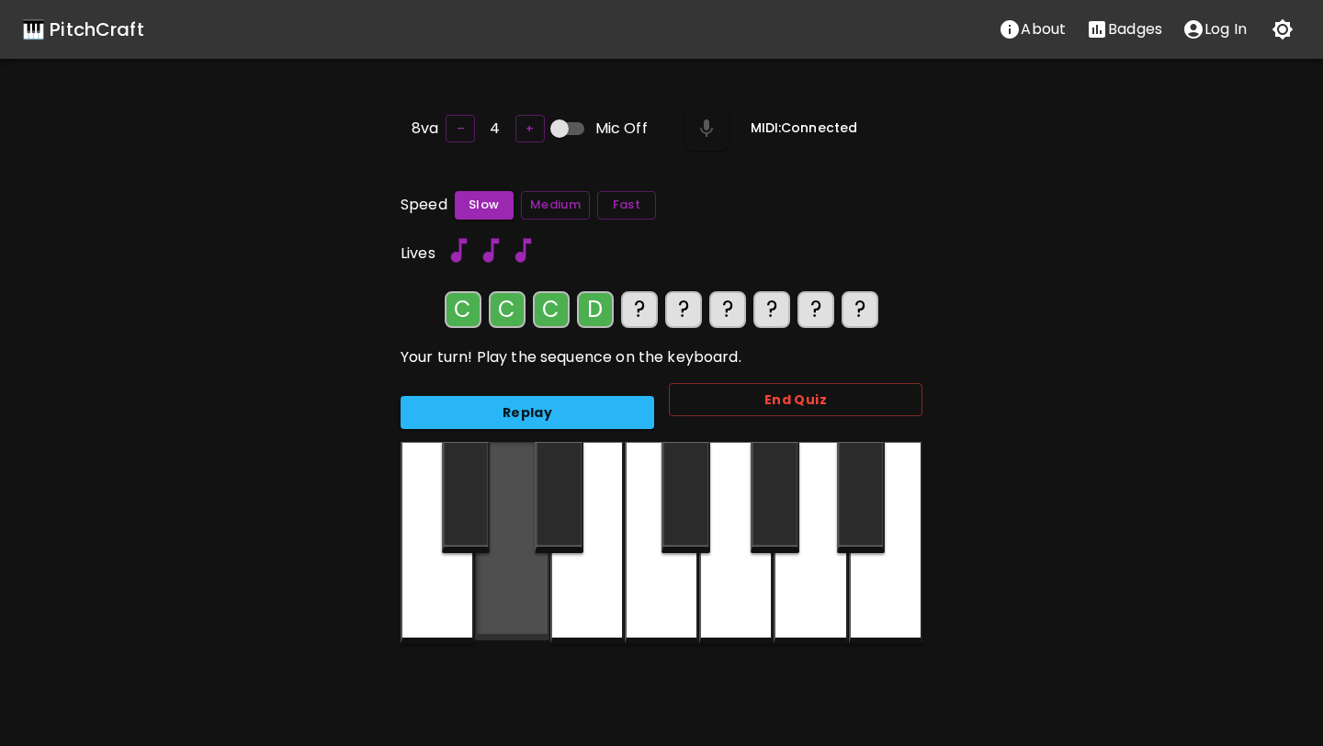
click at [510, 593] on div at bounding box center [511, 541] width 73 height 198
click at [514, 592] on div at bounding box center [511, 541] width 73 height 198
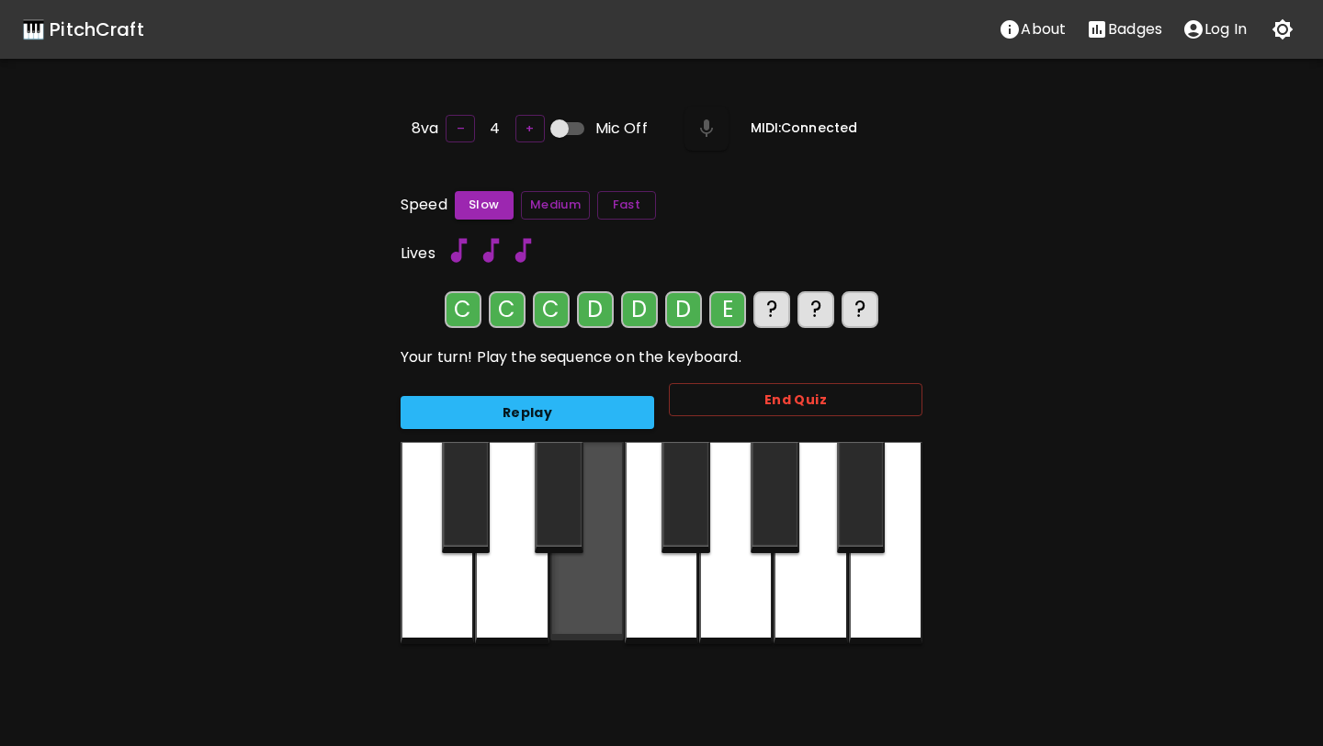
click at [575, 590] on div at bounding box center [586, 541] width 73 height 198
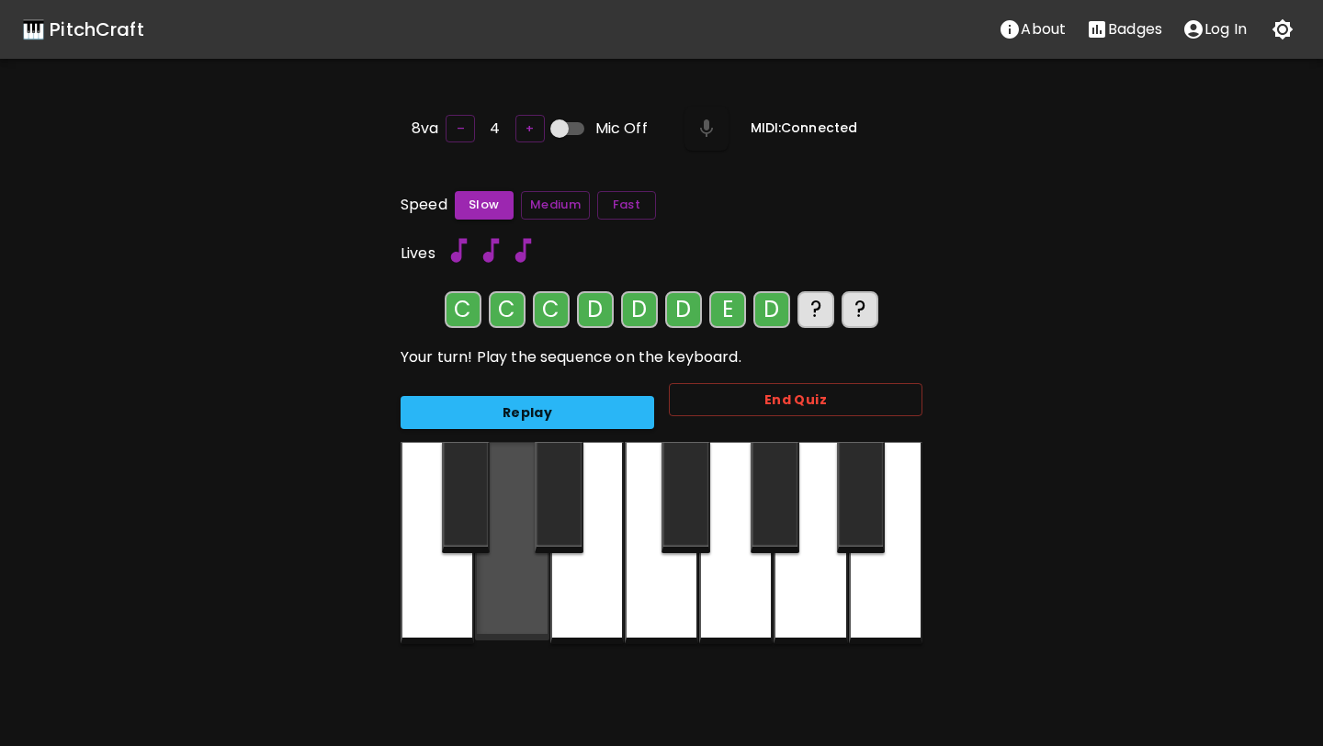
click at [507, 598] on div at bounding box center [511, 541] width 73 height 198
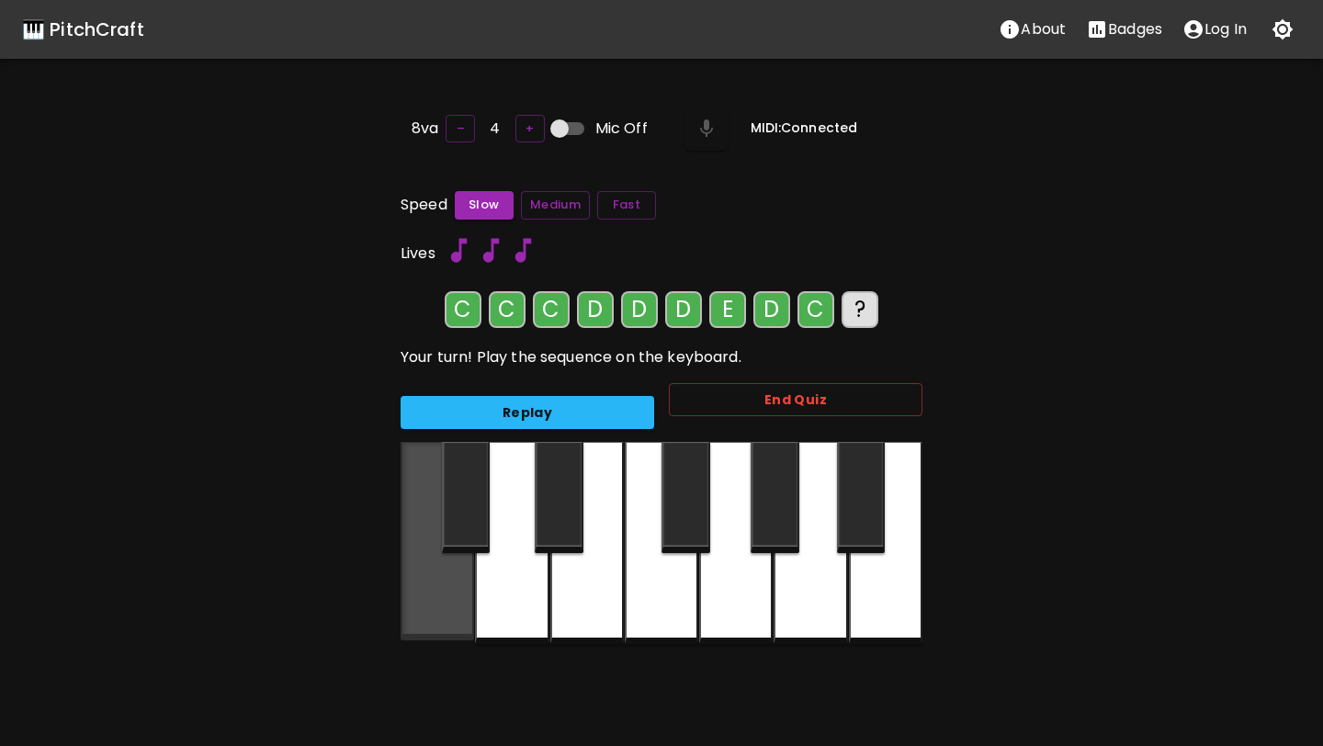
click at [441, 603] on div at bounding box center [437, 541] width 73 height 198
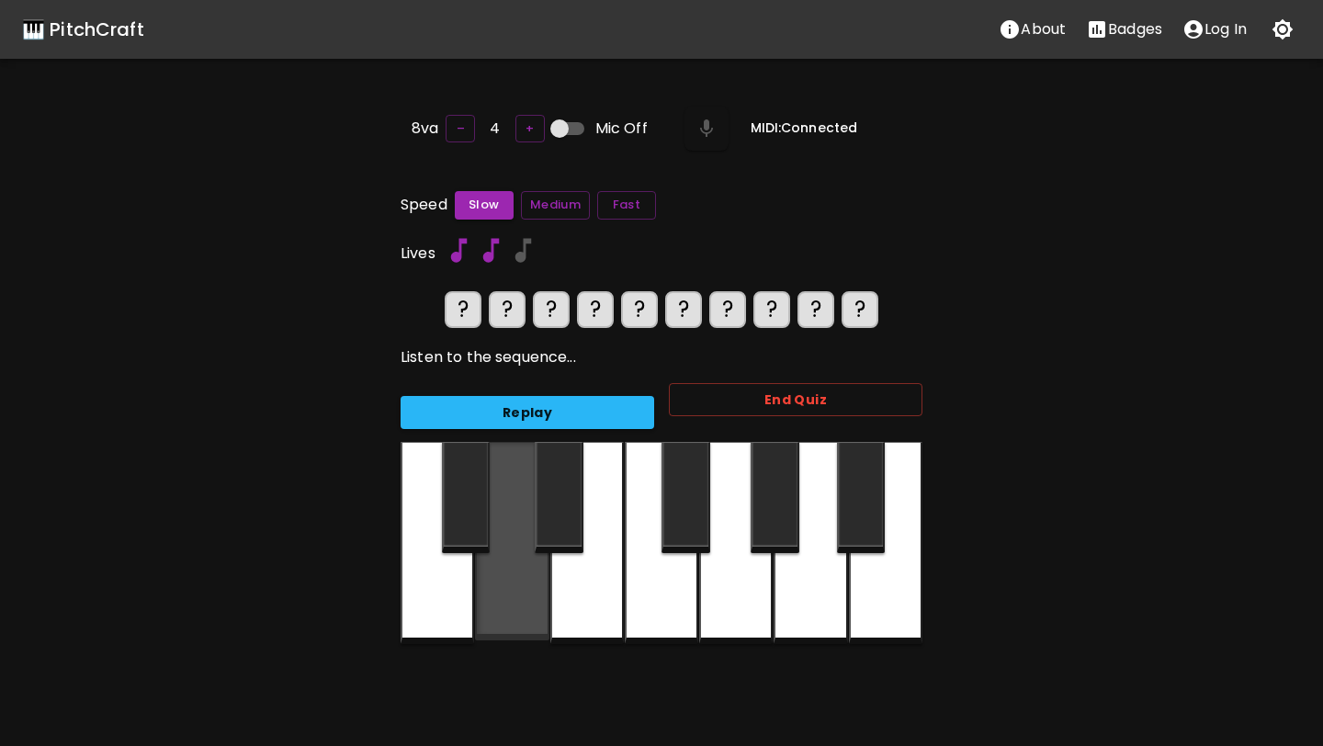
click at [538, 600] on div at bounding box center [511, 541] width 73 height 198
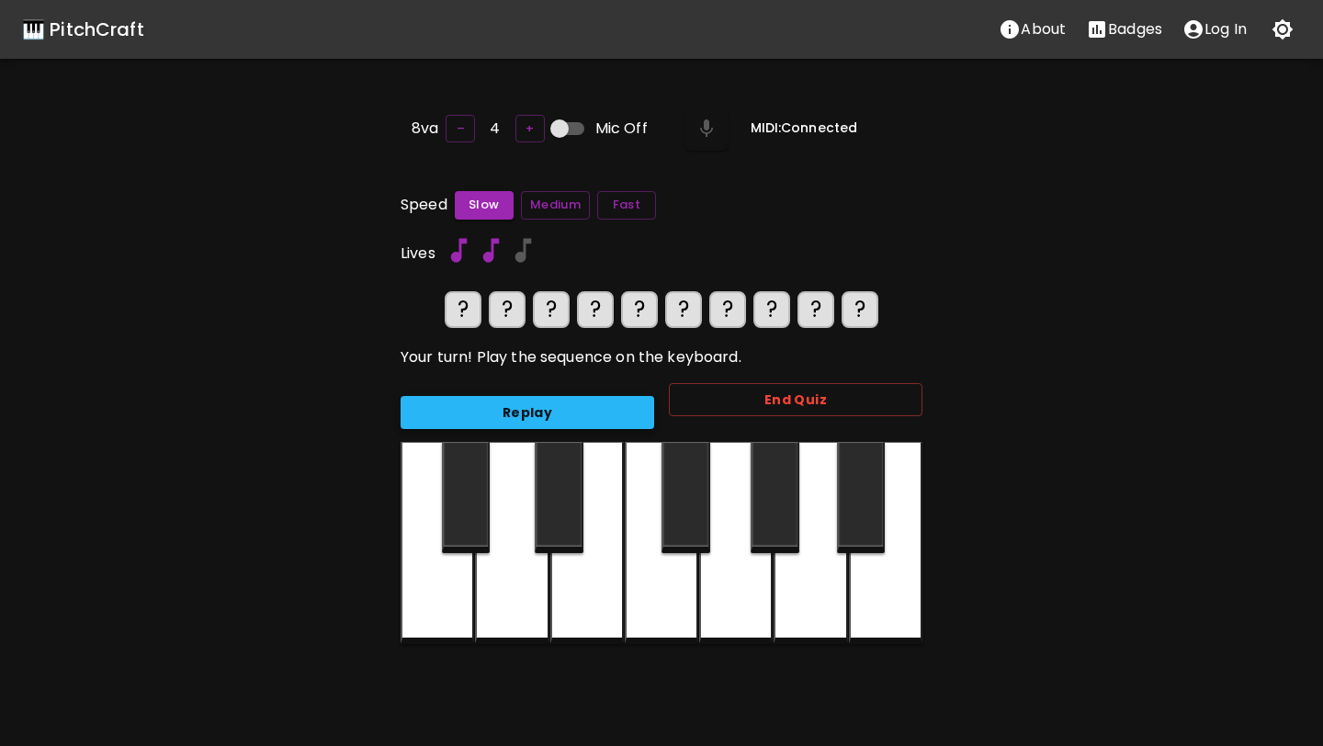
click at [574, 411] on button "Replay" at bounding box center [528, 413] width 254 height 34
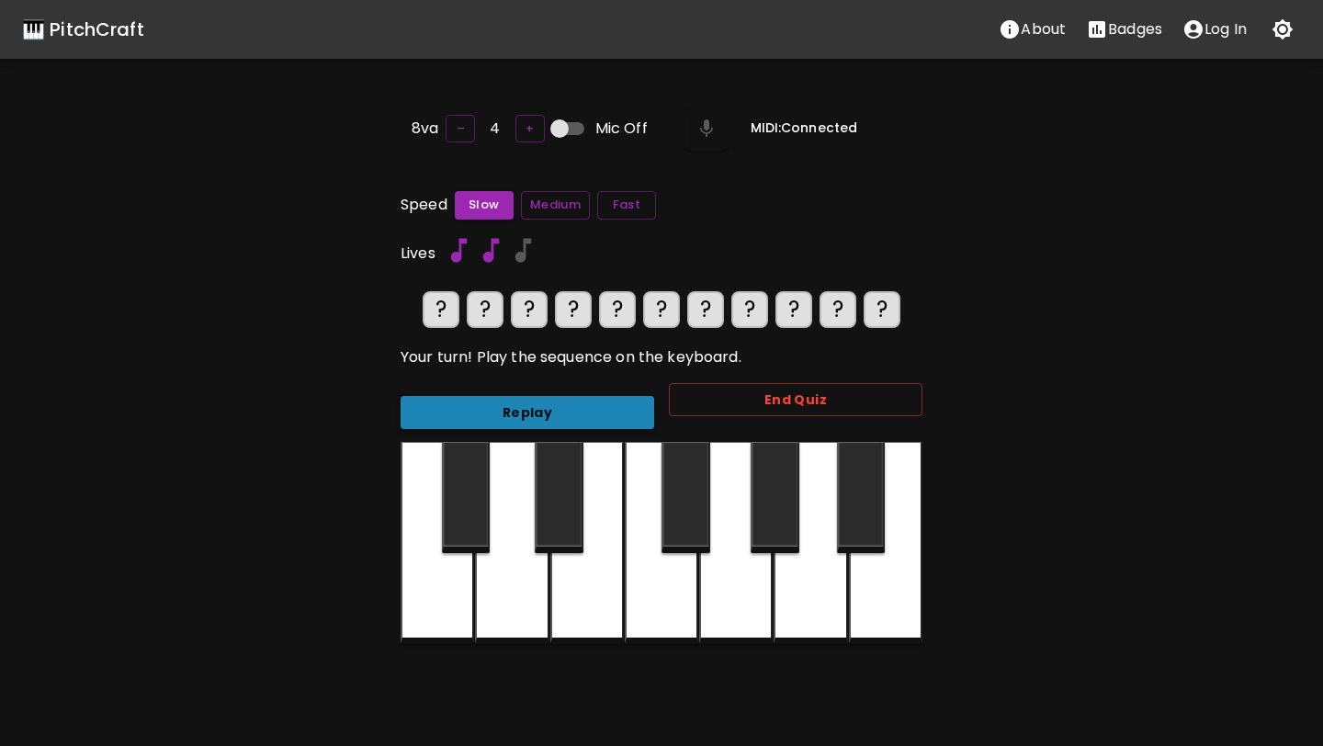
click at [574, 411] on button "Replay" at bounding box center [528, 413] width 254 height 34
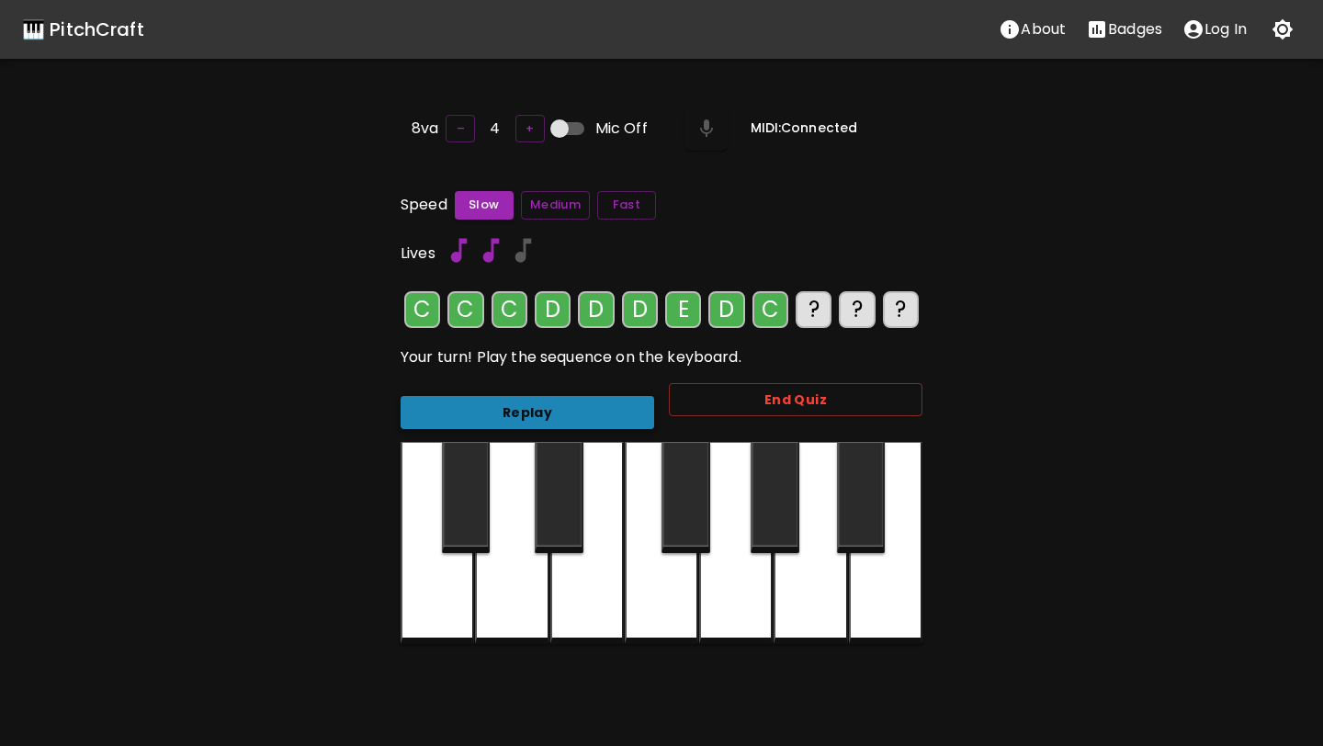
click at [574, 411] on button "Replay" at bounding box center [528, 413] width 254 height 34
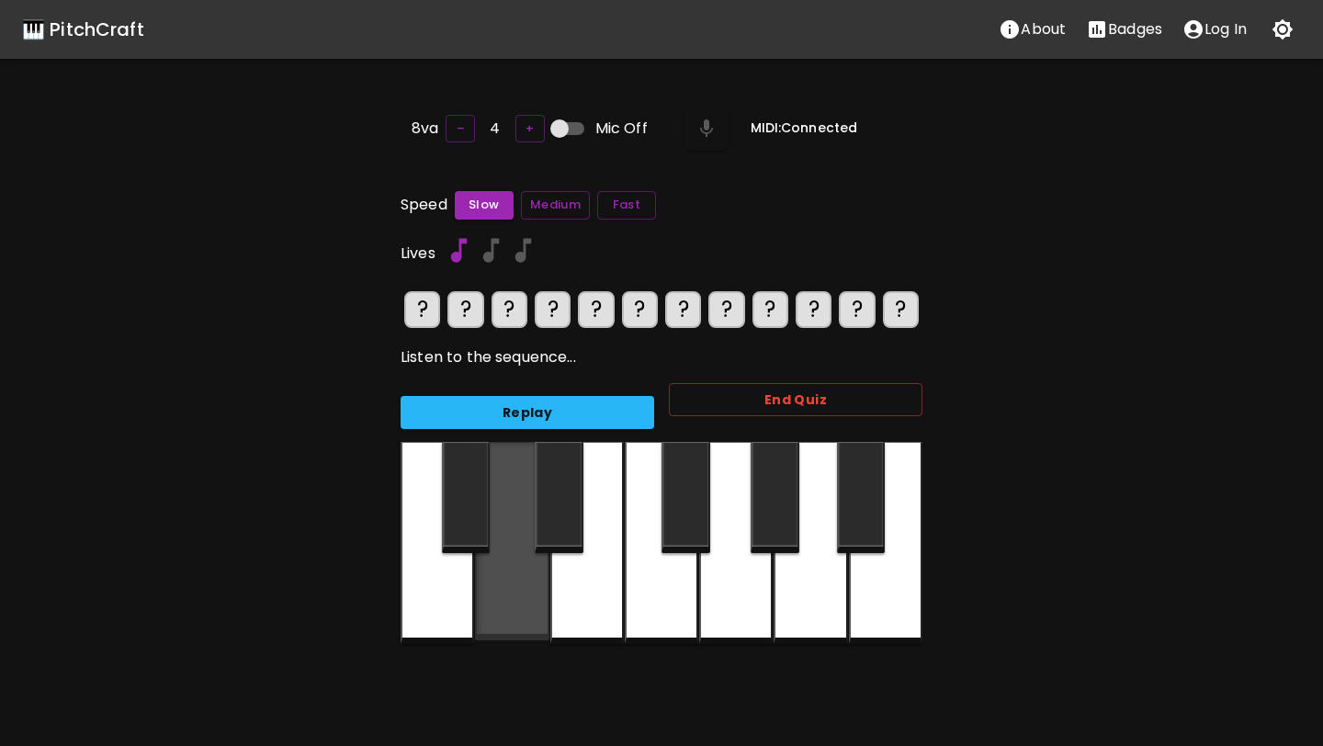
click at [537, 557] on div at bounding box center [511, 541] width 73 height 198
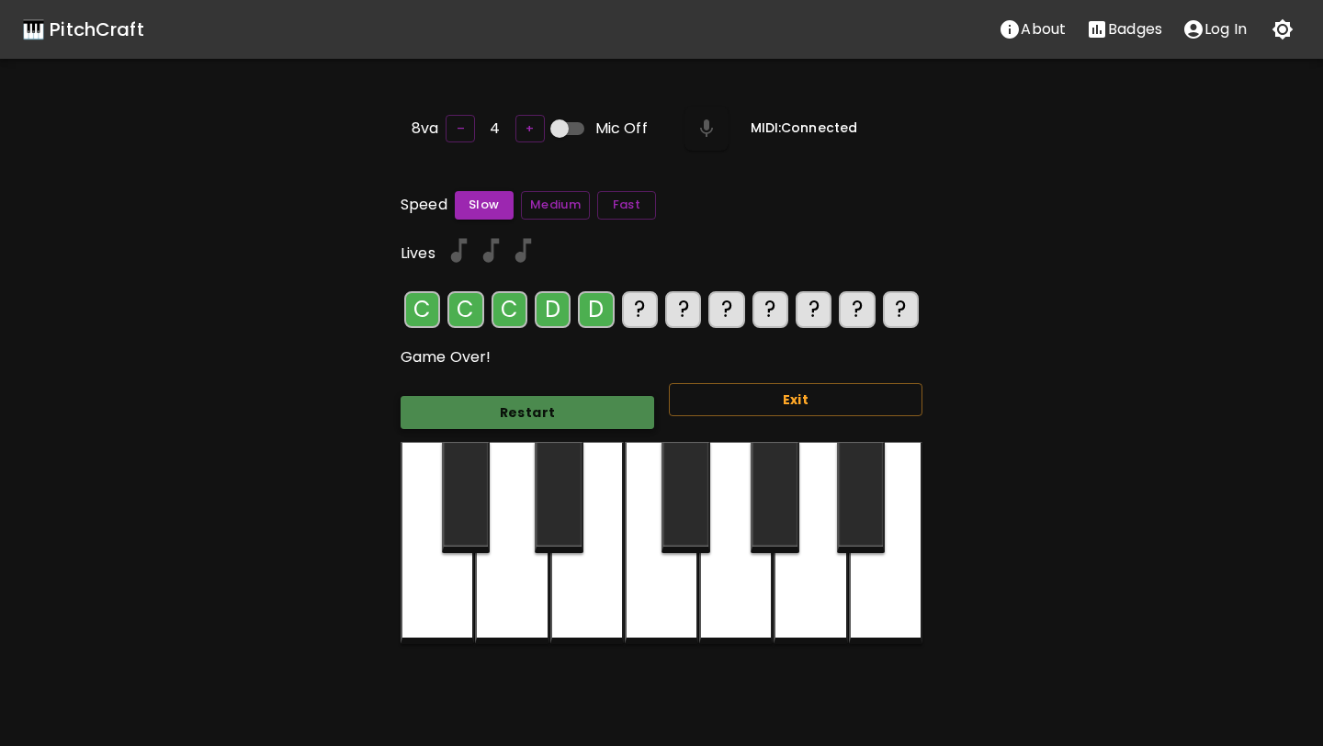
click at [626, 409] on button "Restart" at bounding box center [528, 413] width 254 height 34
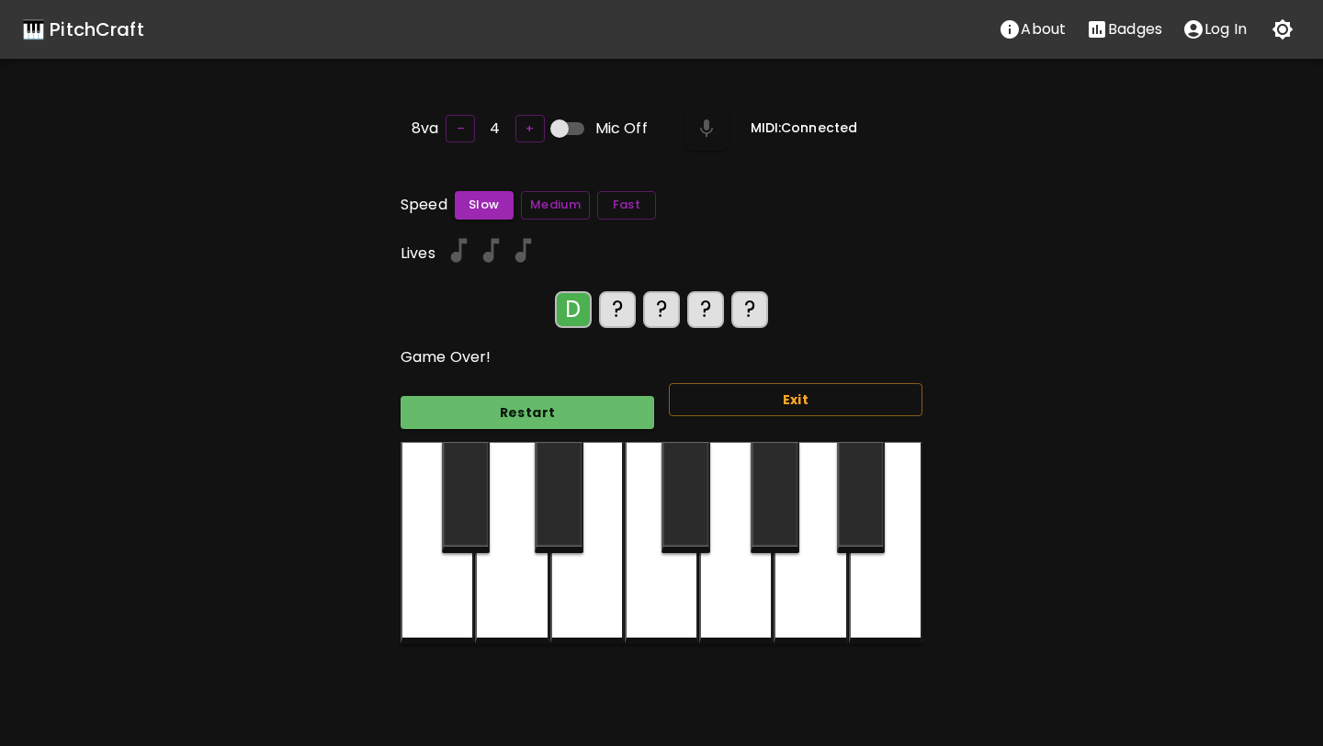
drag, startPoint x: 1130, startPoint y: 559, endPoint x: 1118, endPoint y: 553, distance: 13.2
click at [1131, 559] on div "🎹 PitchCraft About Badges Log In 8va – 4 + Mic Off MIDI: Connected Speed Slow M…" at bounding box center [661, 424] width 1323 height 849
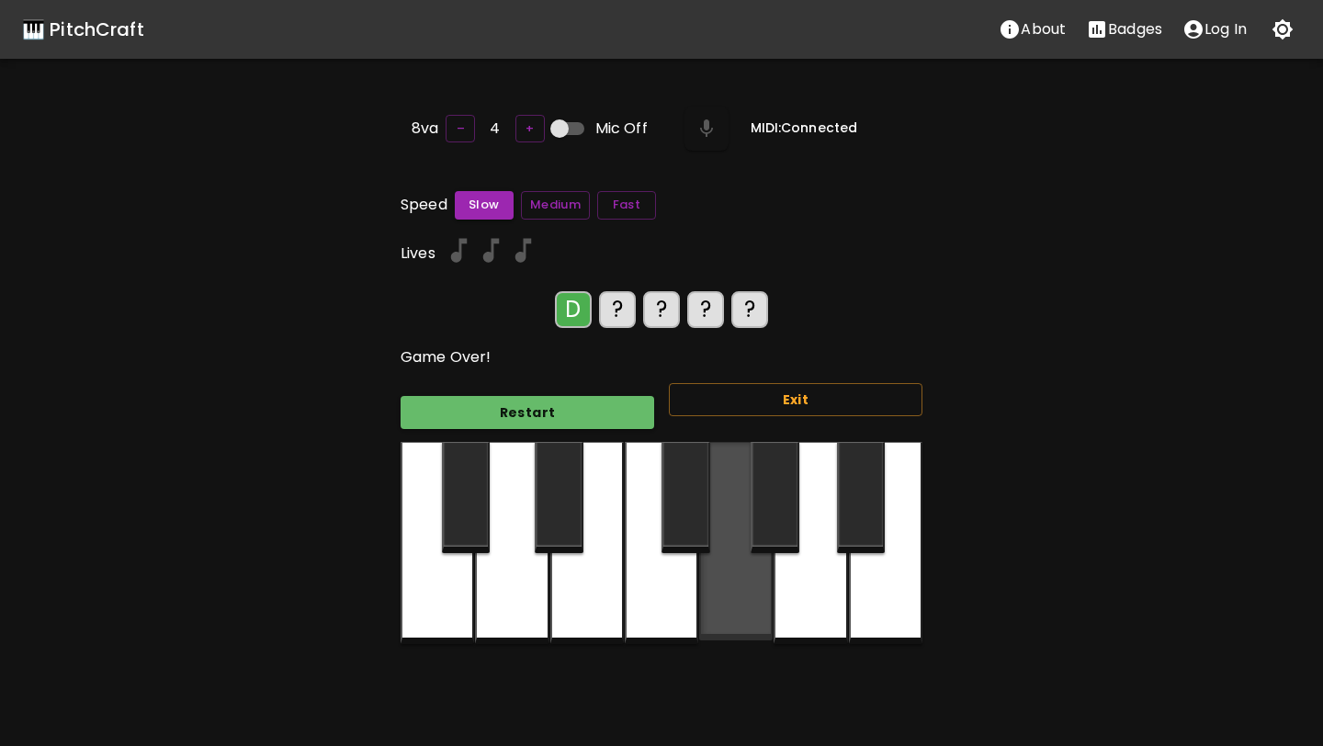
click at [722, 479] on div at bounding box center [735, 541] width 73 height 198
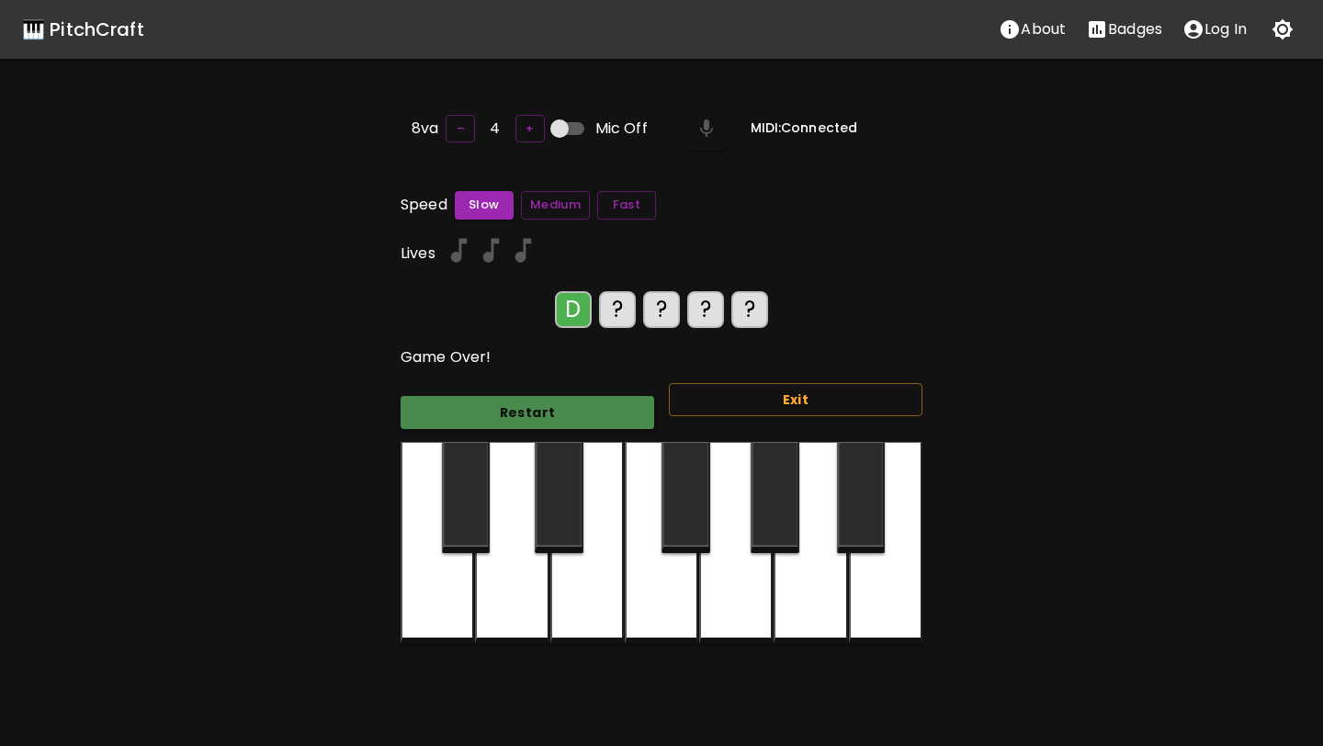
click at [539, 411] on button "Restart" at bounding box center [528, 413] width 254 height 34
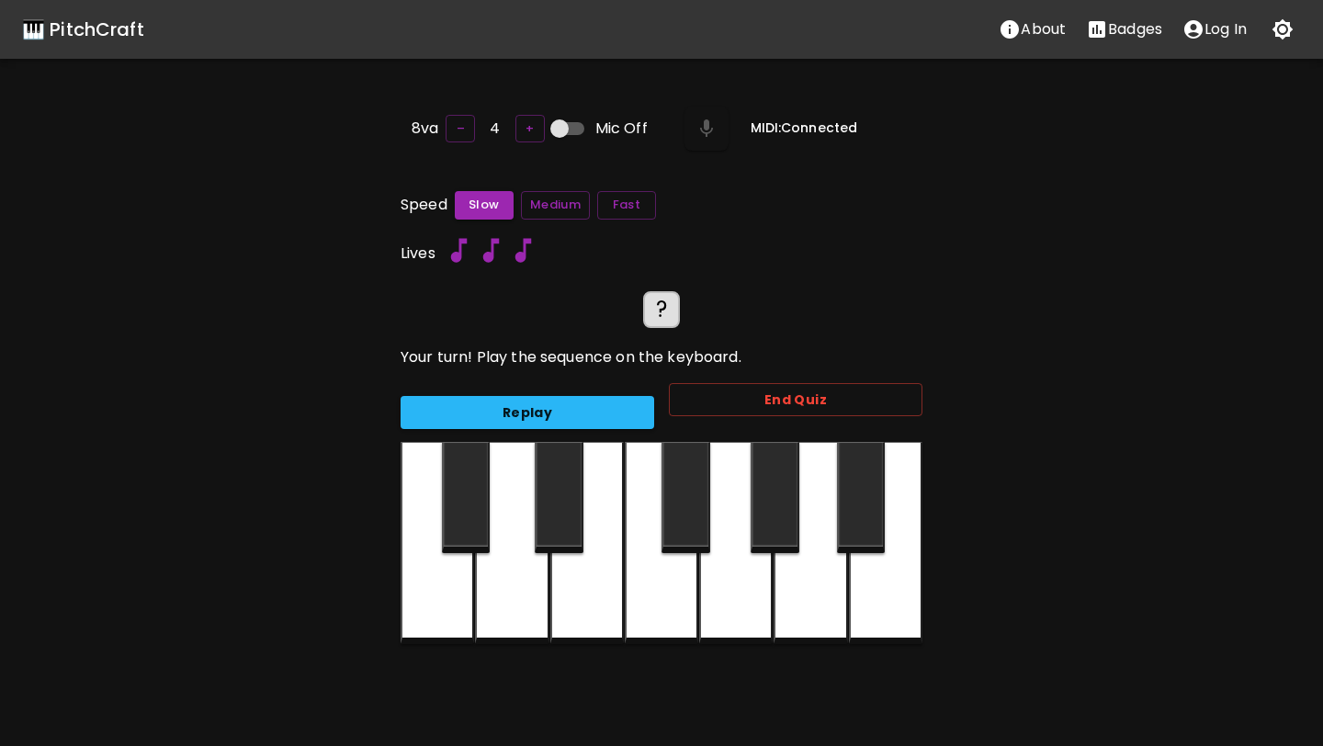
click at [112, 17] on div "🎹 PitchCraft" at bounding box center [83, 29] width 122 height 29
